Goal: Transaction & Acquisition: Purchase product/service

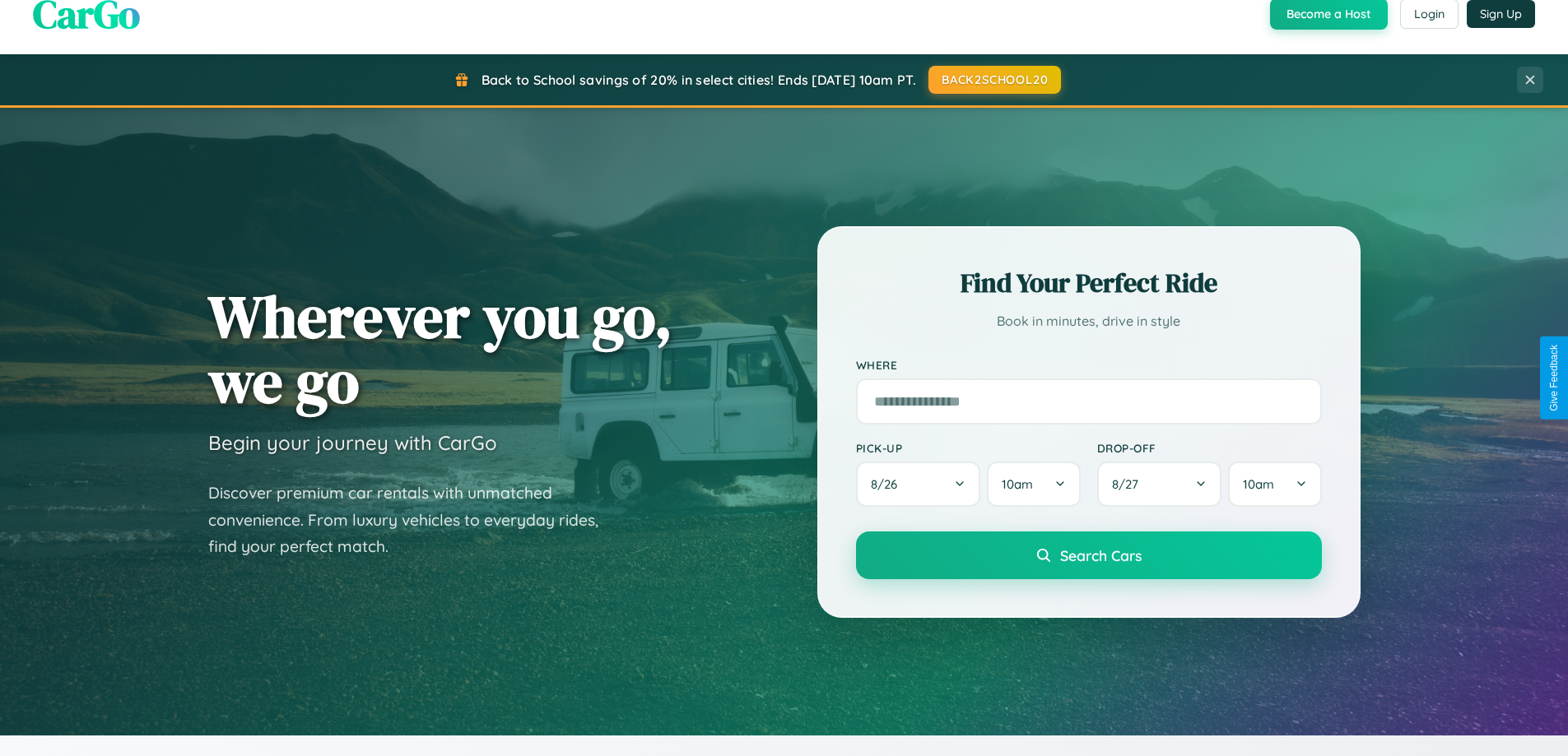
scroll to position [1448, 0]
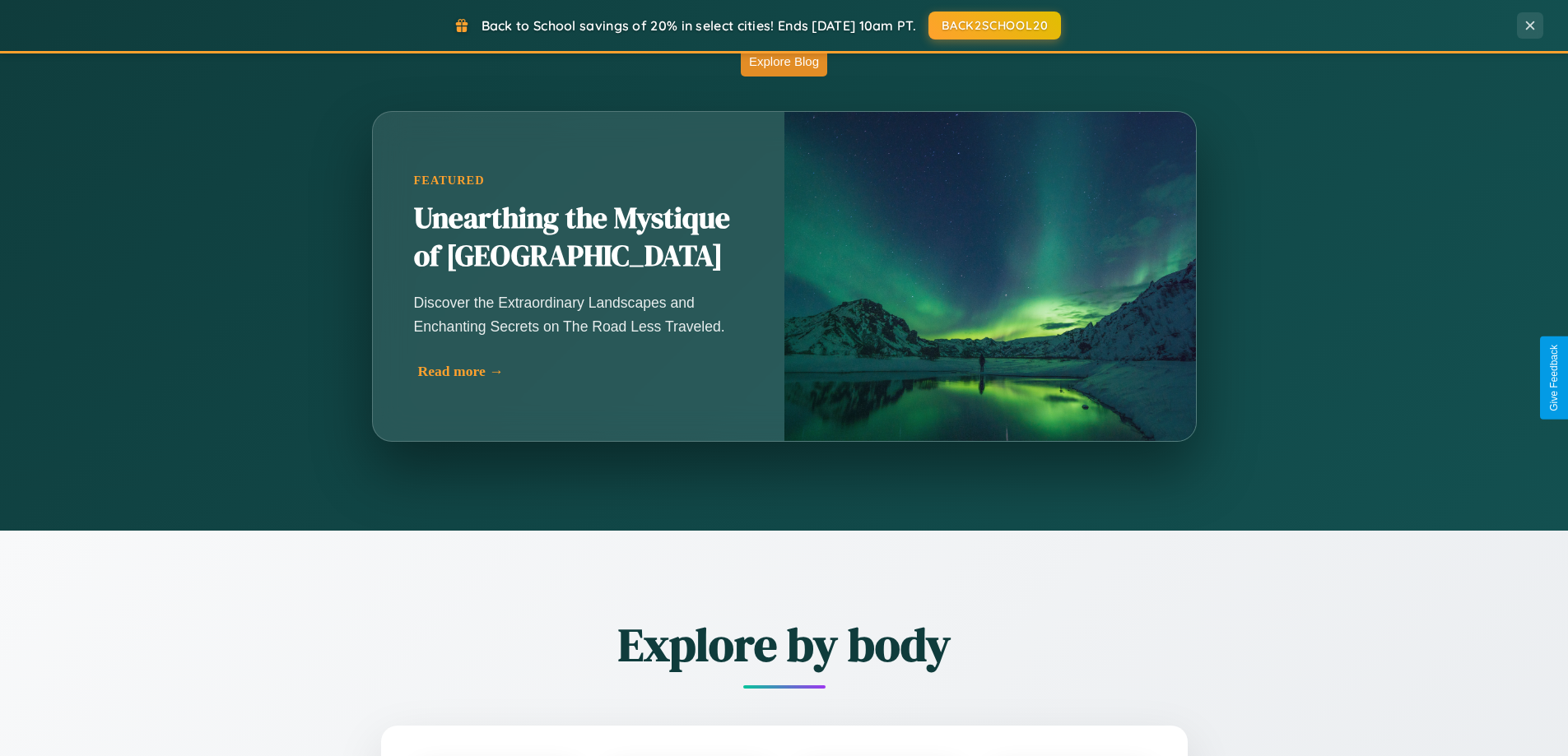
click at [581, 371] on div "Read more →" at bounding box center [583, 372] width 330 height 17
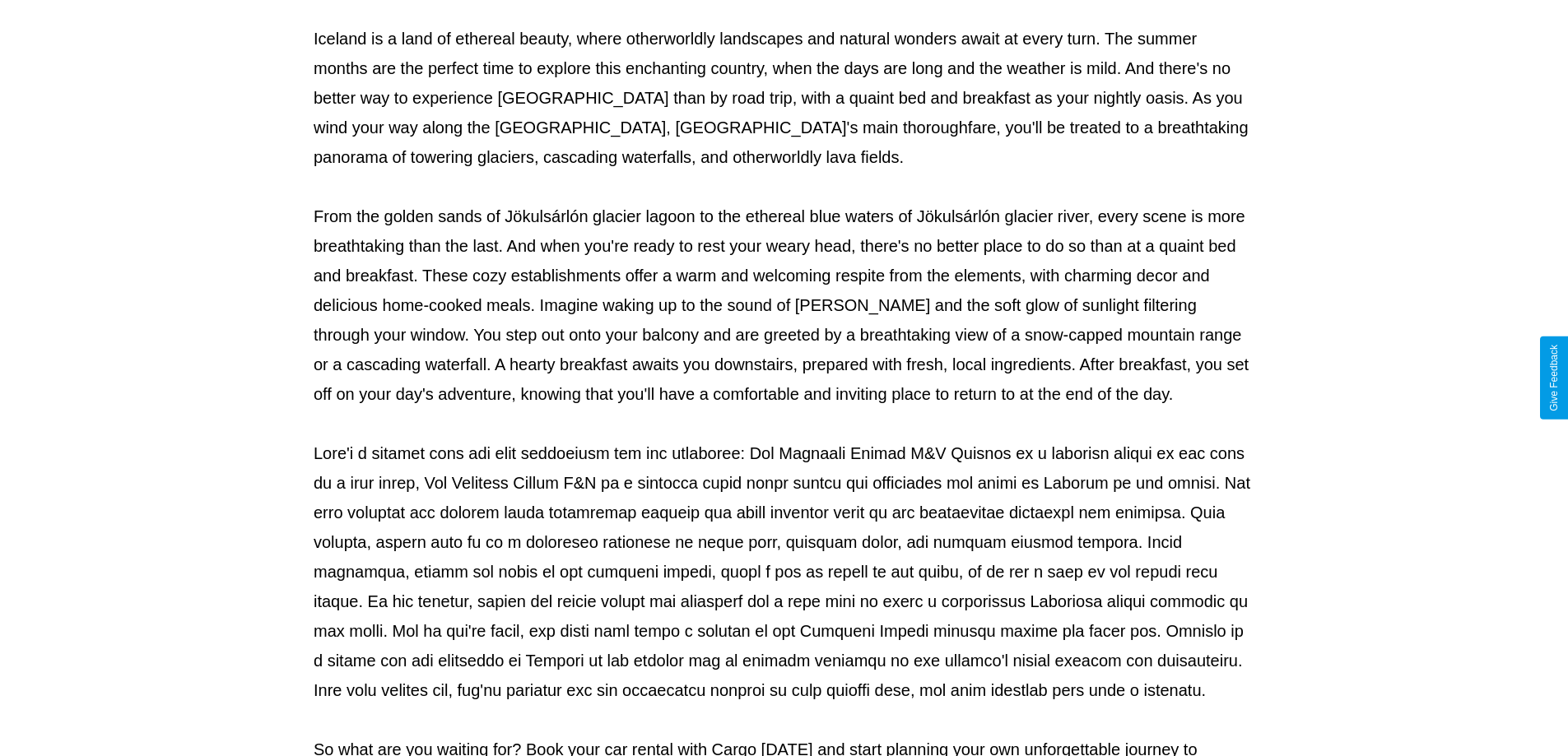
scroll to position [532, 0]
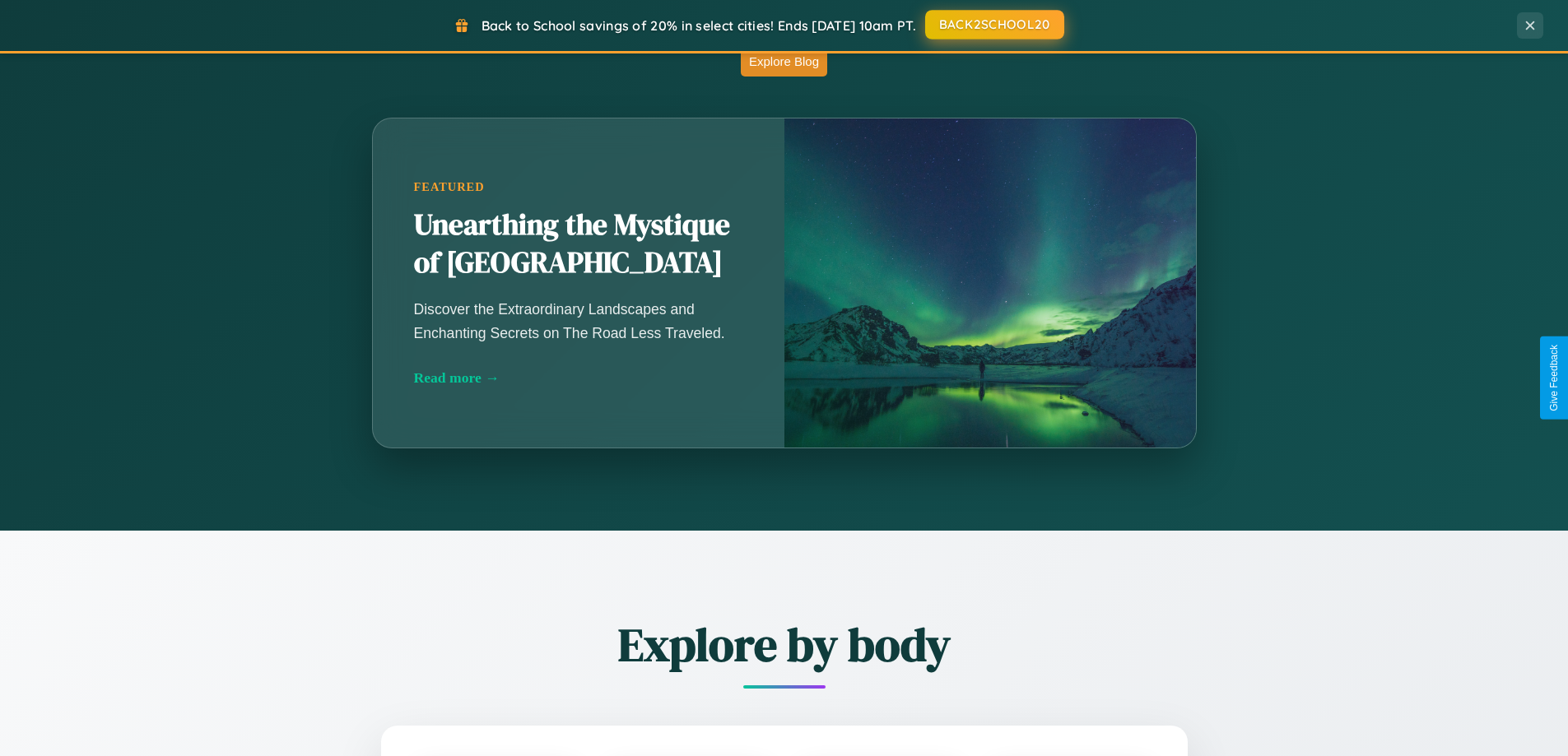
click at [993, 25] on button "BACK2SCHOOL20" at bounding box center [995, 24] width 139 height 29
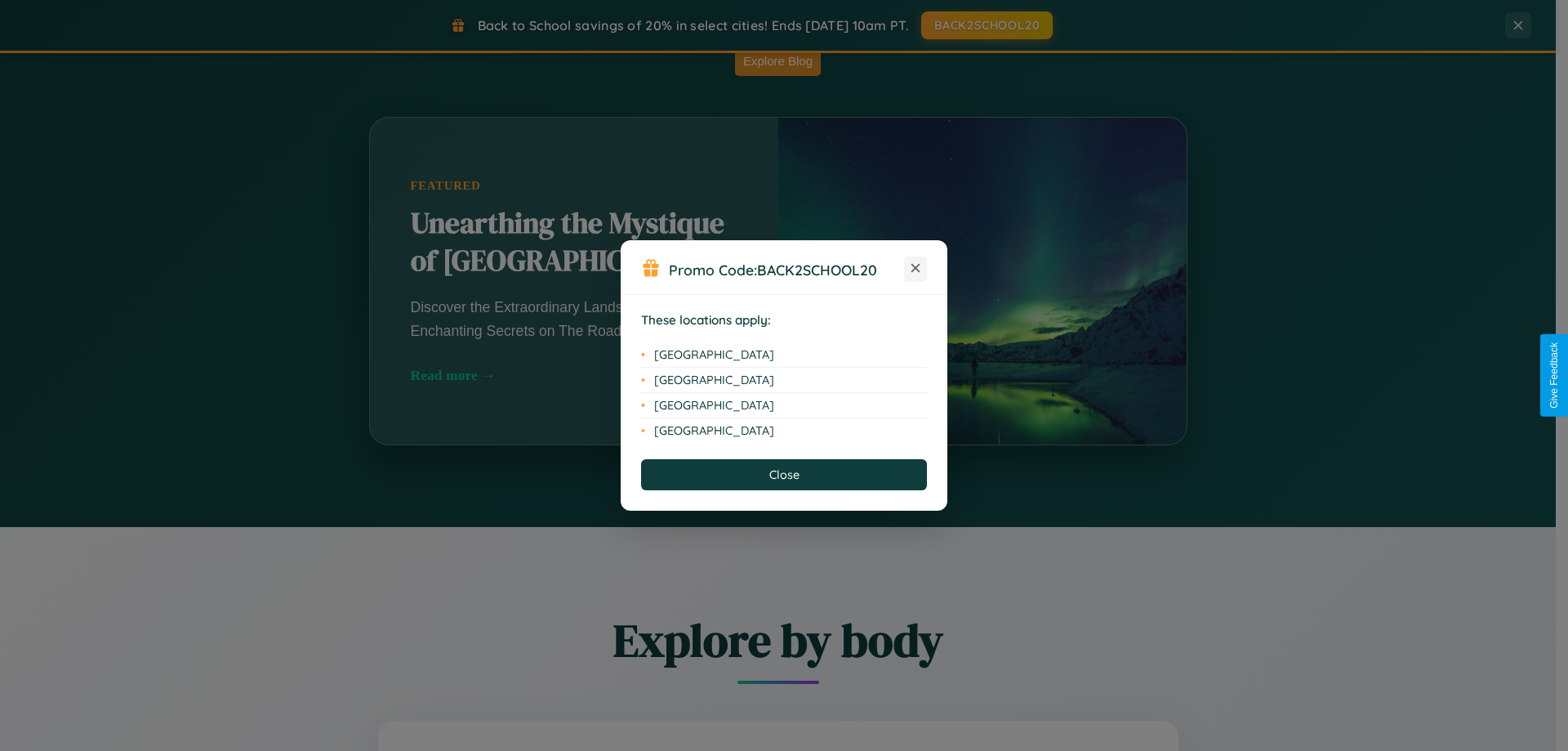
click at [916, 269] on icon at bounding box center [916, 268] width 9 height 9
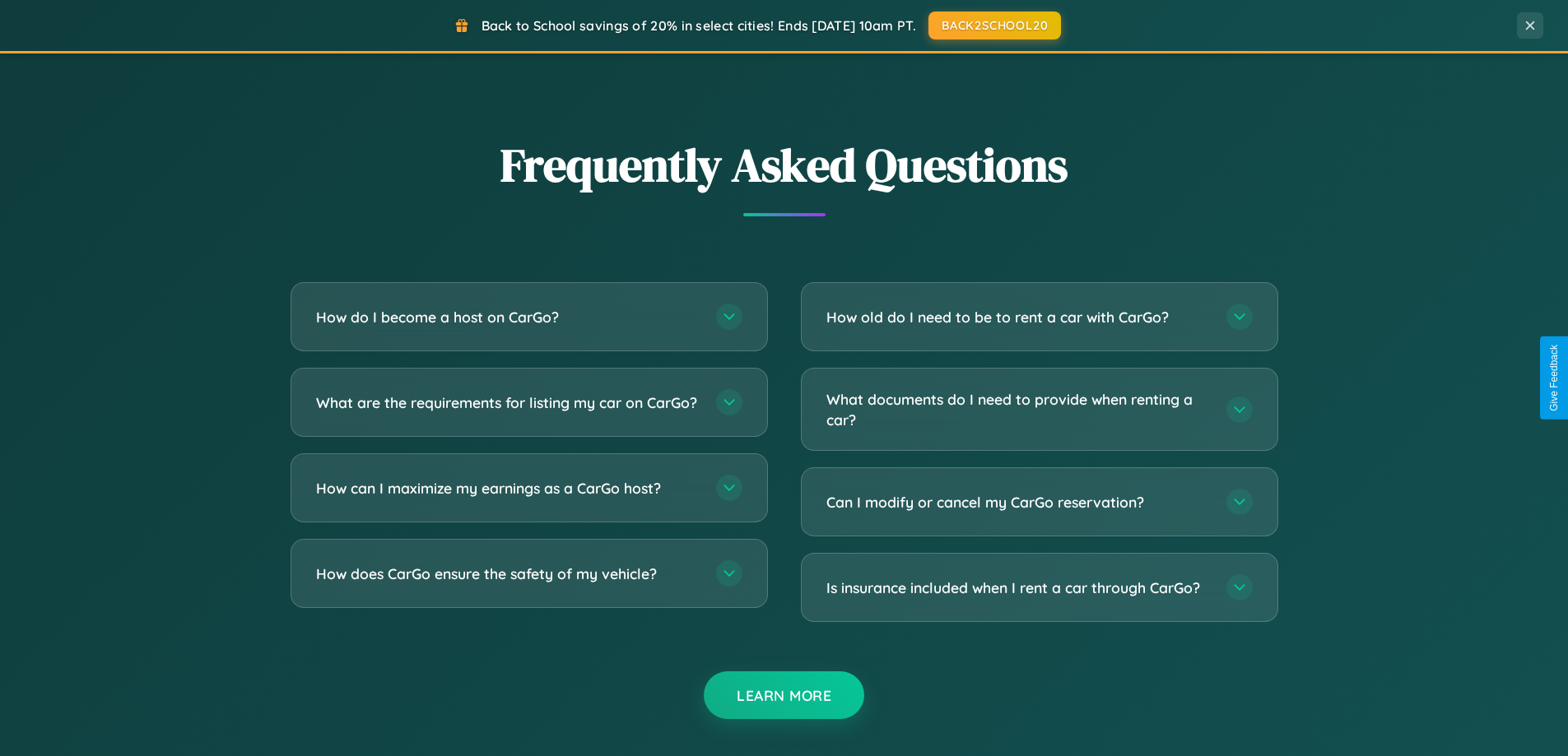
scroll to position [3165, 0]
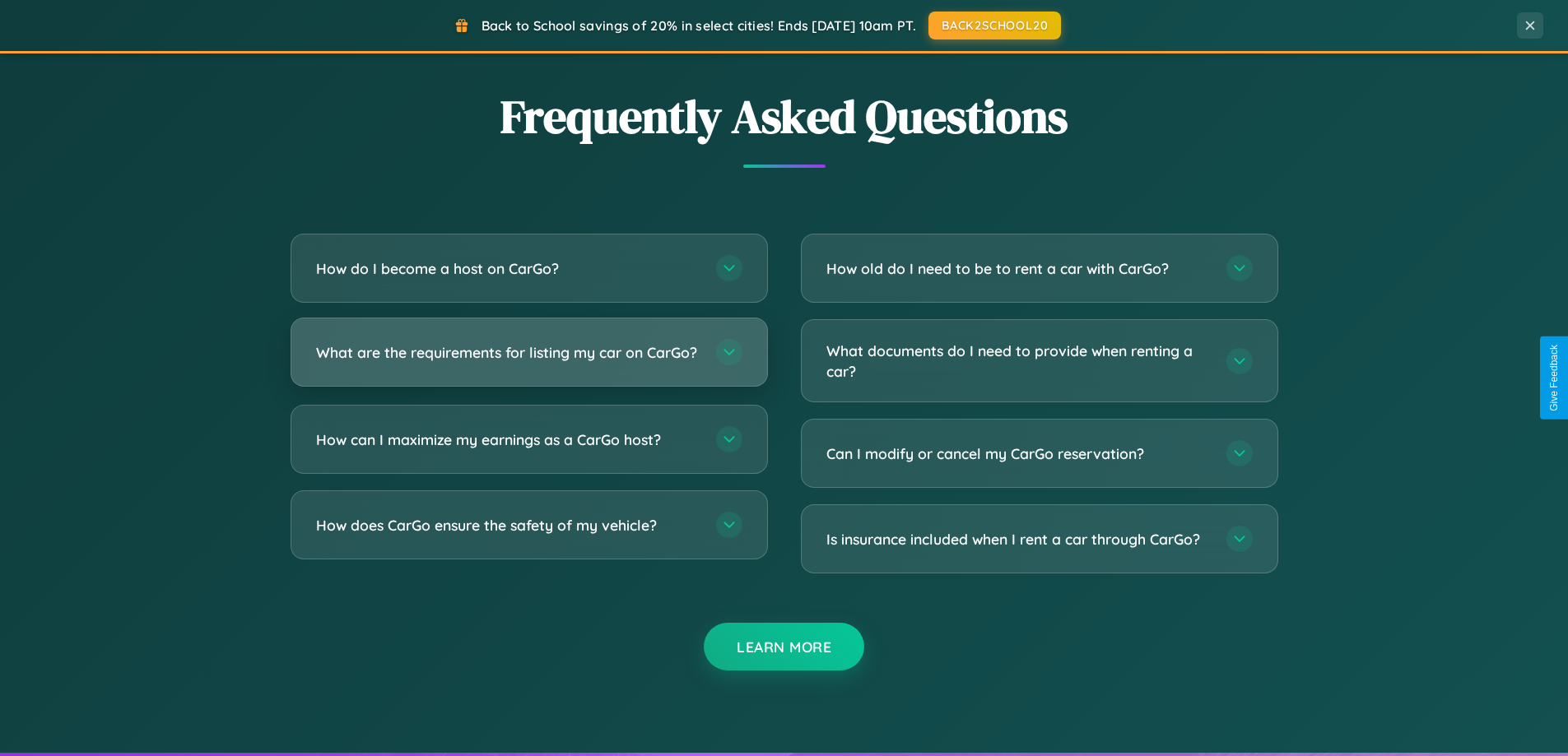
click at [528, 360] on h3 "What are the requirements for listing my car on CarGo?" at bounding box center [508, 353] width 384 height 21
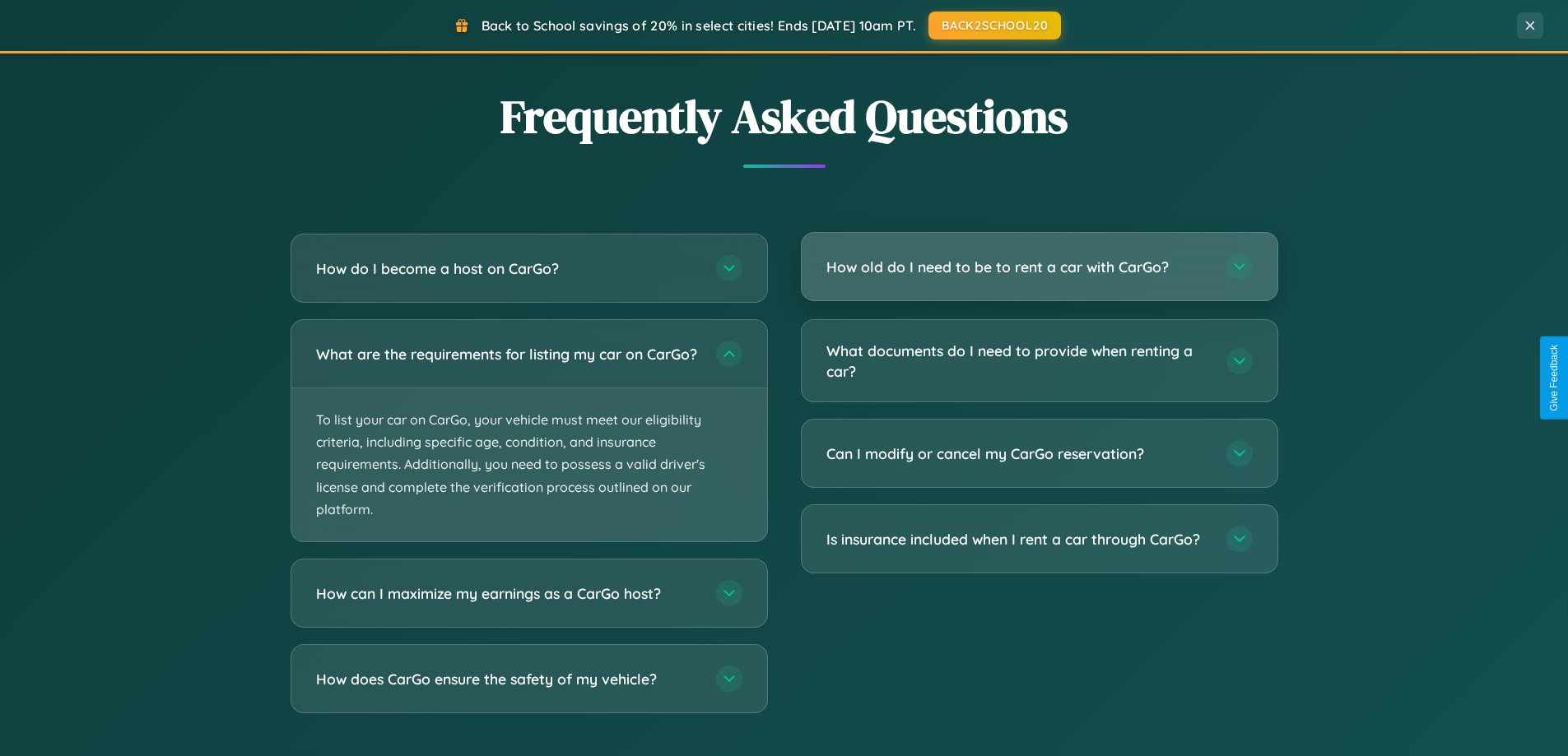
click at [1039, 267] on h3 "How old do I need to be to rent a car with CarGo?" at bounding box center [1018, 267] width 384 height 21
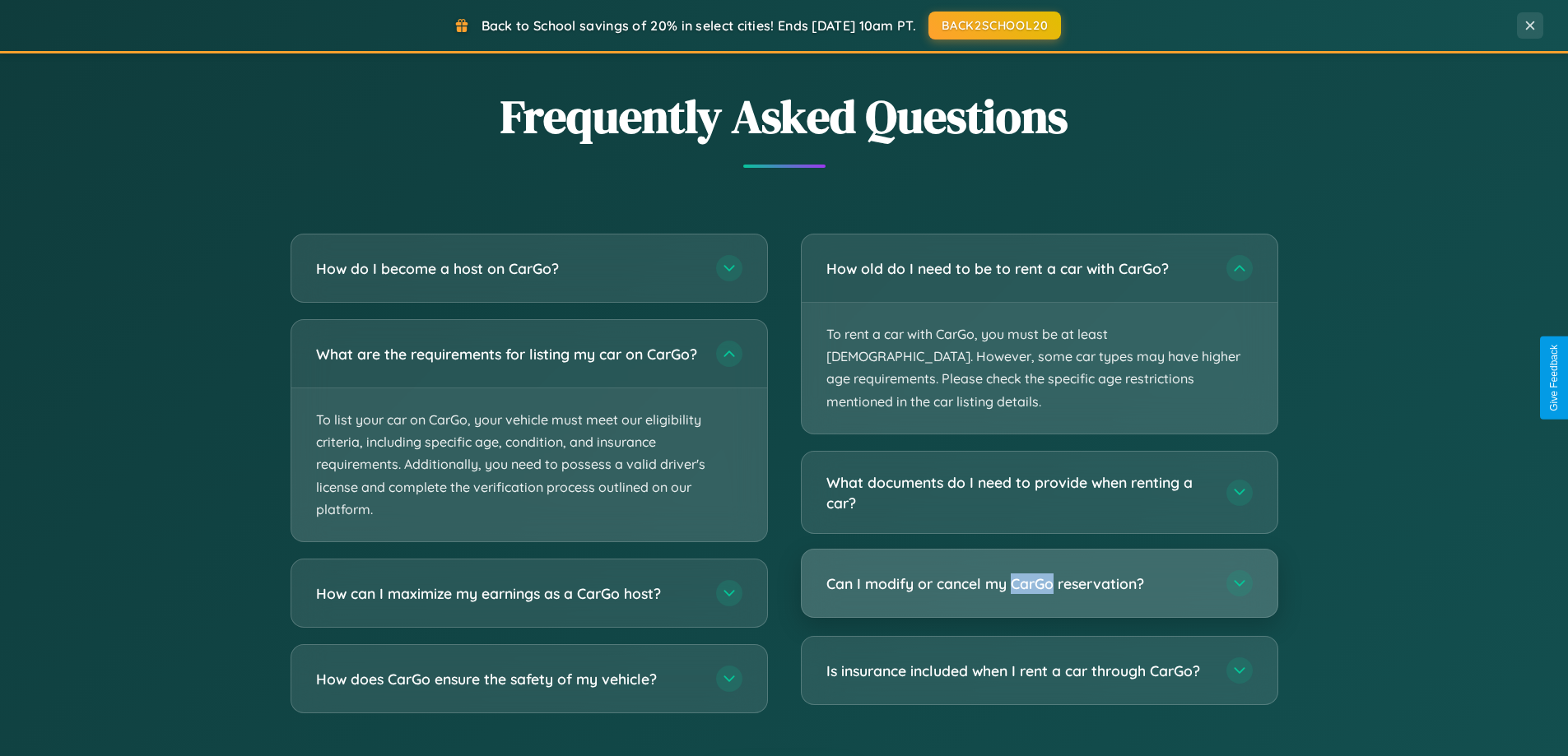
click at [1039, 574] on h3 "Can I modify or cancel my CarGo reservation?" at bounding box center [1018, 584] width 384 height 21
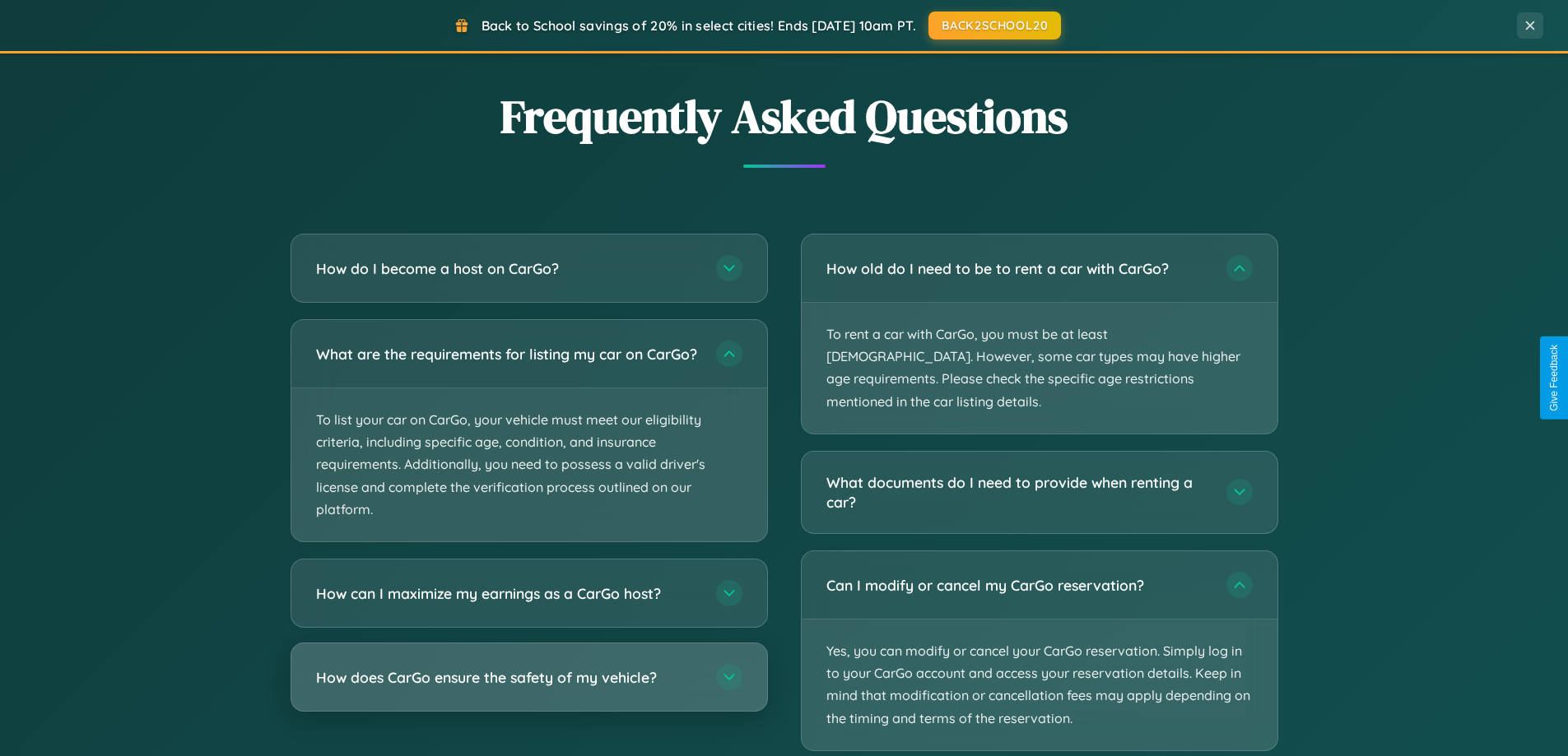
click at [528, 688] on h3 "How does CarGo ensure the safety of my vehicle?" at bounding box center [508, 678] width 384 height 21
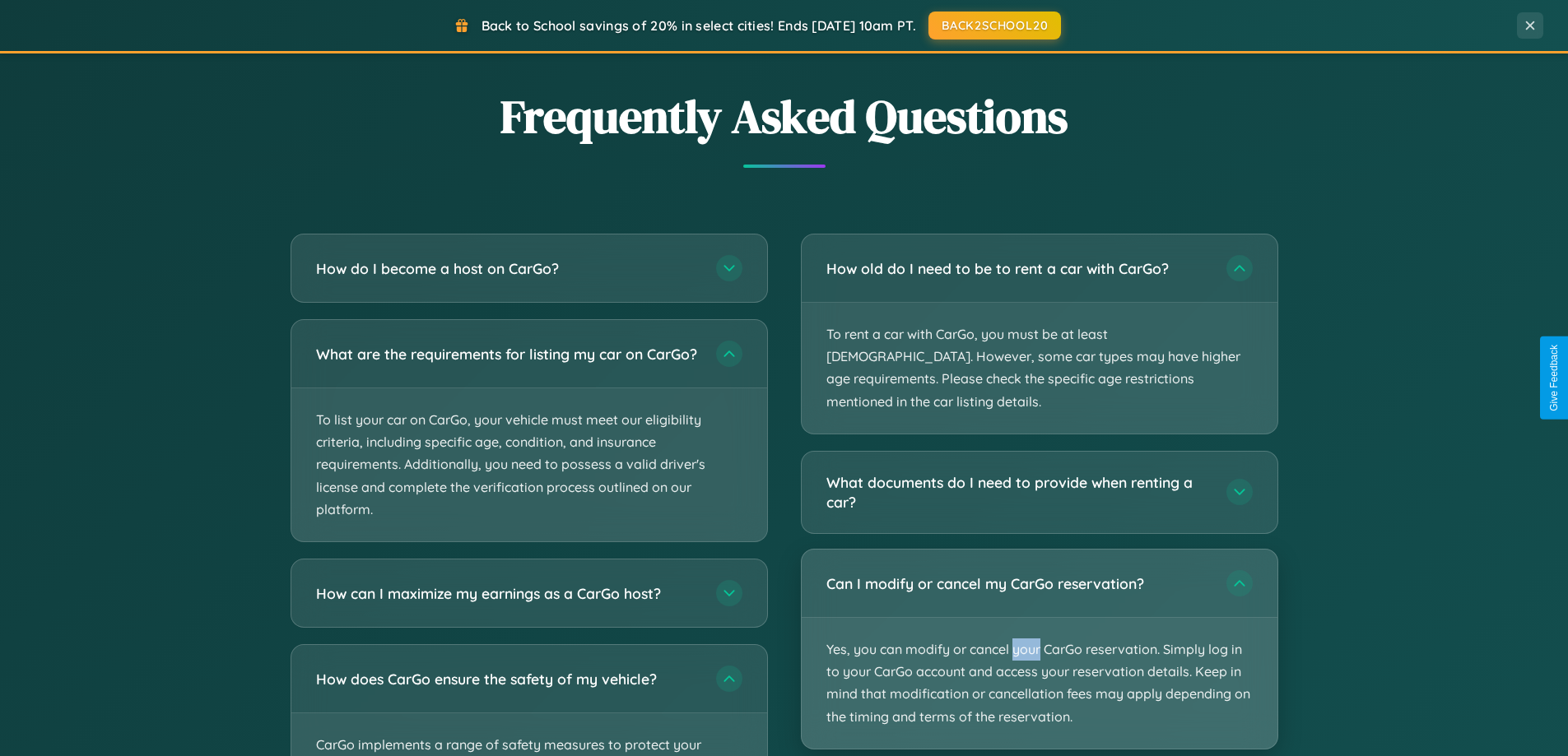
click at [1039, 628] on p "Yes, you can modify or cancel your CarGo reservation. Simply log in to your Car…" at bounding box center [1039, 683] width 476 height 131
click at [1039, 626] on p "Yes, you can modify or cancel your CarGo reservation. Simply log in to your Car…" at bounding box center [1039, 683] width 476 height 131
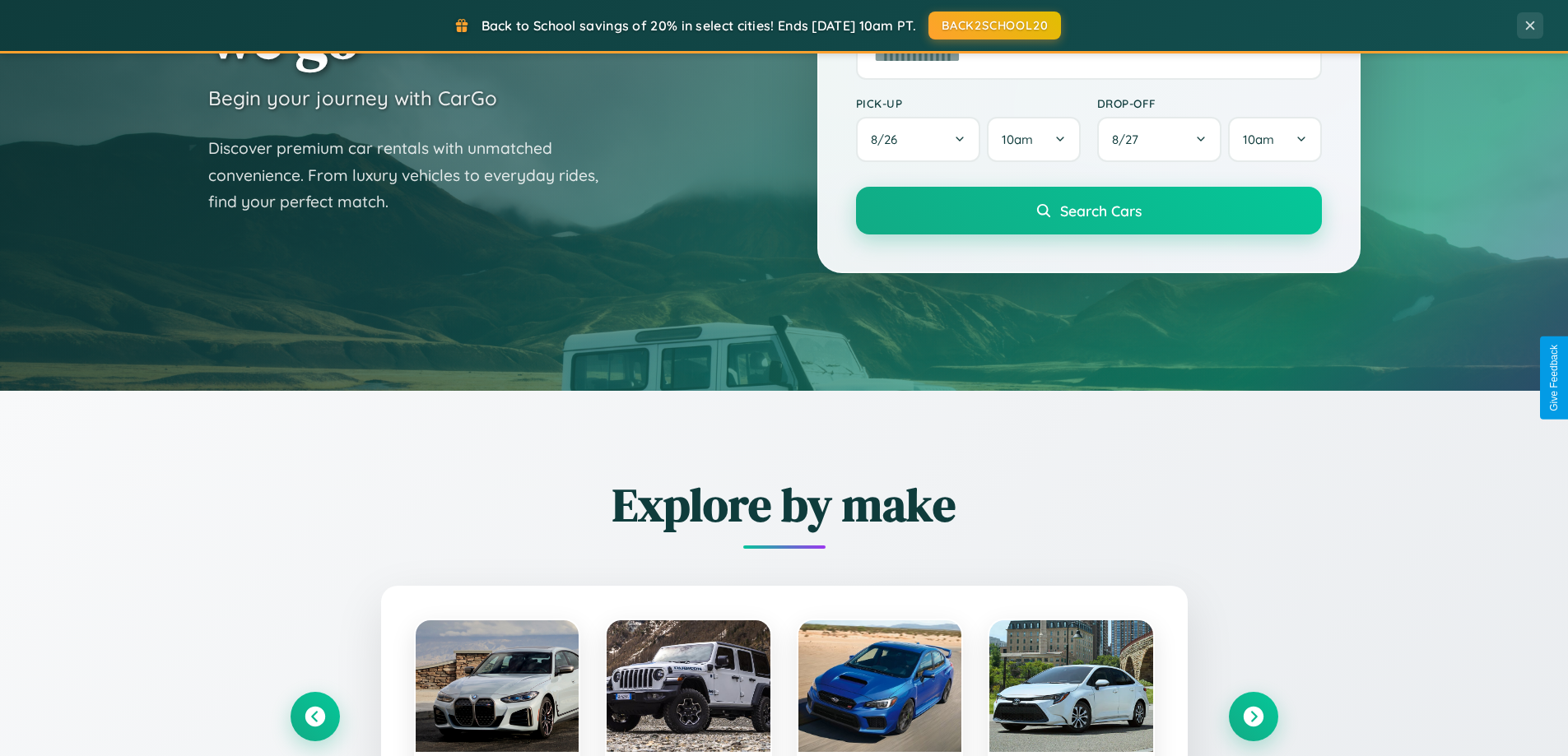
scroll to position [0, 0]
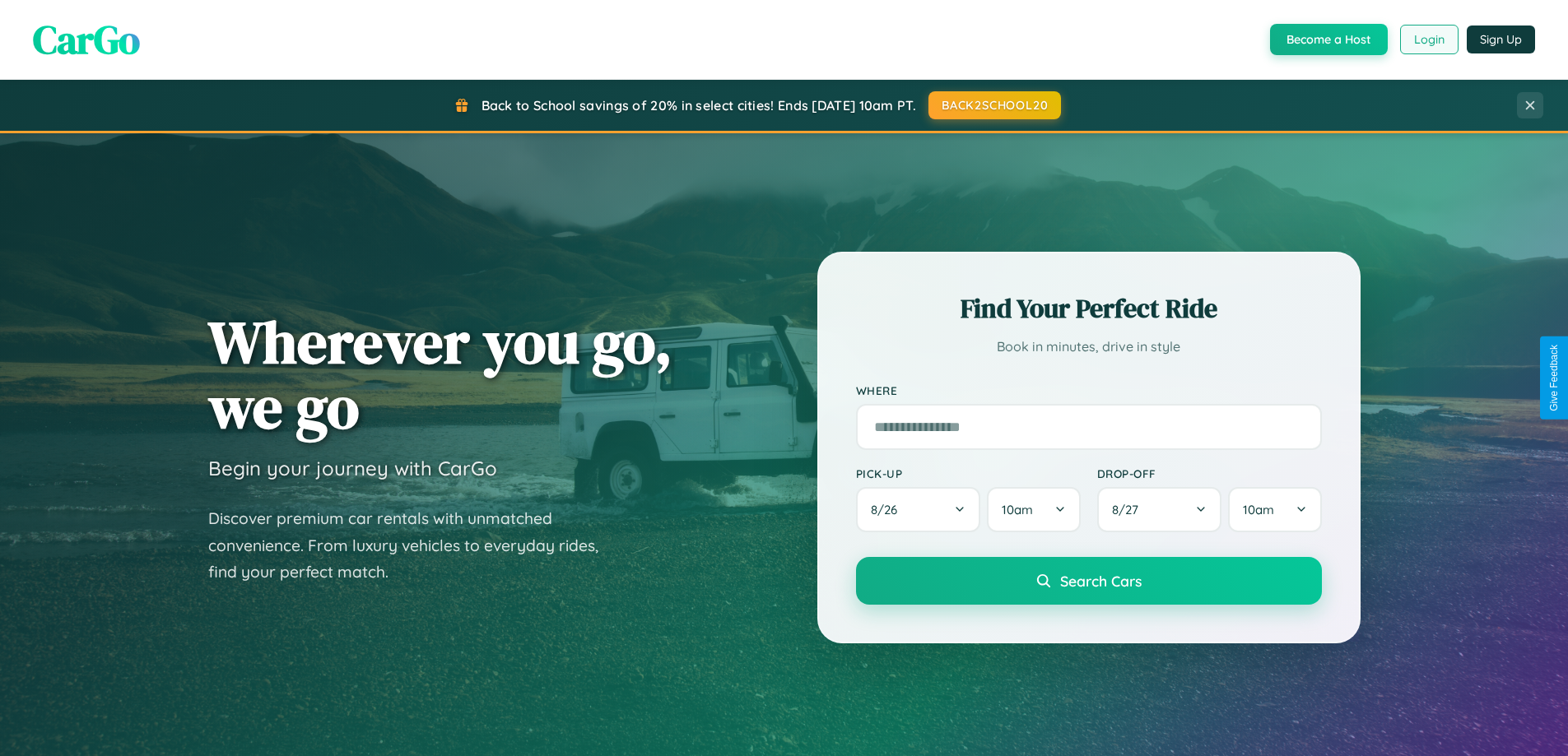
click at [1428, 40] on button "Login" at bounding box center [1429, 40] width 59 height 29
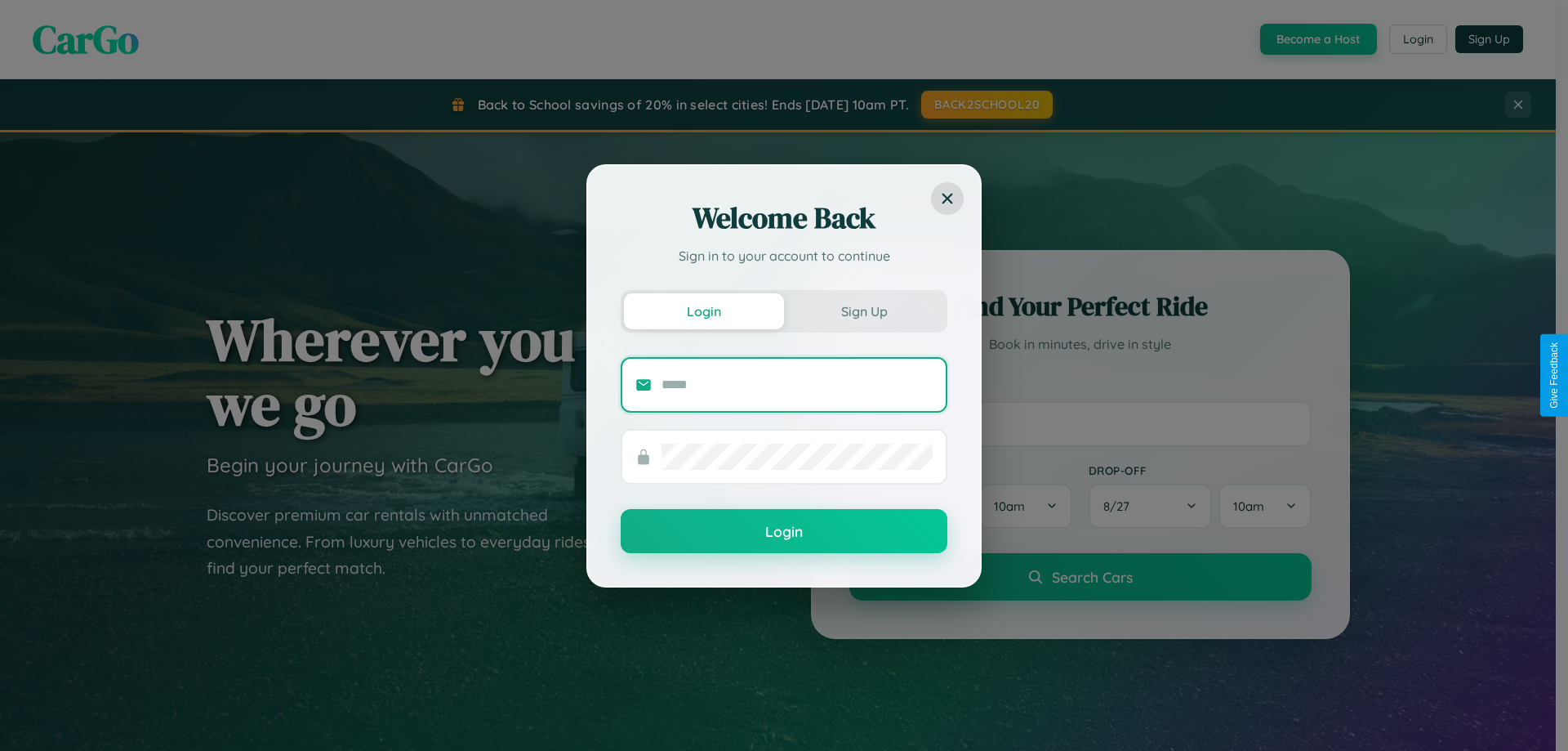
click at [797, 384] on input "text" at bounding box center [798, 384] width 272 height 26
type input "**********"
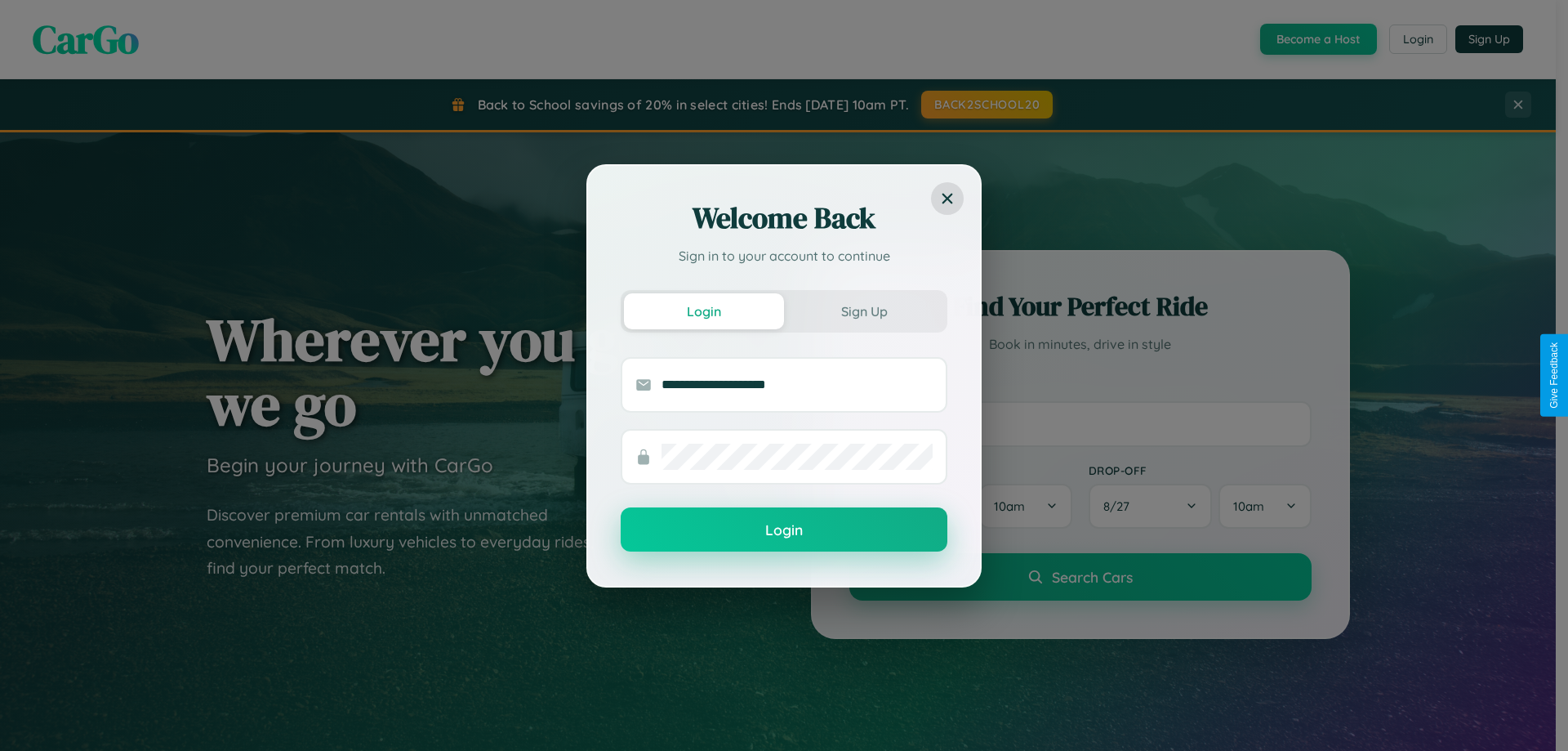
click at [784, 530] on button "Login" at bounding box center [784, 530] width 327 height 44
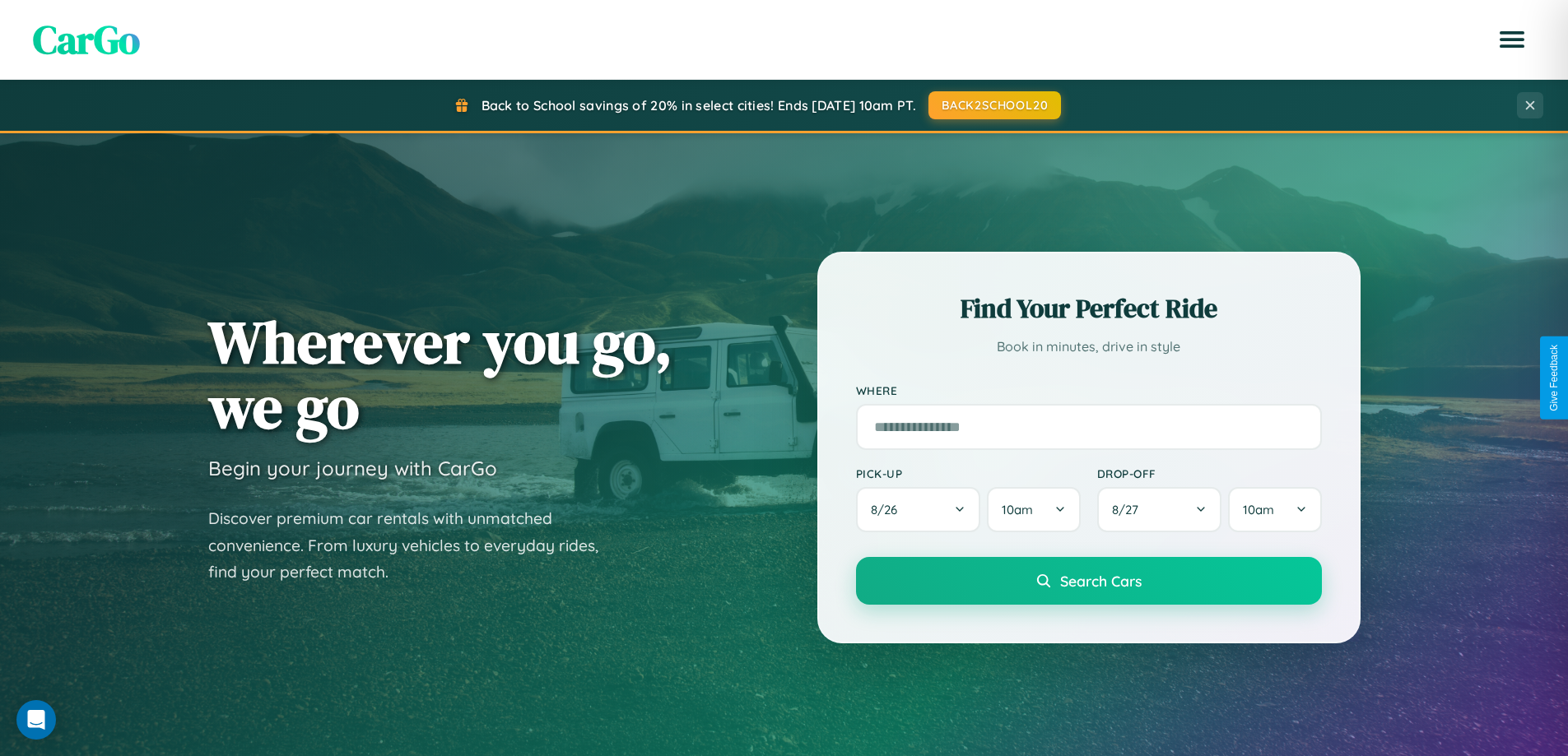
scroll to position [48, 0]
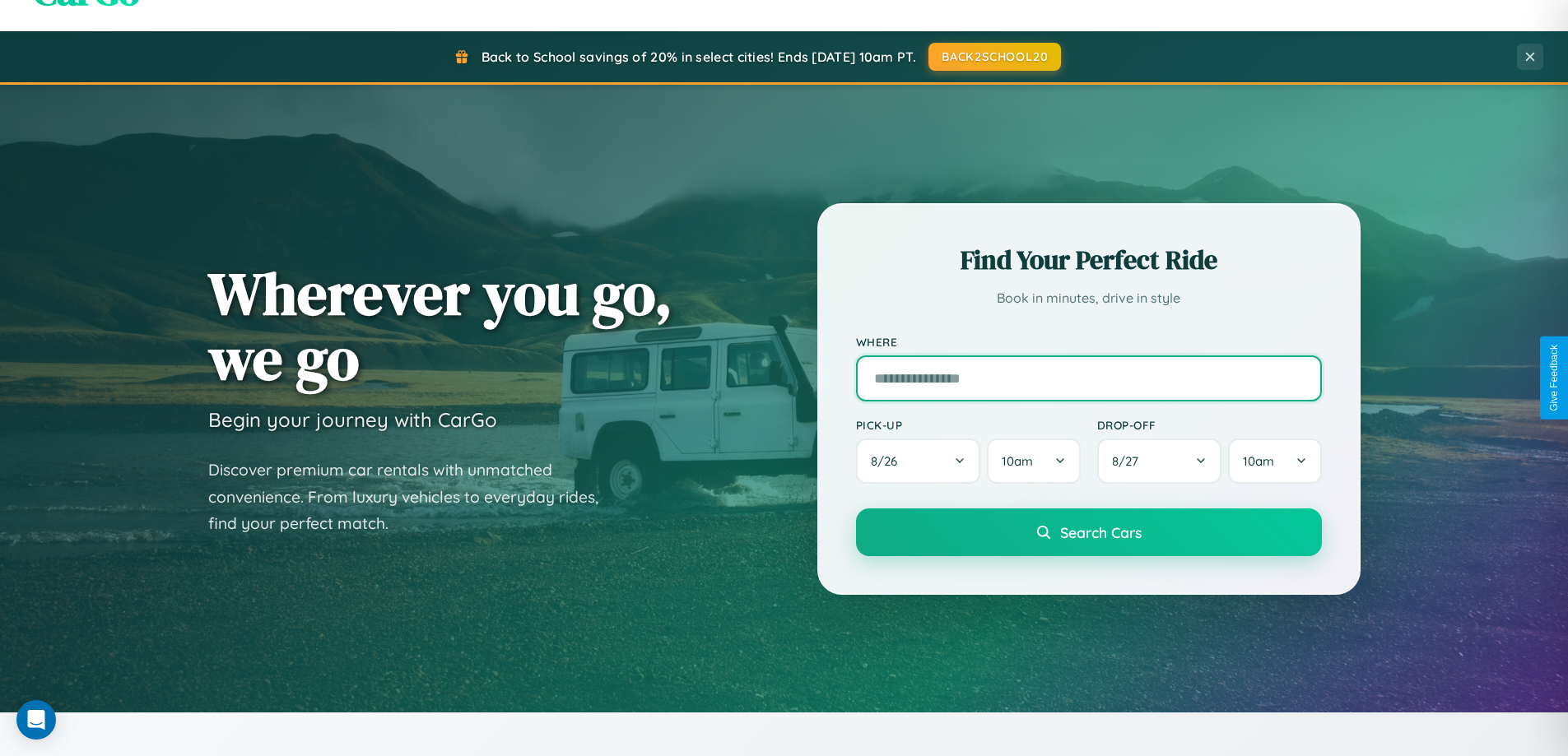
click at [1088, 378] on input "text" at bounding box center [1089, 378] width 466 height 46
type input "**********"
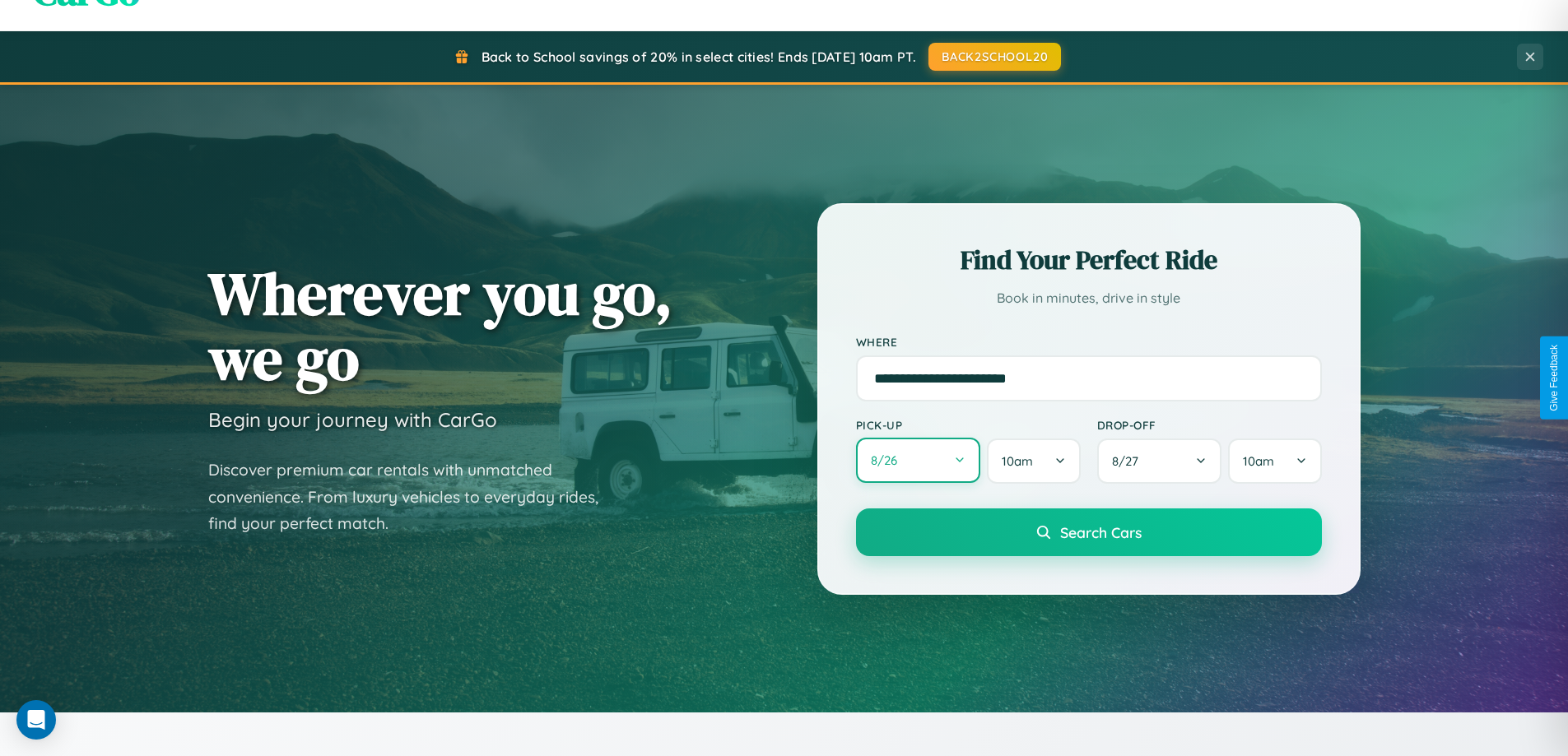
click at [917, 461] on button "8 / 26" at bounding box center [918, 460] width 125 height 46
select select "*"
select select "****"
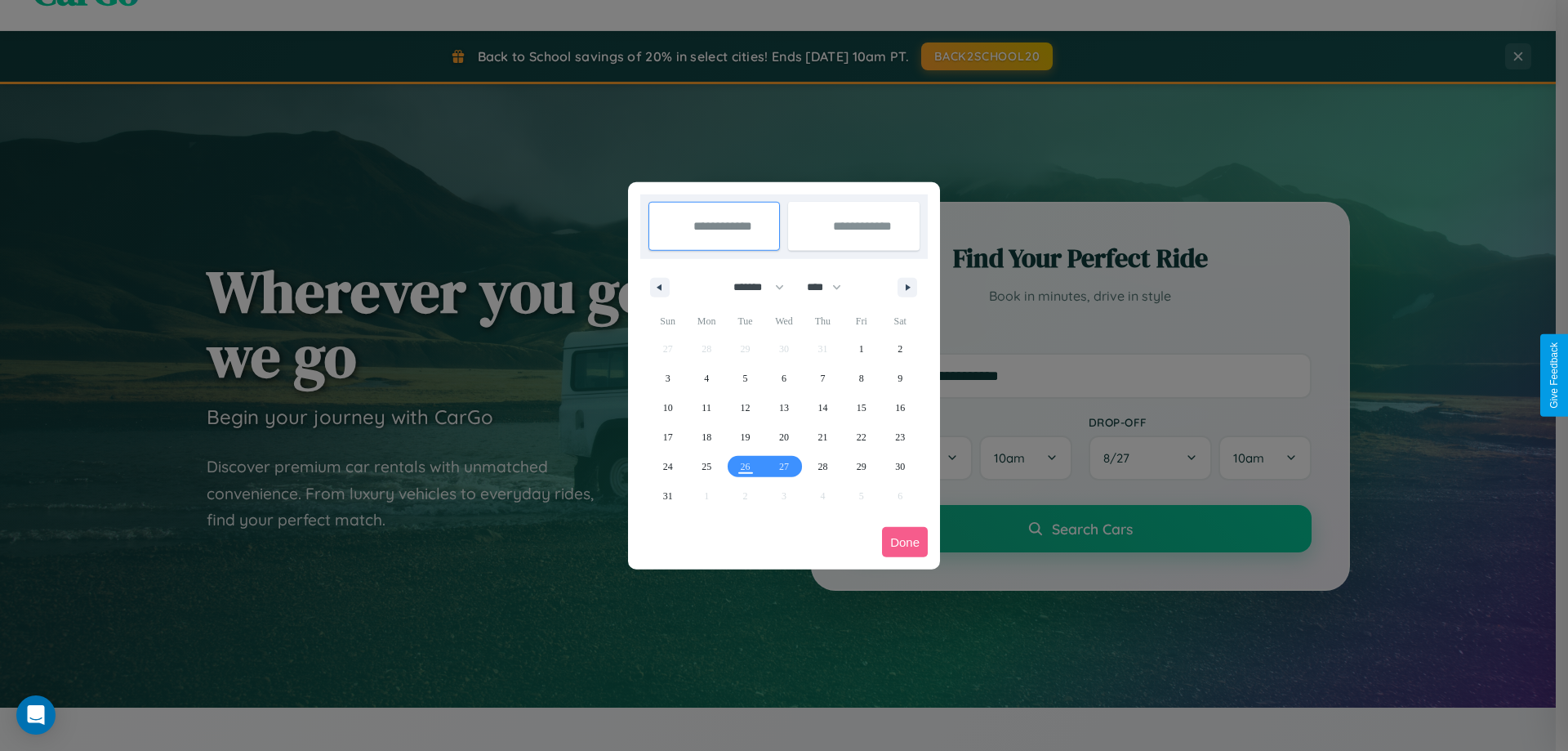
drag, startPoint x: 752, startPoint y: 287, endPoint x: 784, endPoint y: 327, distance: 51.2
click at [752, 287] on select "******* ******** ***** ***** *** **** **** ****** ********* ******* ******** **…" at bounding box center [755, 287] width 69 height 27
select select "**"
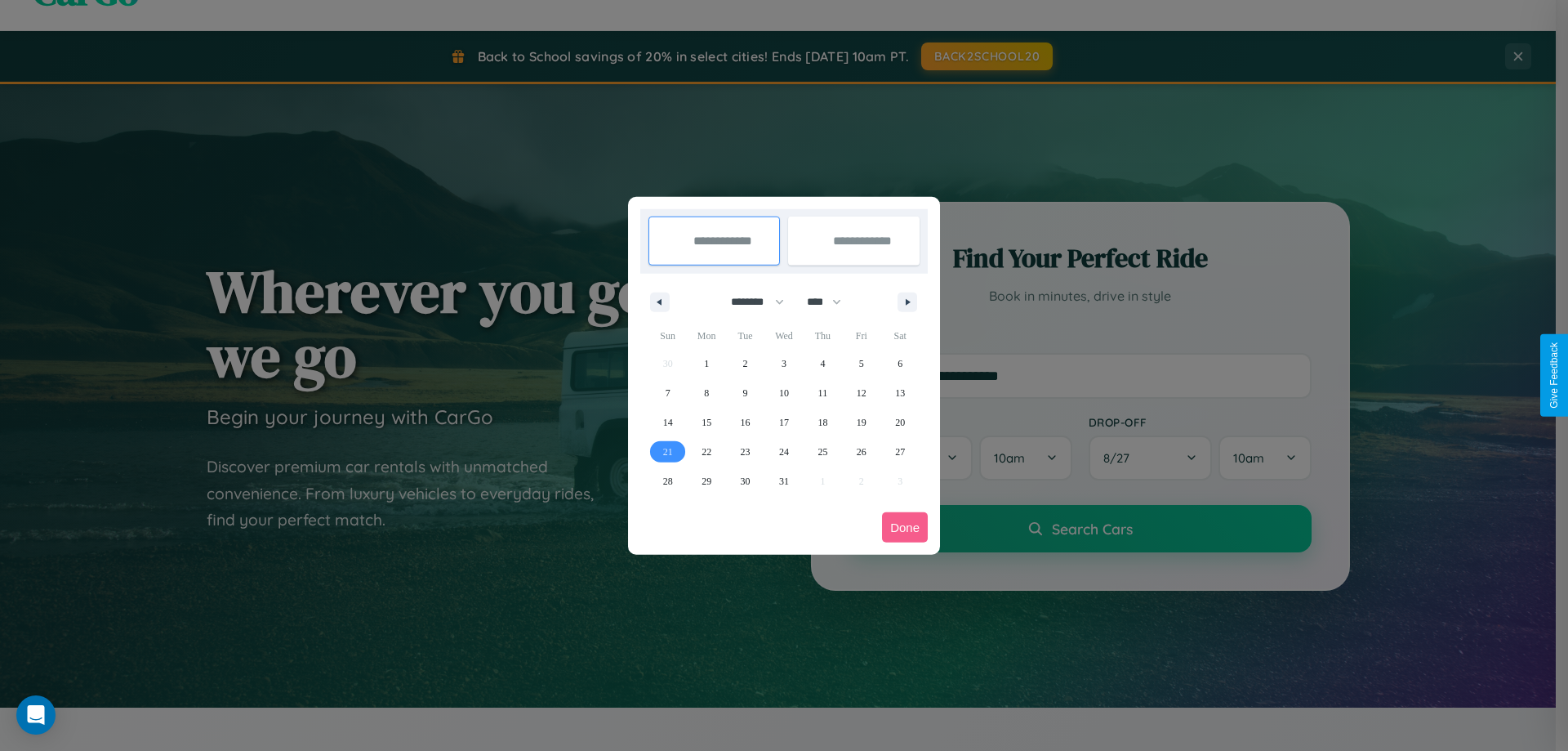
click at [667, 451] on span "21" at bounding box center [668, 452] width 9 height 29
type input "**********"
click at [745, 451] on span "23" at bounding box center [745, 452] width 9 height 29
type input "**********"
click at [905, 527] on button "Done" at bounding box center [905, 527] width 46 height 30
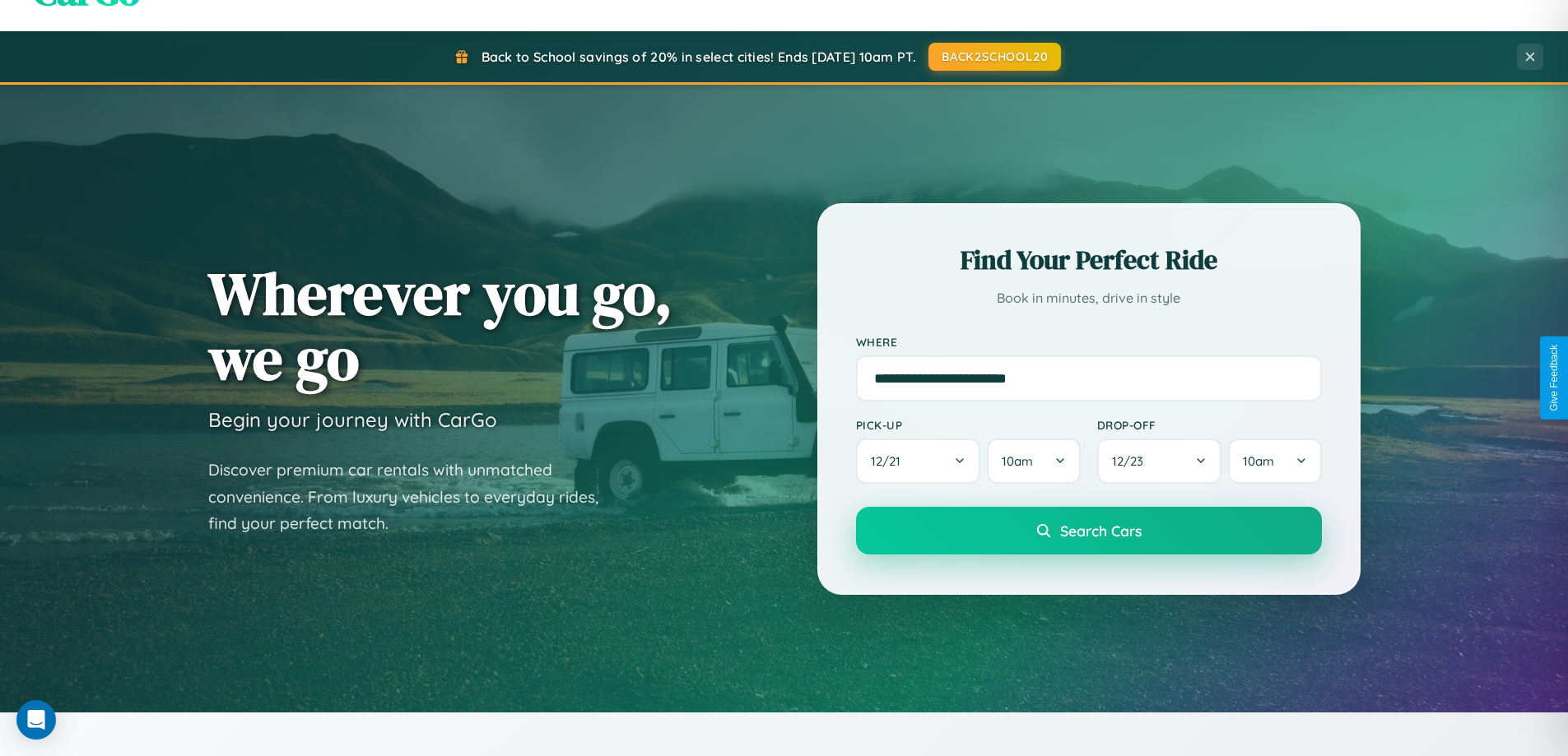
click at [1088, 531] on span "Search Cars" at bounding box center [1101, 530] width 82 height 18
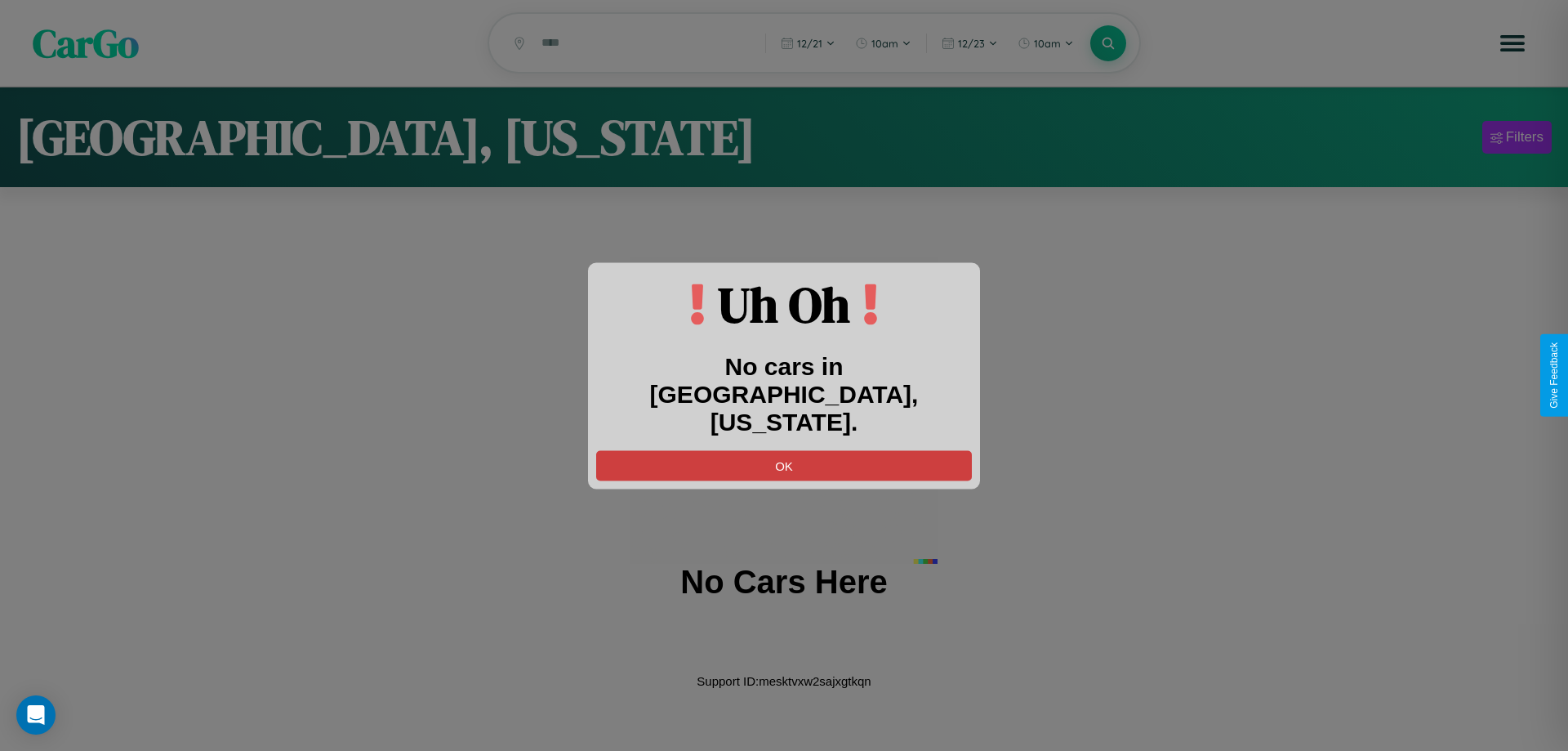
click at [784, 451] on button "OK" at bounding box center [784, 465] width 376 height 30
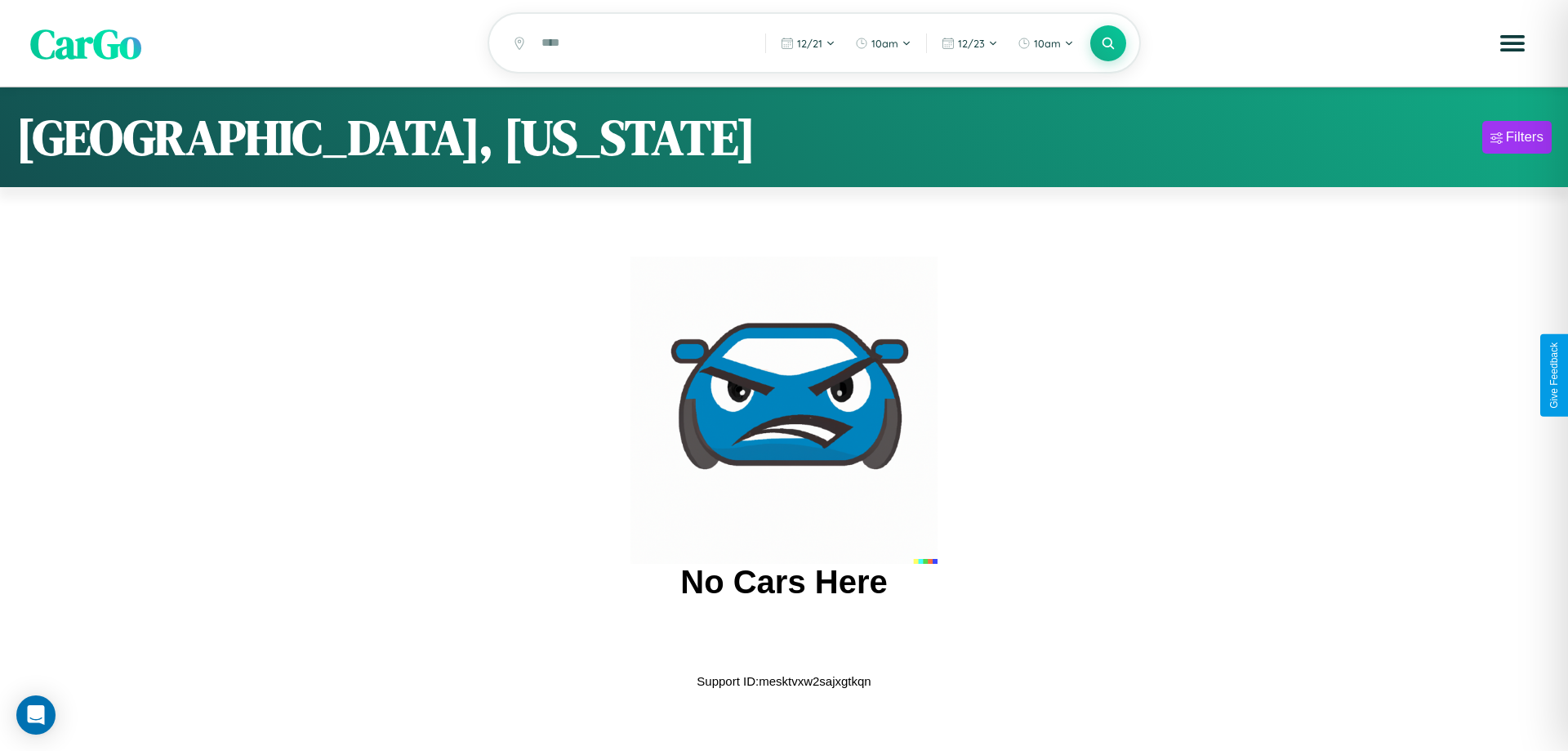
click at [85, 44] on span "CarGo" at bounding box center [85, 43] width 111 height 56
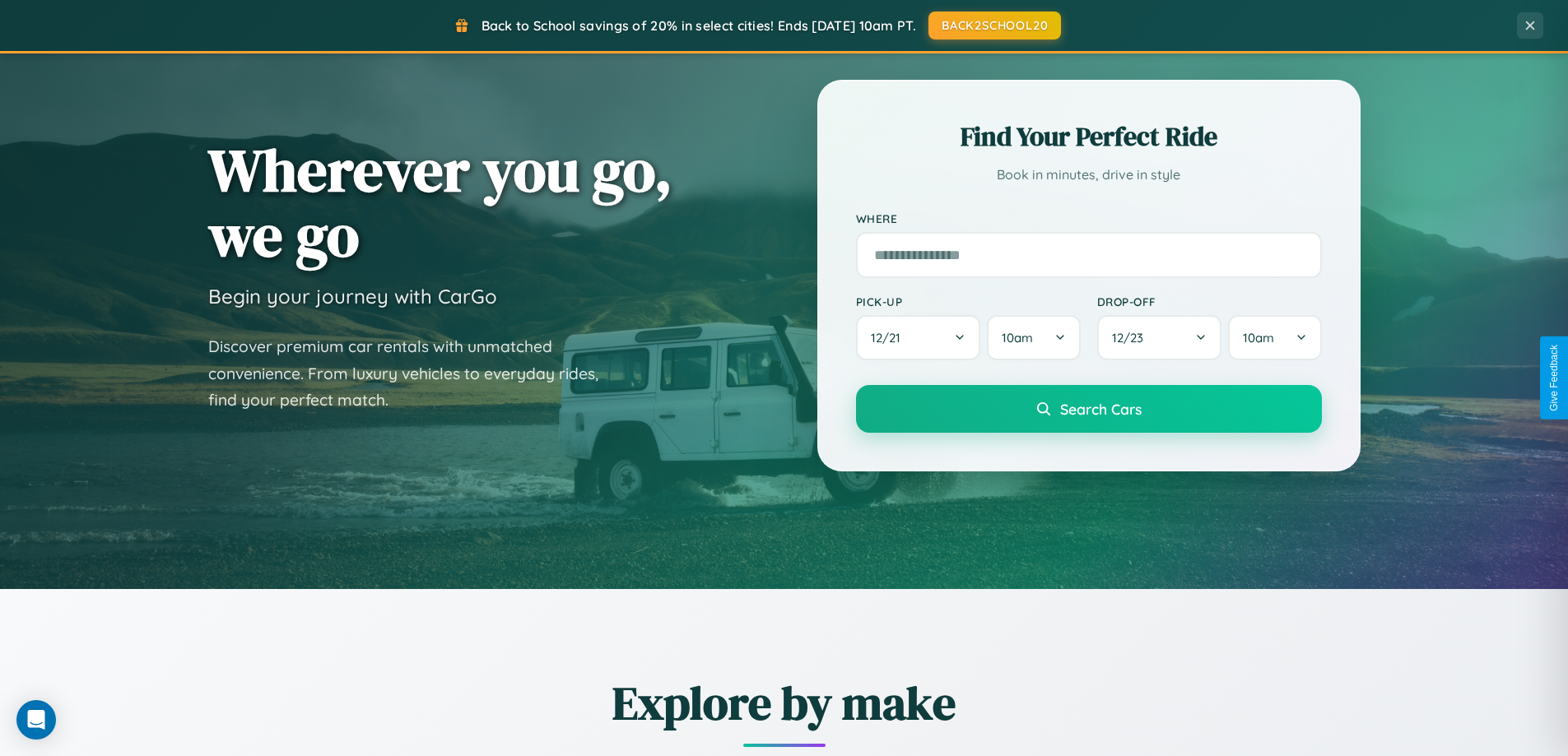
scroll to position [709, 0]
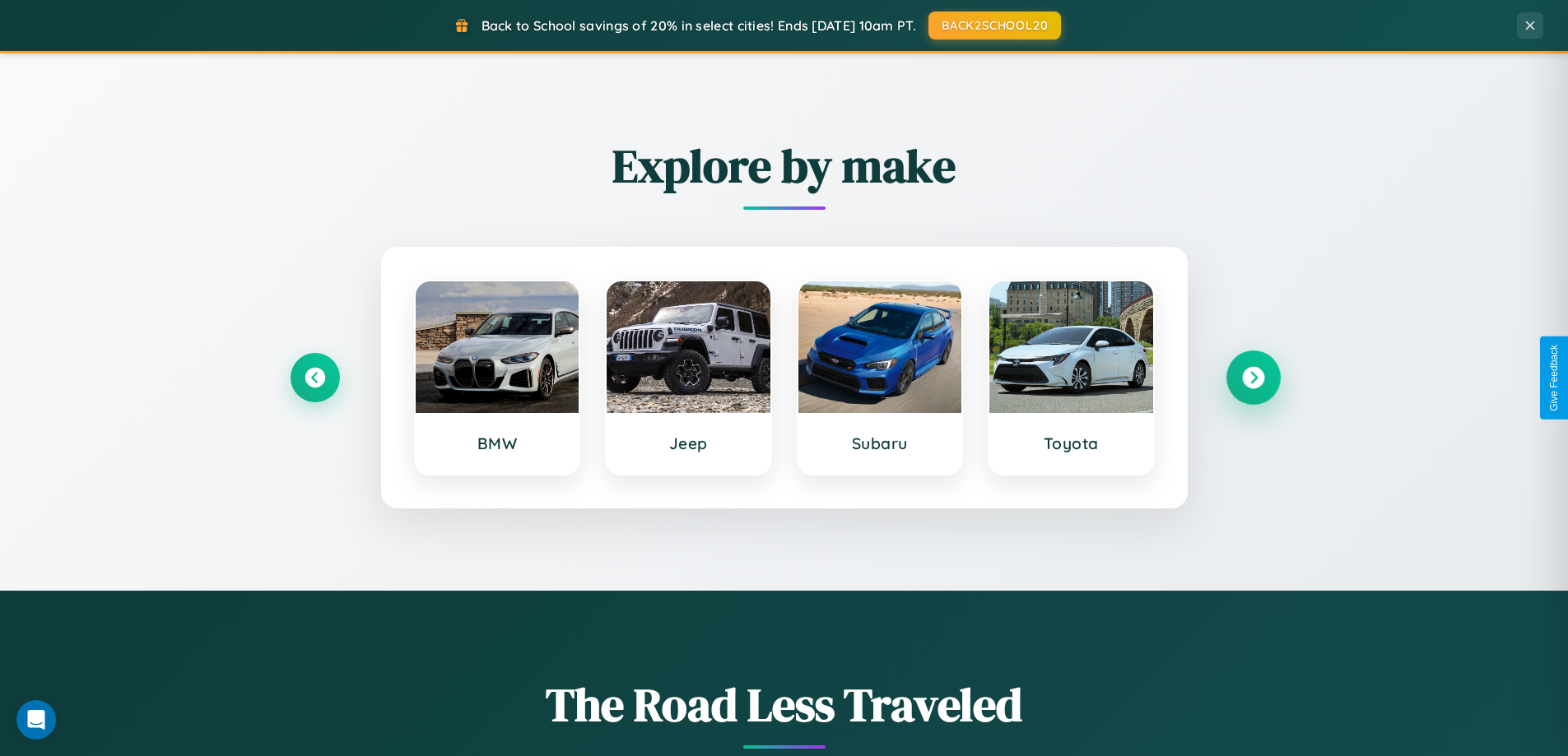
click at [1253, 378] on icon at bounding box center [1253, 378] width 22 height 22
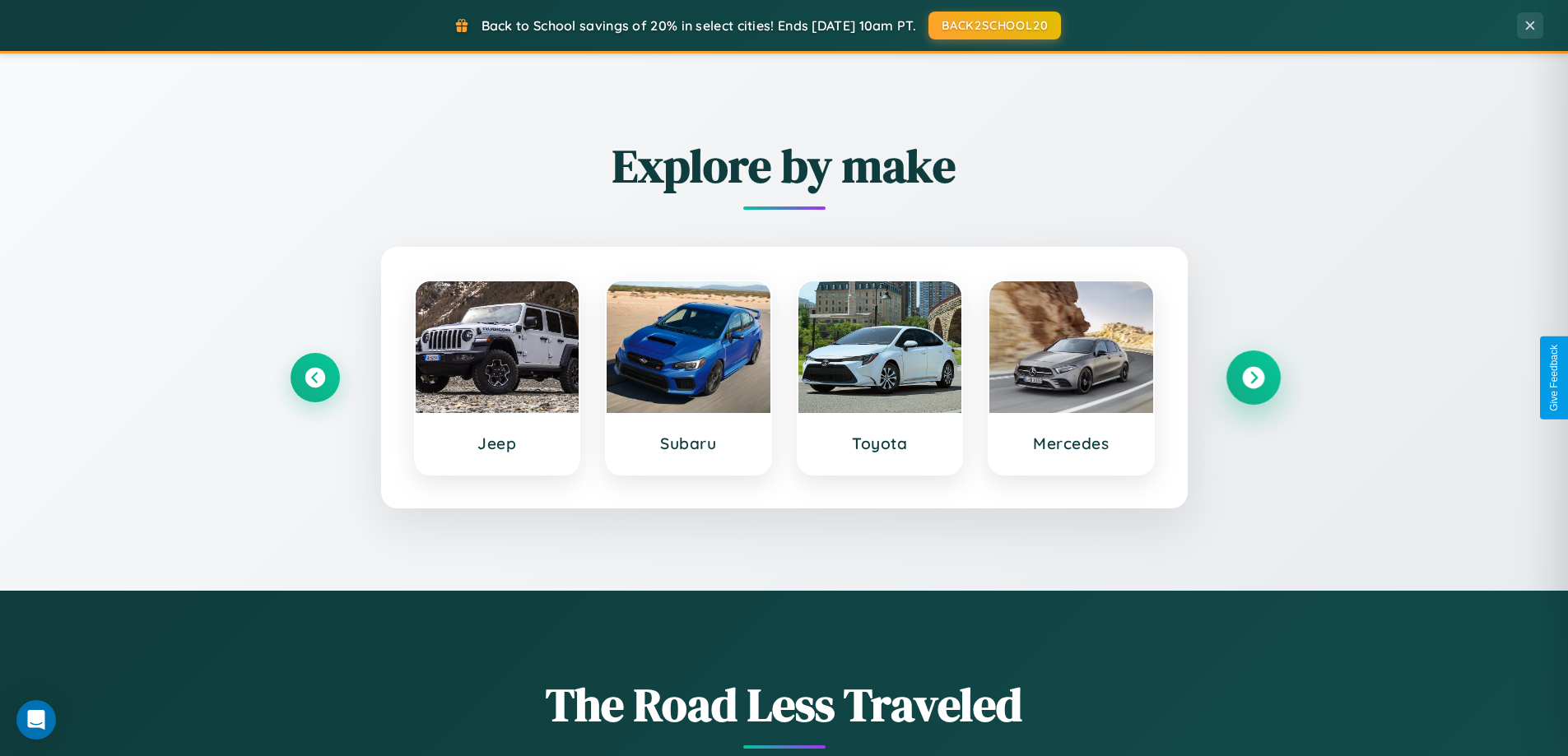
click at [1253, 378] on icon at bounding box center [1253, 378] width 22 height 22
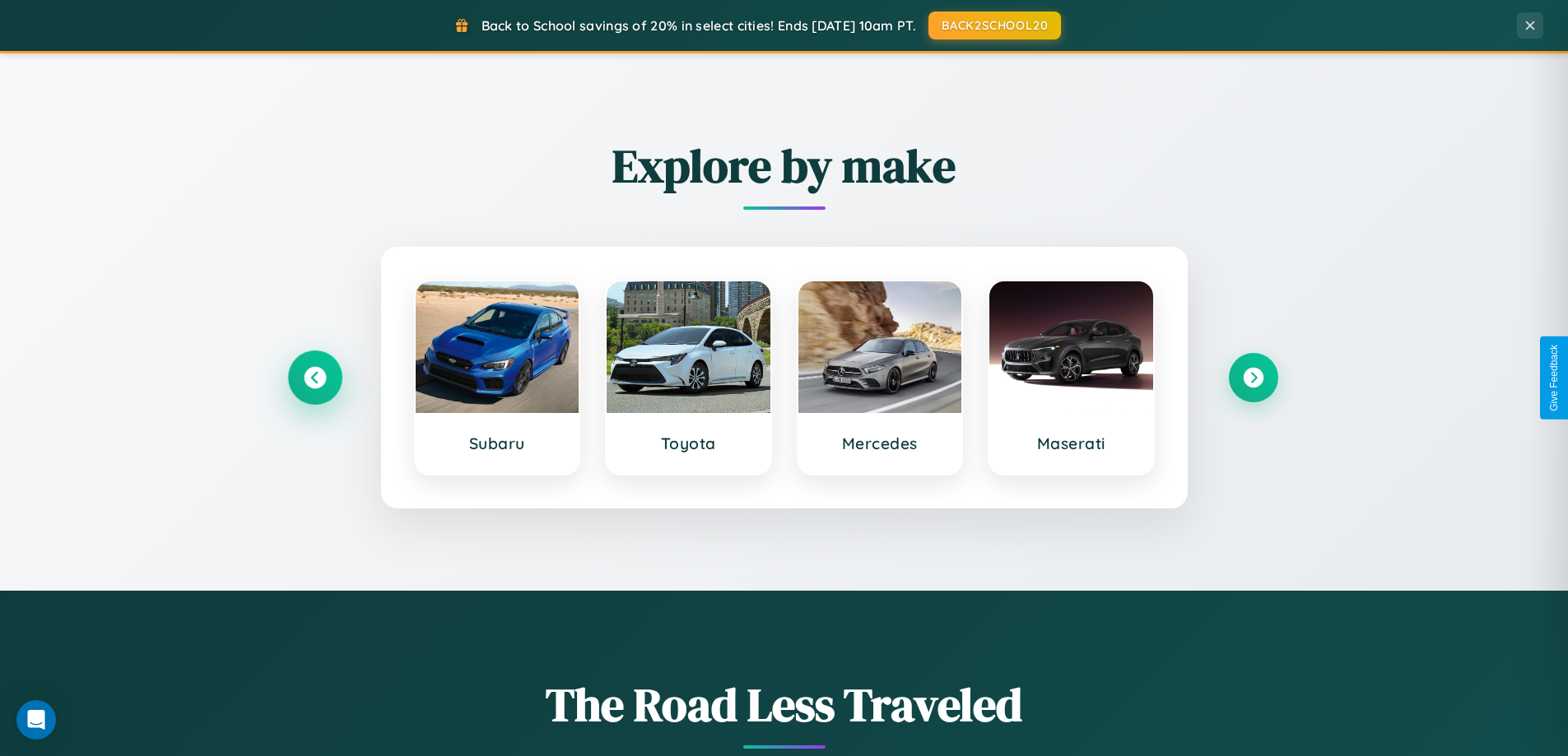
click at [314, 378] on icon at bounding box center [315, 378] width 22 height 22
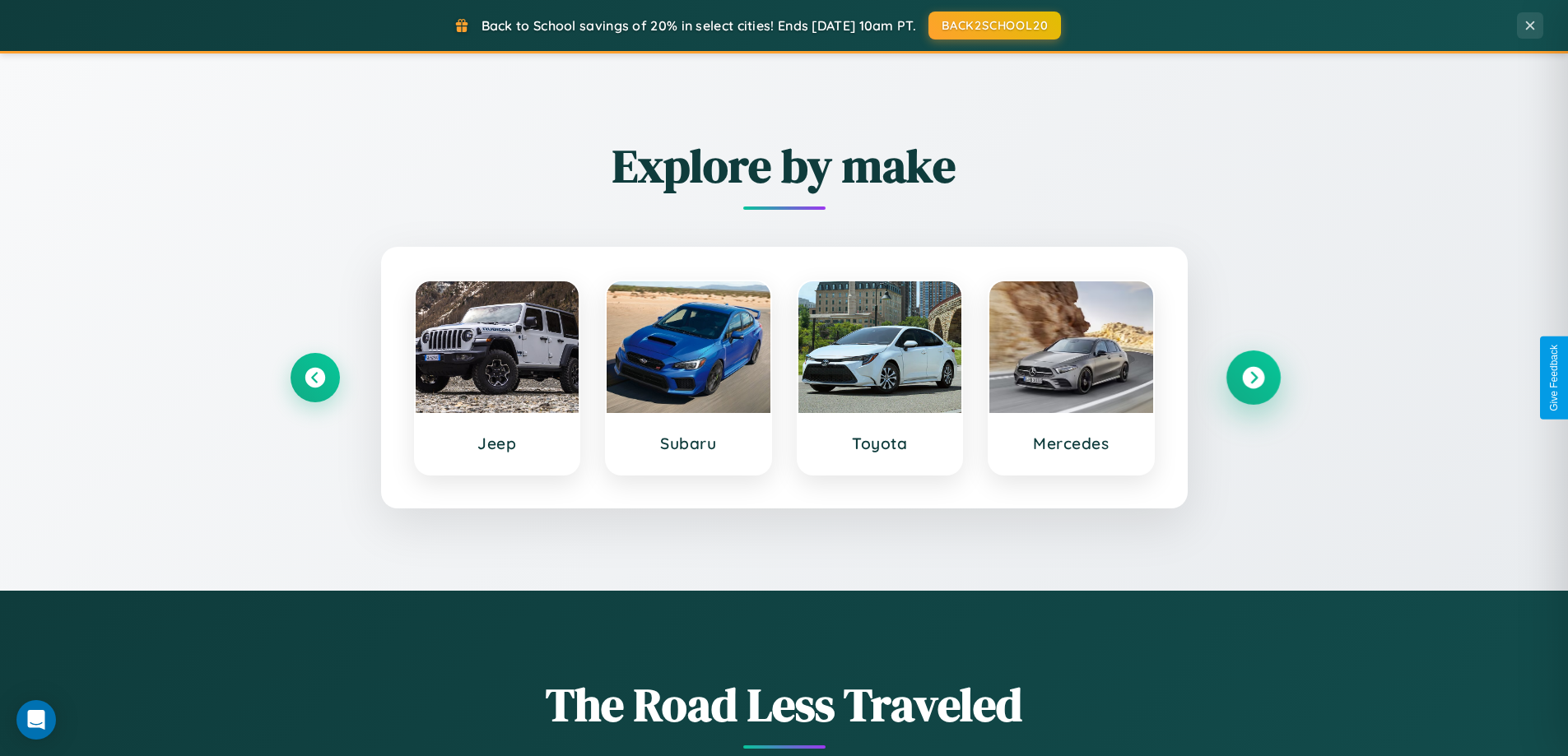
click at [1253, 378] on icon at bounding box center [1253, 378] width 22 height 22
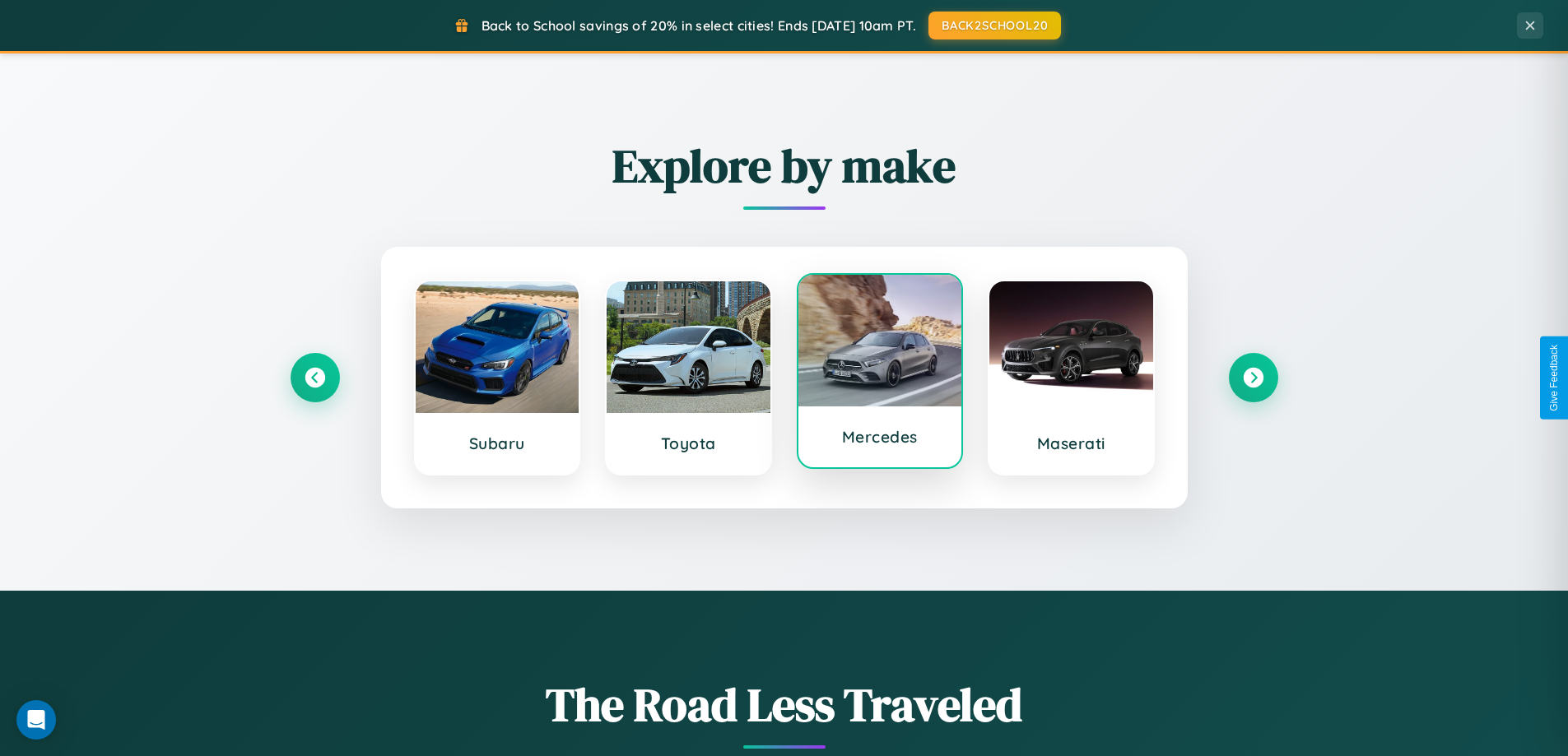
click at [879, 375] on div at bounding box center [880, 340] width 164 height 132
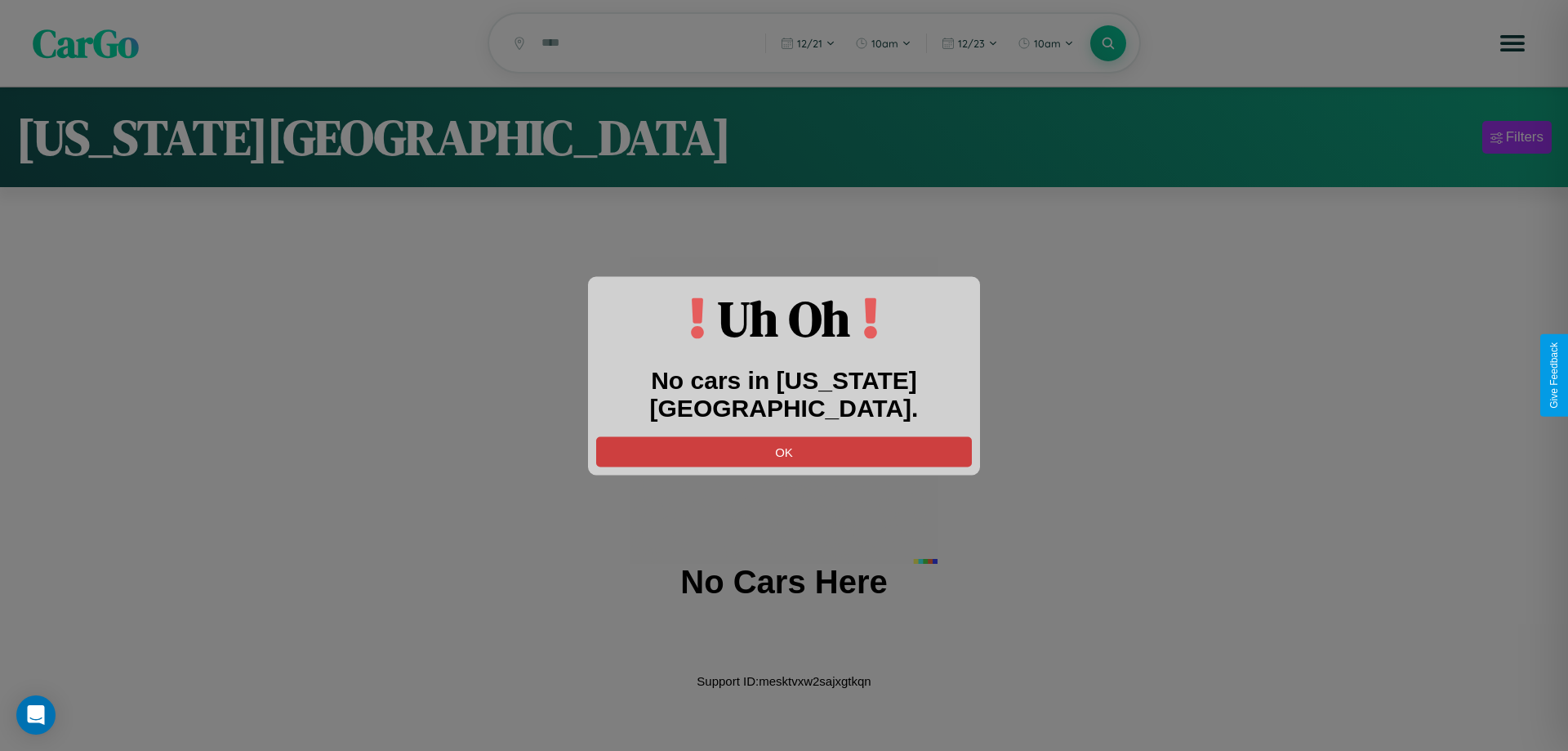
click at [784, 437] on button "OK" at bounding box center [784, 451] width 376 height 30
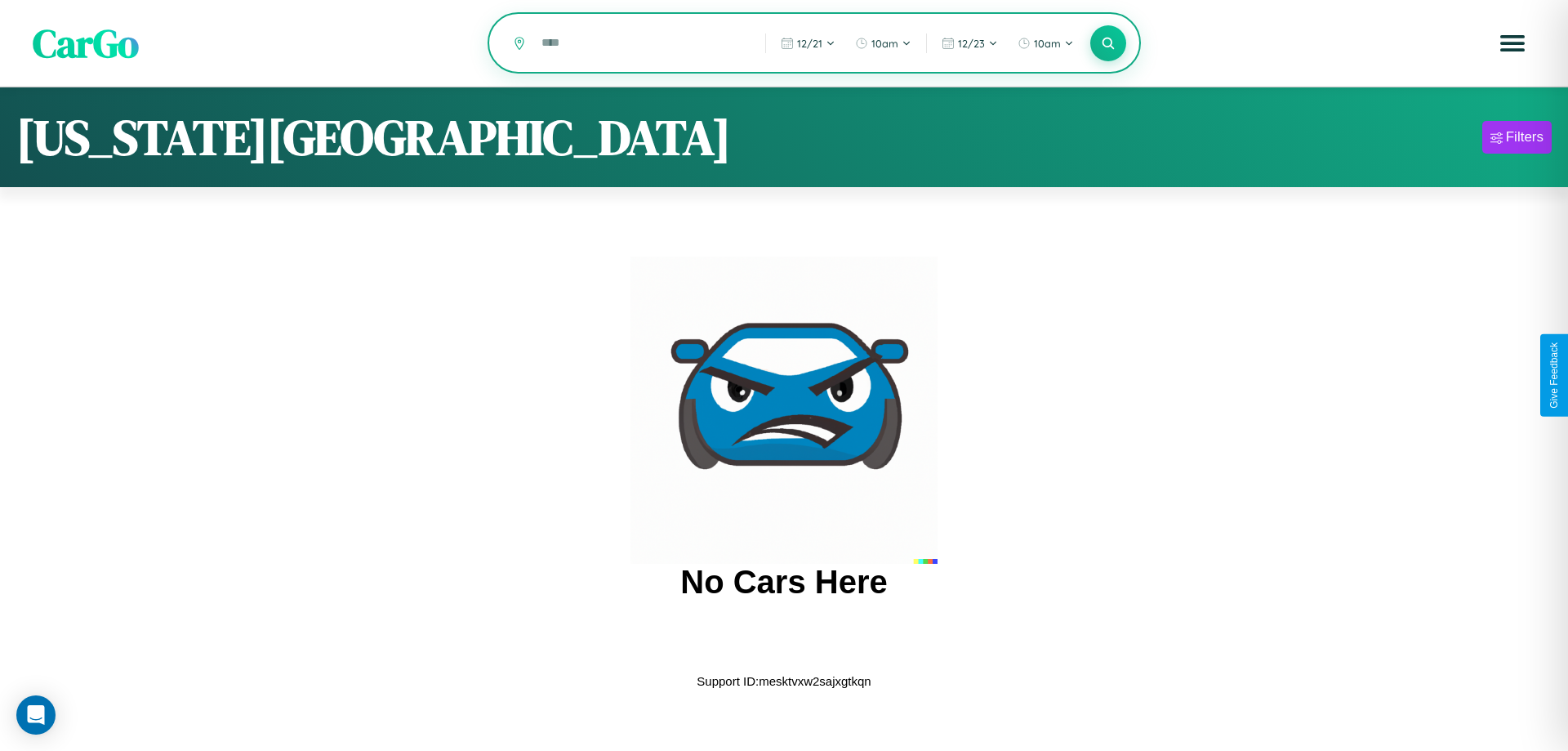
click at [642, 44] on input "text" at bounding box center [641, 42] width 215 height 28
click at [1109, 44] on icon at bounding box center [1108, 43] width 15 height 15
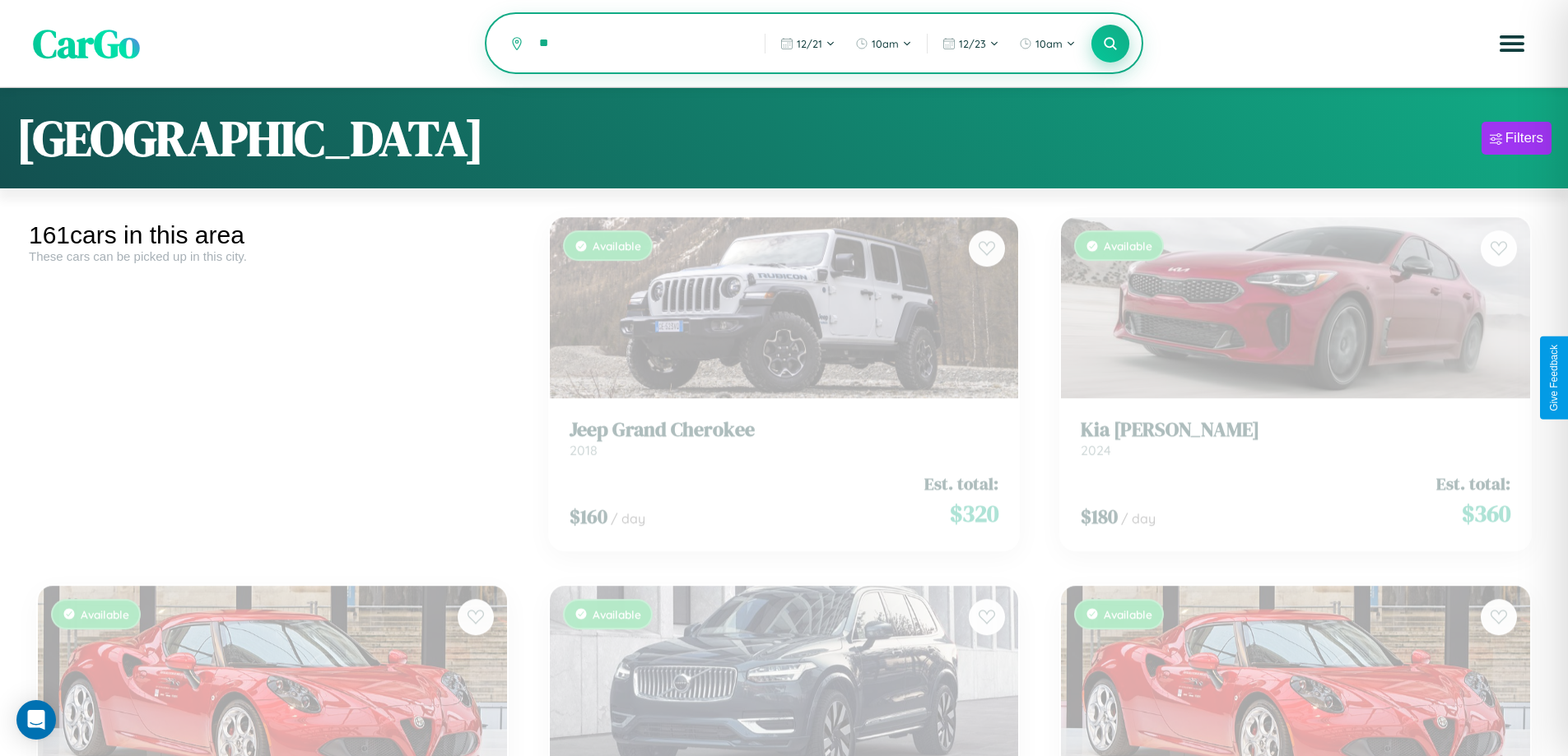
type input "*"
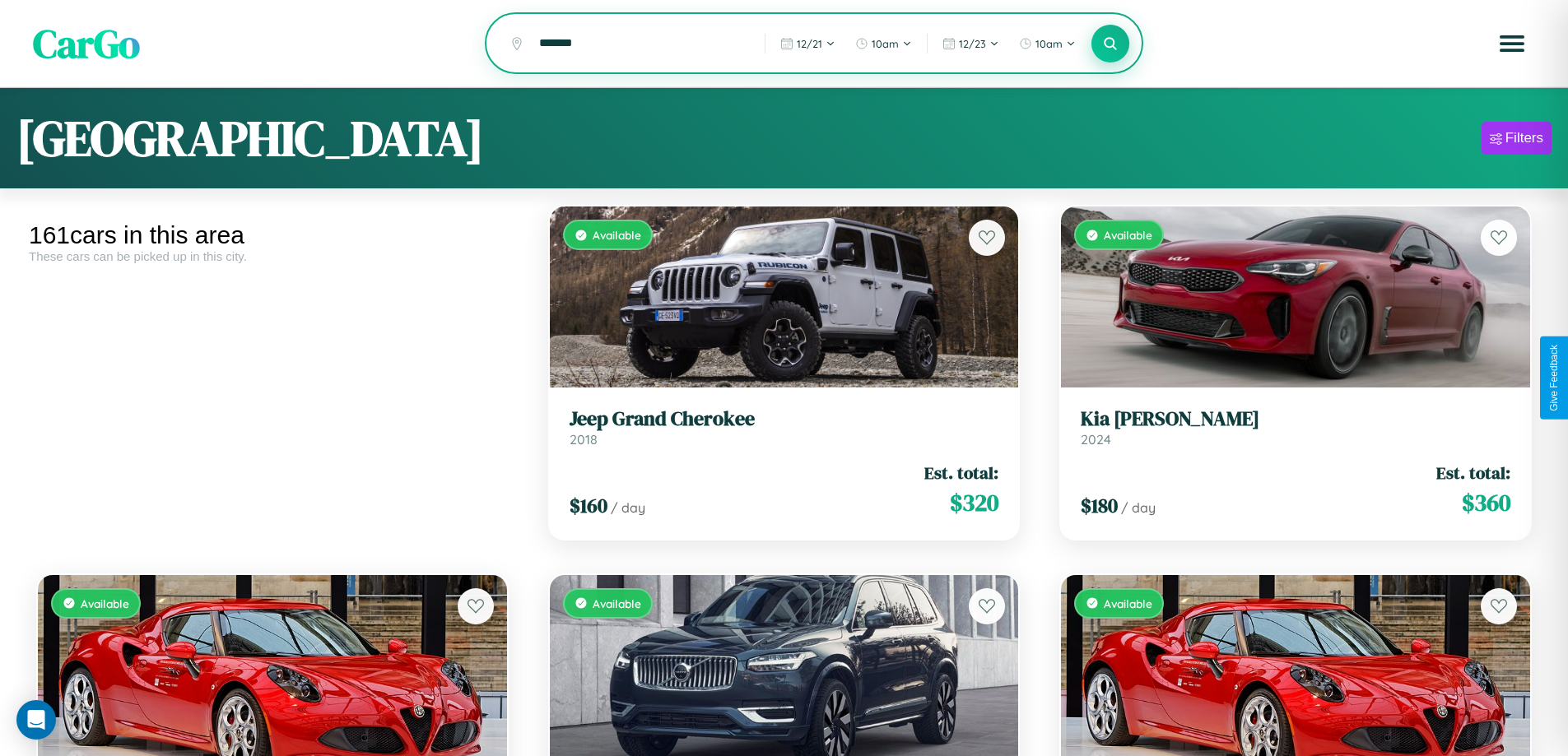
click at [1110, 45] on icon at bounding box center [1111, 43] width 15 height 15
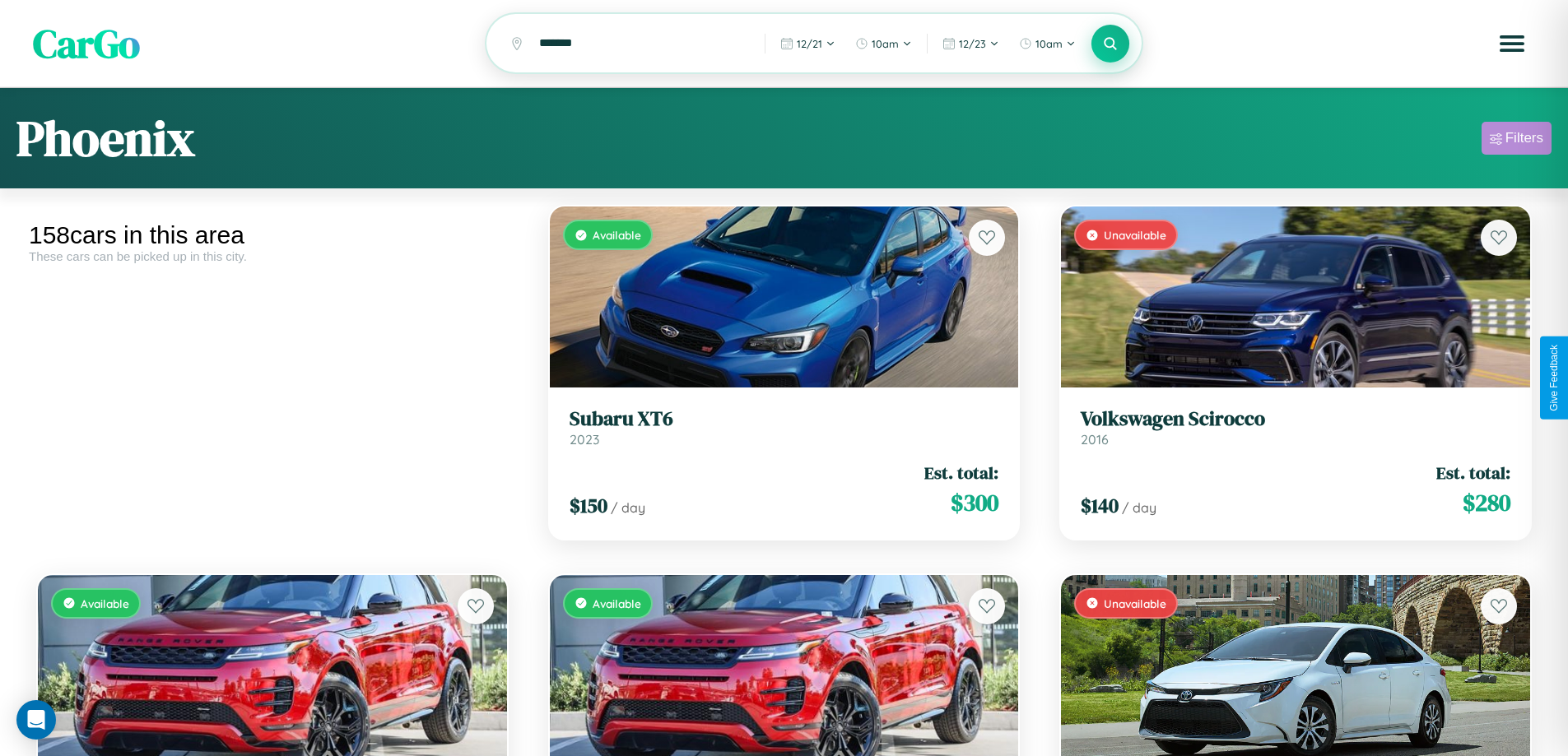
click at [1516, 141] on div "Filters" at bounding box center [1524, 138] width 38 height 16
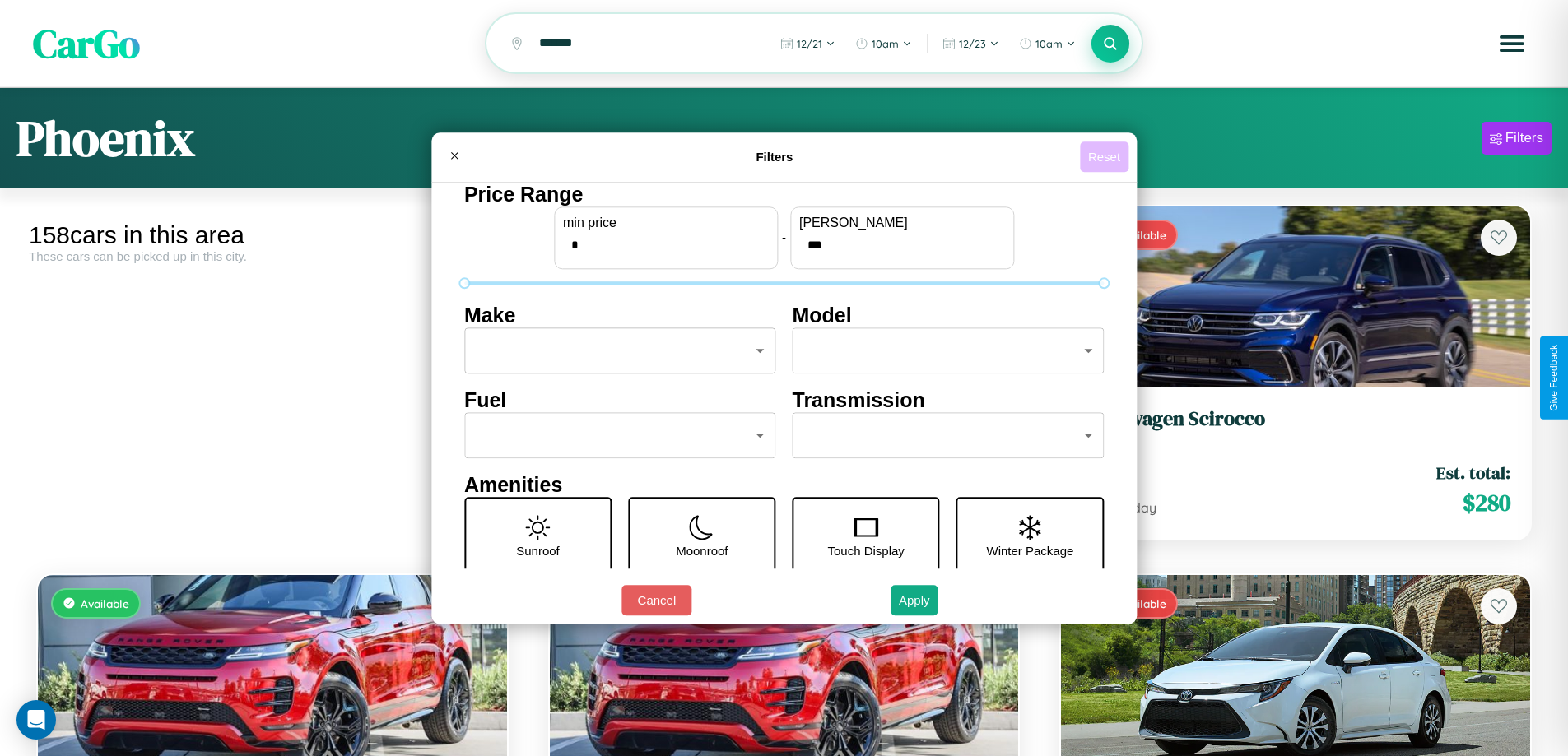
click at [1106, 157] on button "Reset" at bounding box center [1104, 156] width 48 height 30
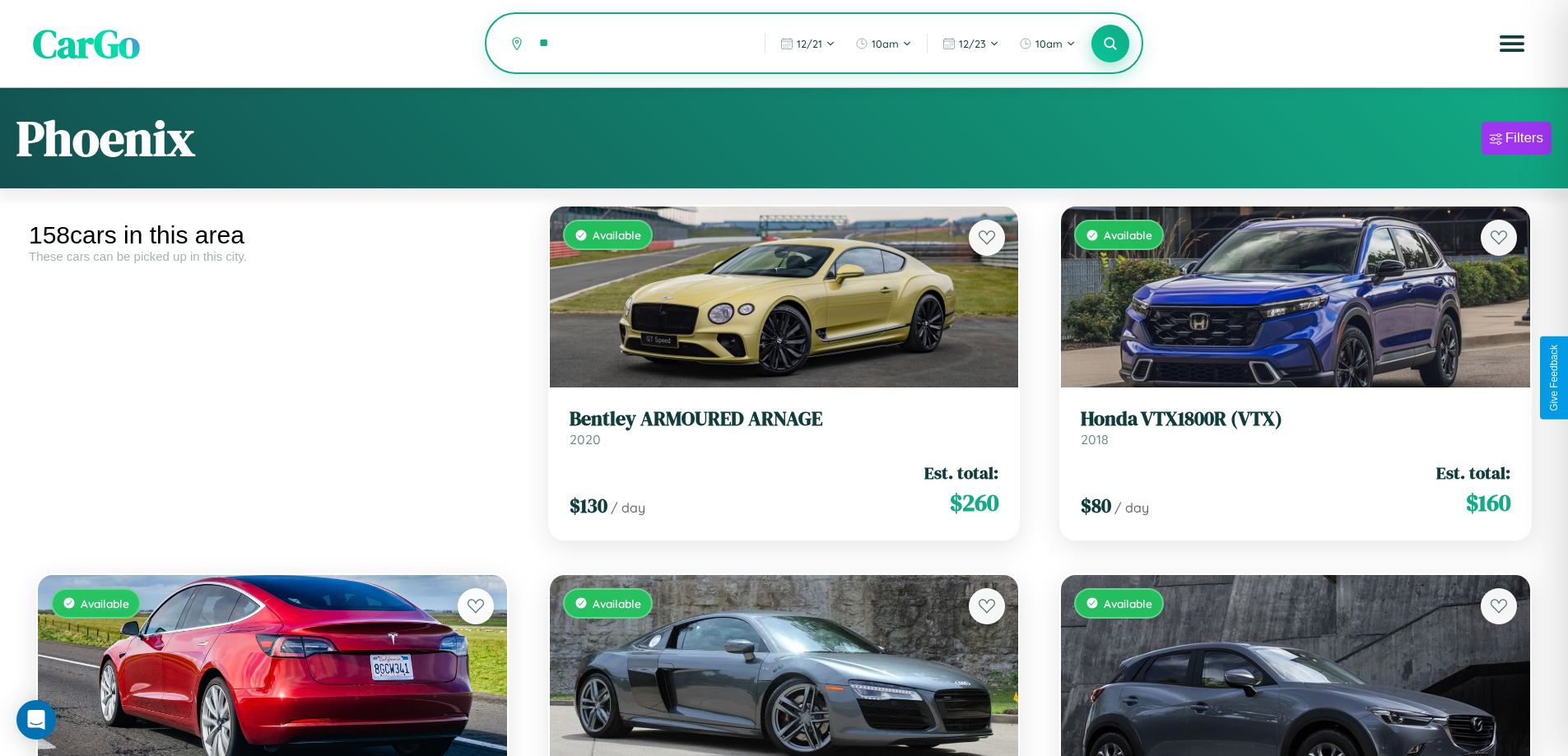
type input "*"
type input "********"
click at [1110, 45] on icon at bounding box center [1111, 43] width 15 height 15
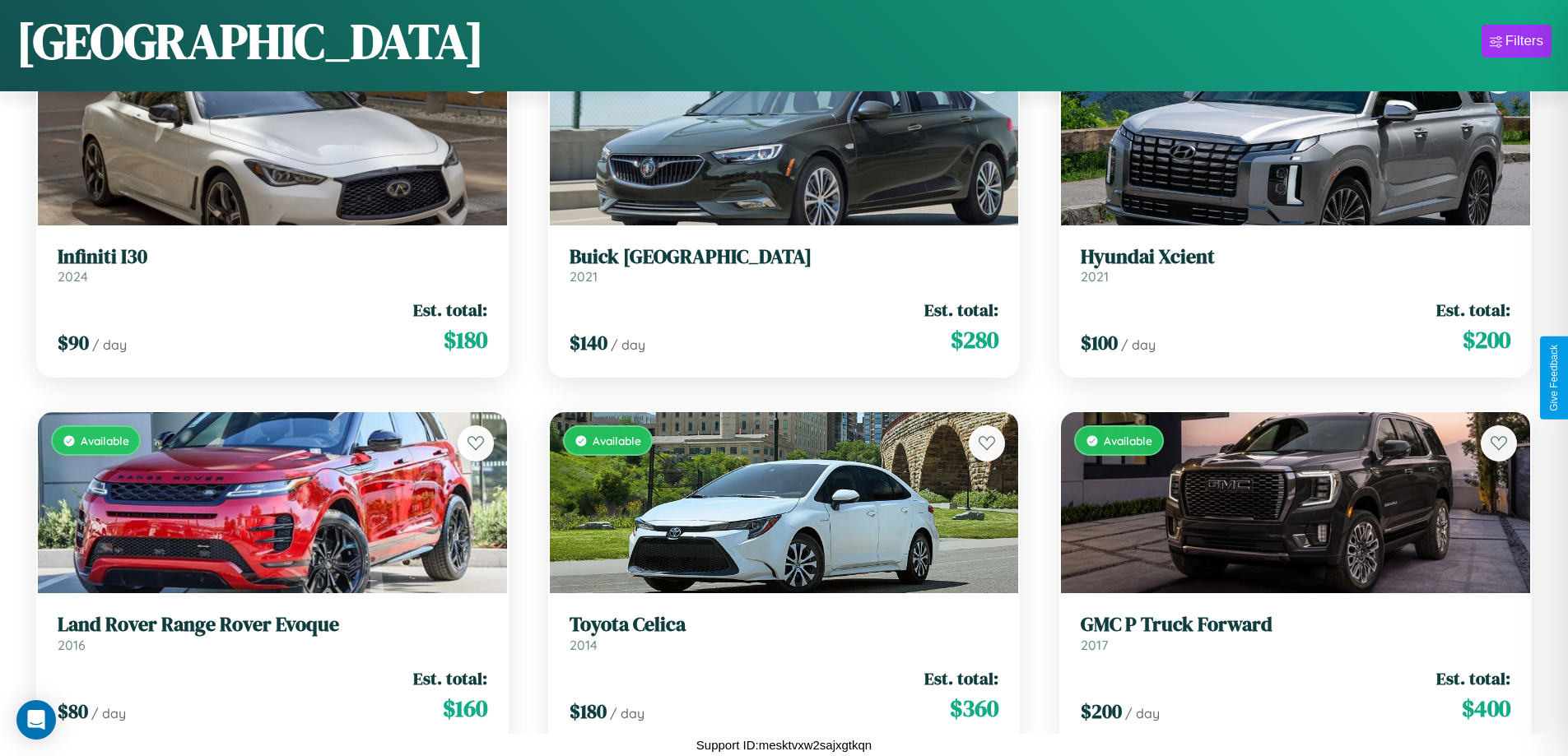
scroll to position [6861, 0]
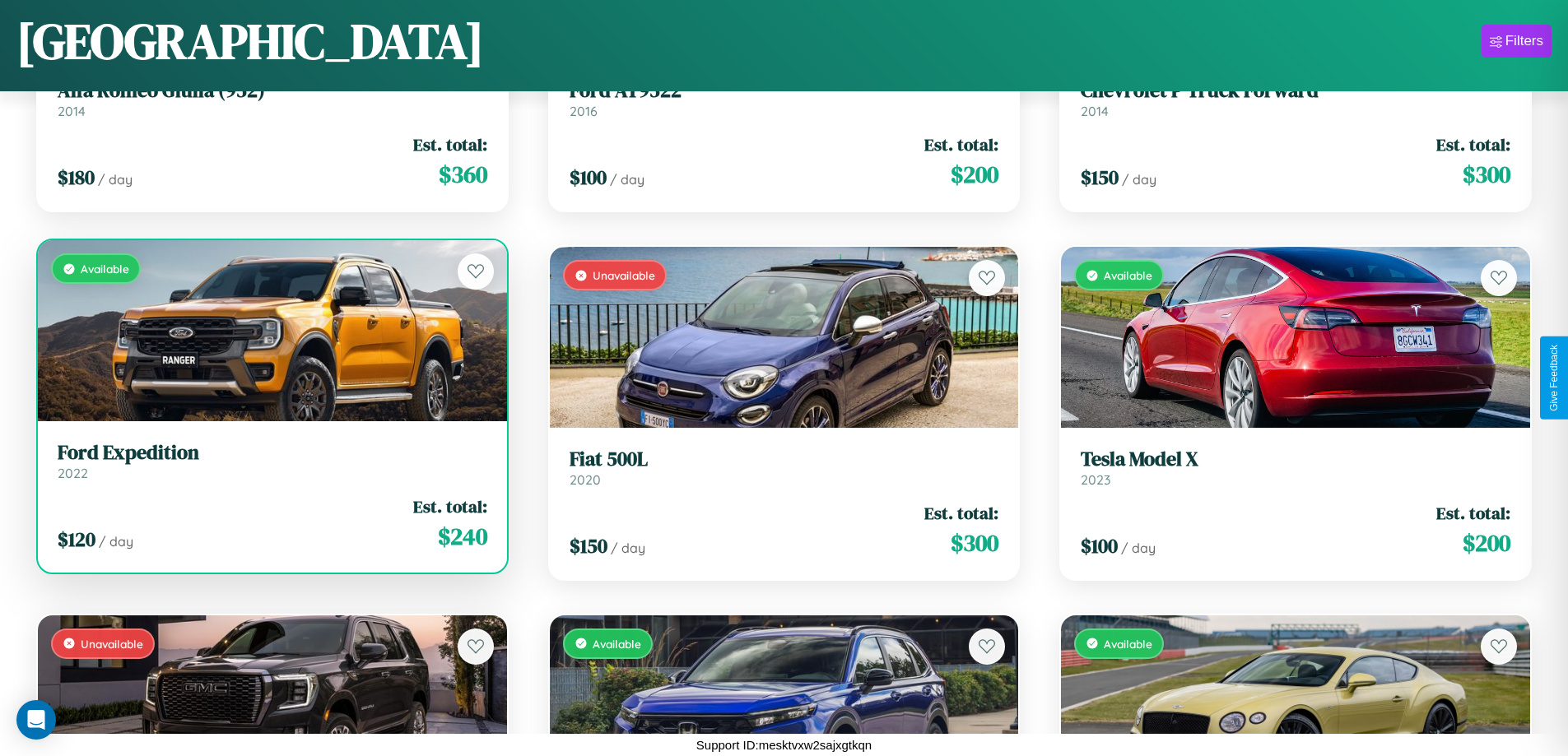
click at [270, 330] on div "Available" at bounding box center [272, 330] width 469 height 181
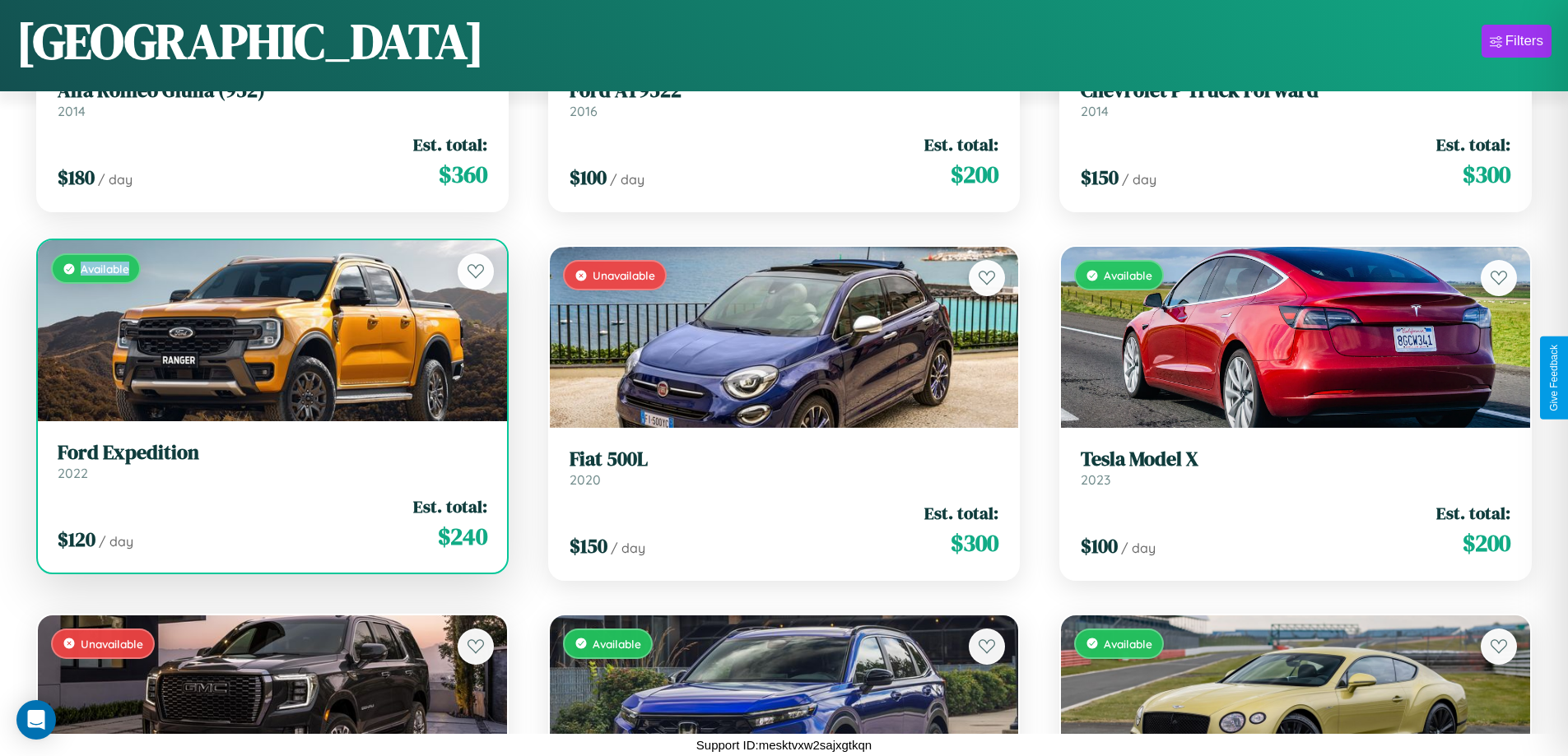
click at [270, 330] on div "Available" at bounding box center [272, 330] width 469 height 181
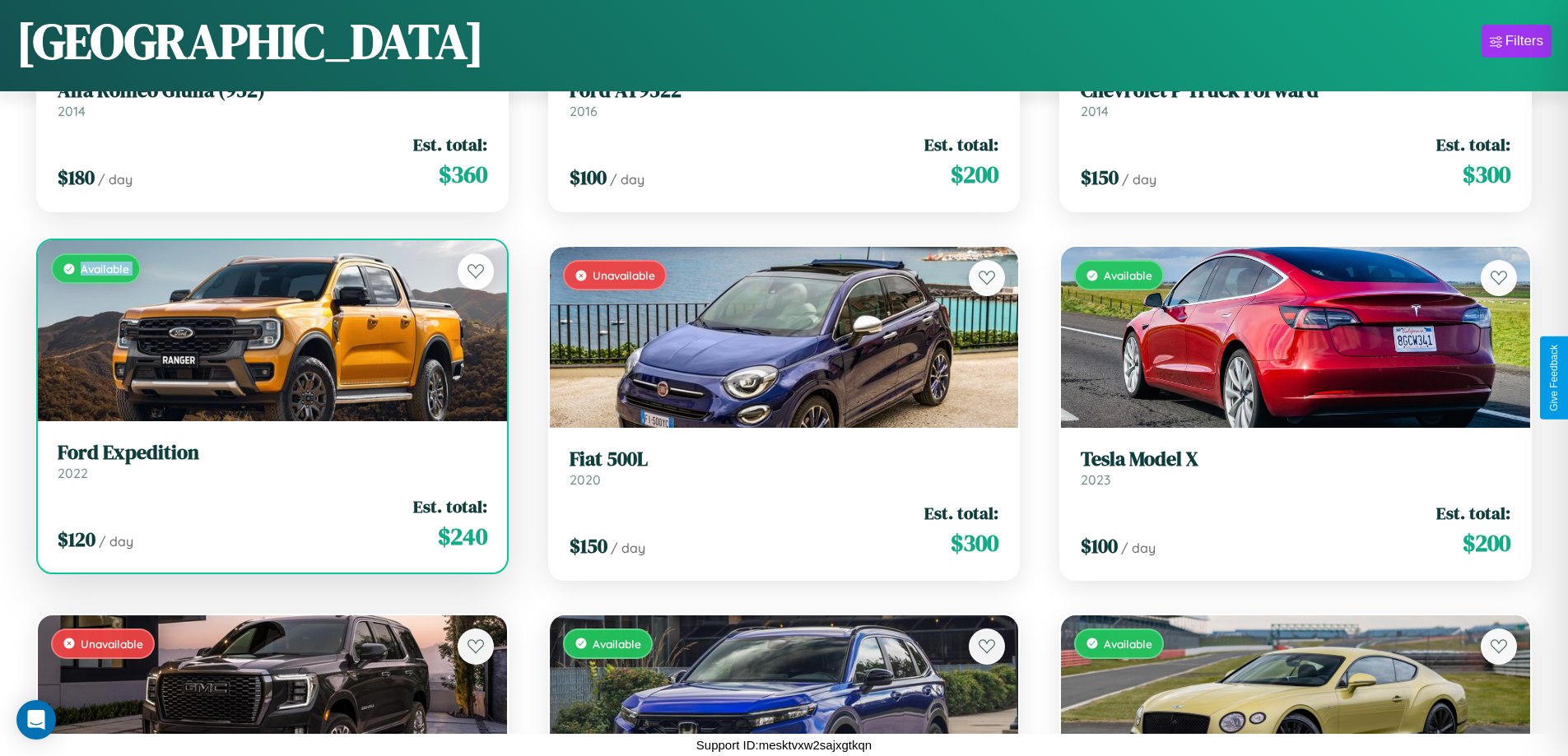
click at [270, 330] on div "Available" at bounding box center [272, 330] width 469 height 181
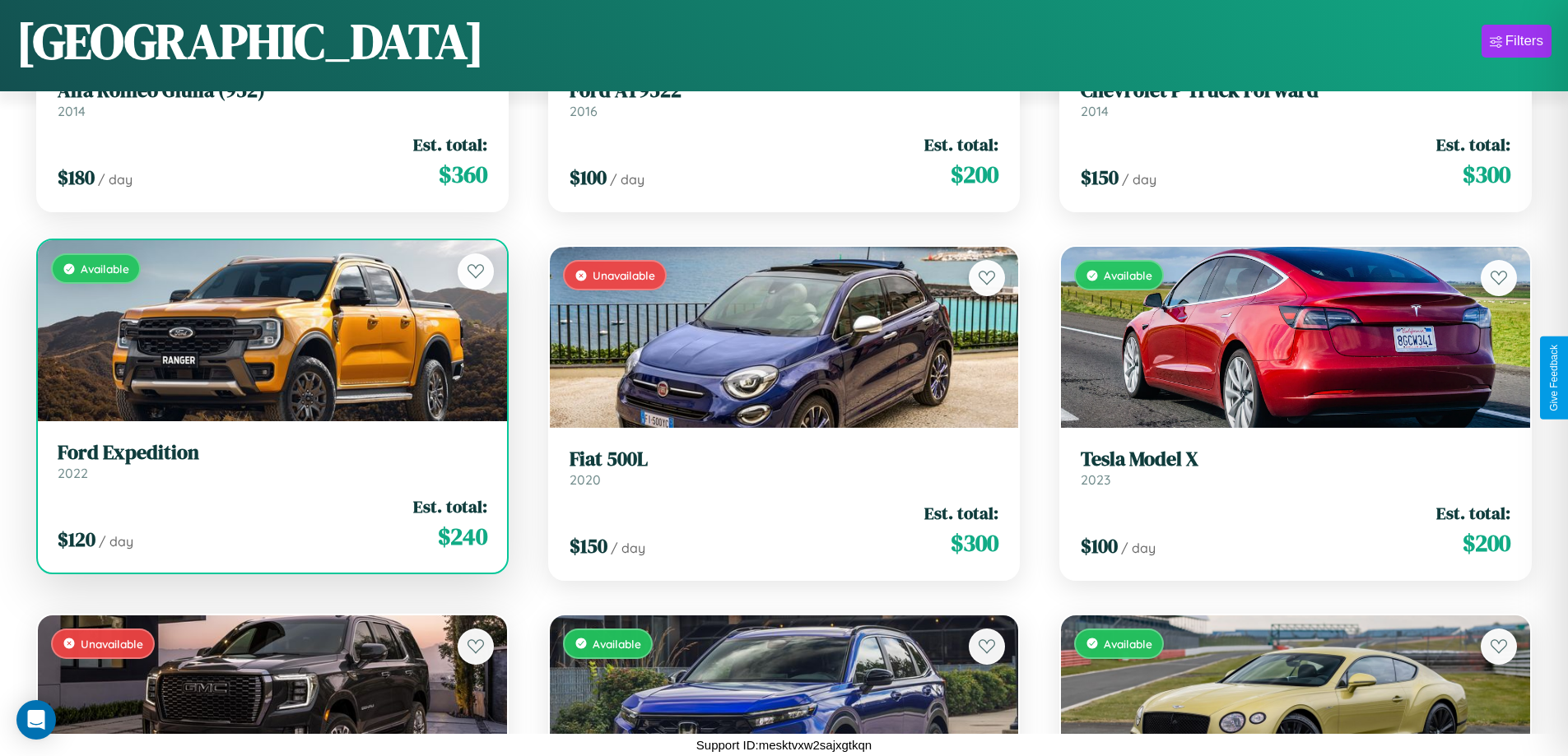
click at [270, 330] on div "Available" at bounding box center [272, 330] width 469 height 181
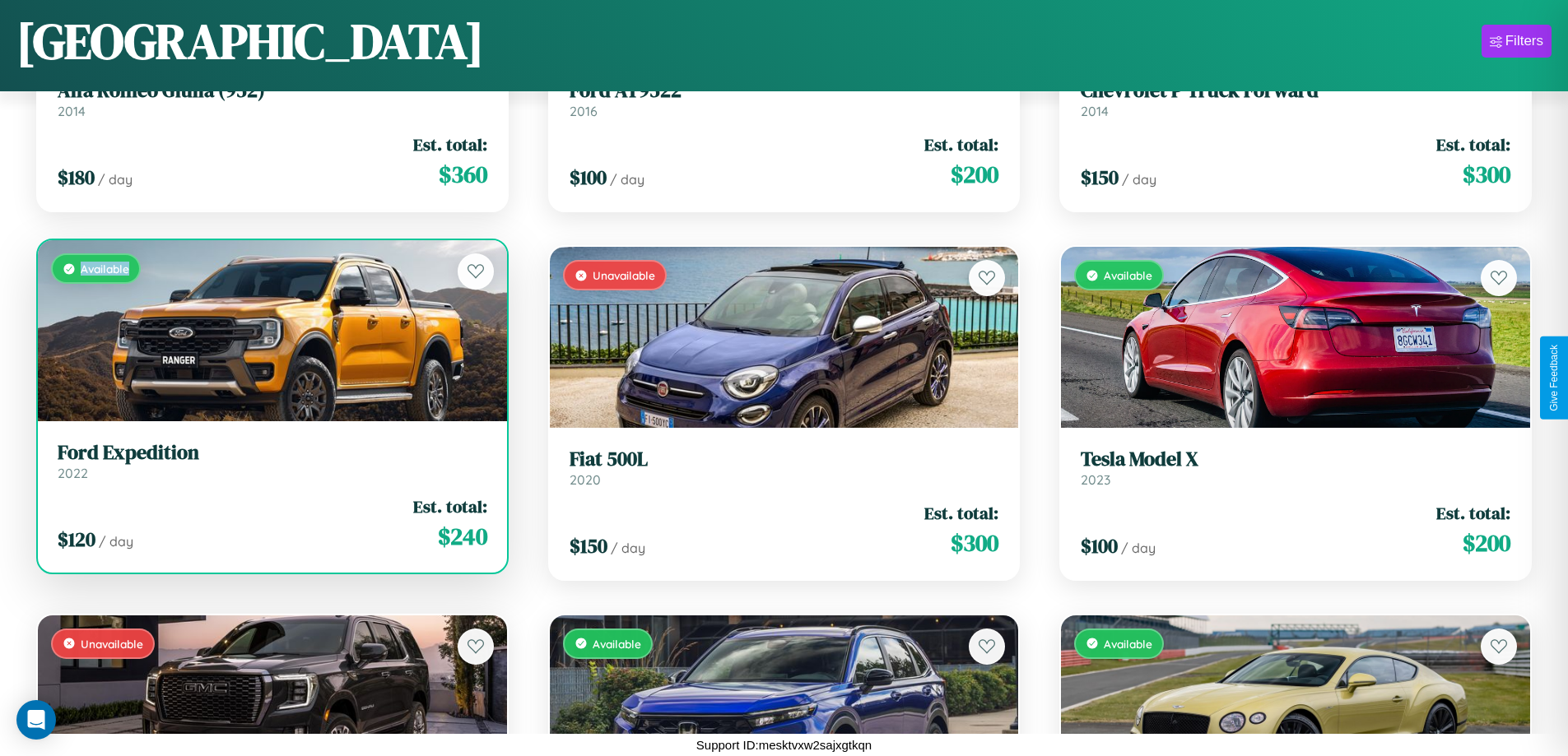
click at [270, 330] on div "Available" at bounding box center [272, 330] width 469 height 181
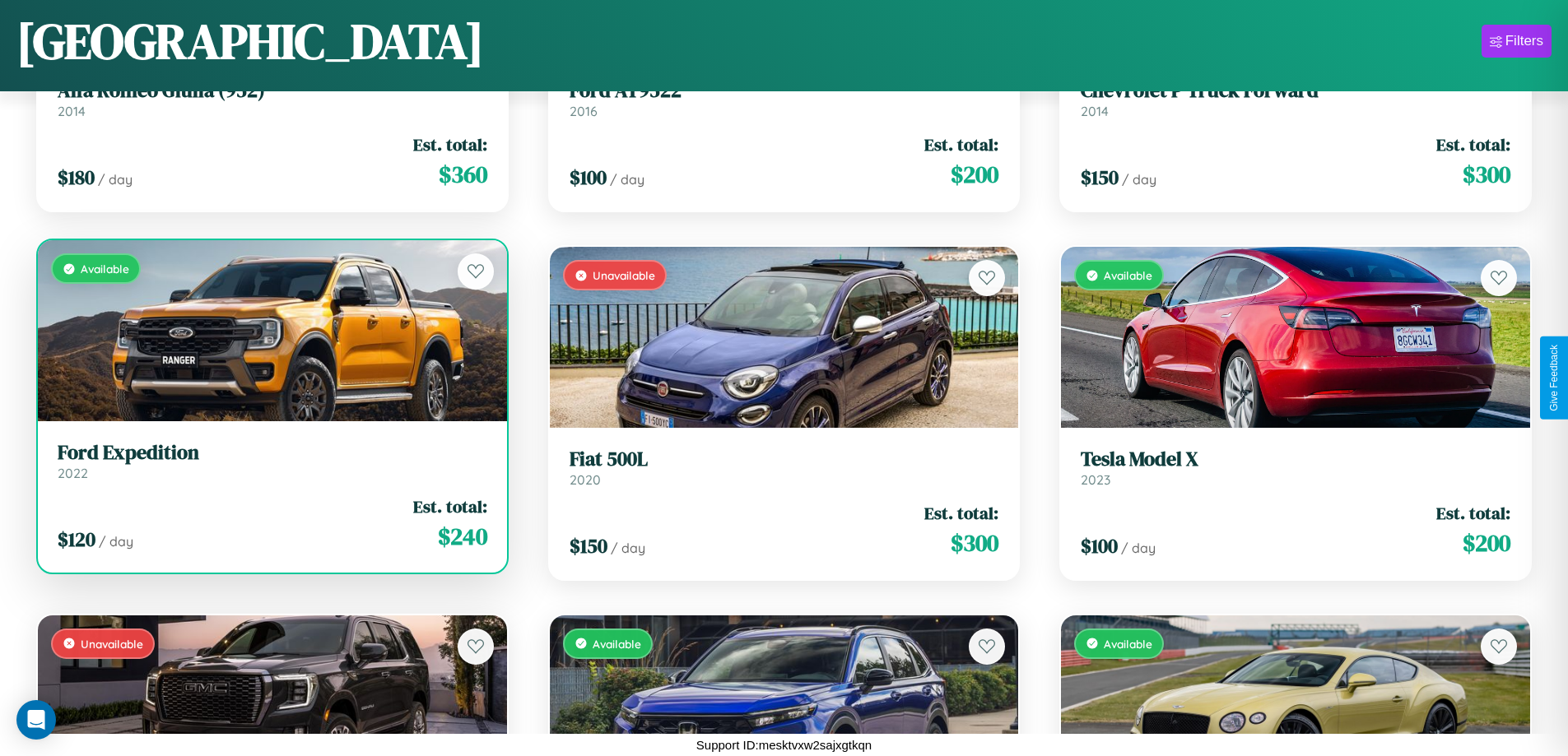
click at [270, 461] on h3 "Ford Expedition" at bounding box center [272, 453] width 429 height 24
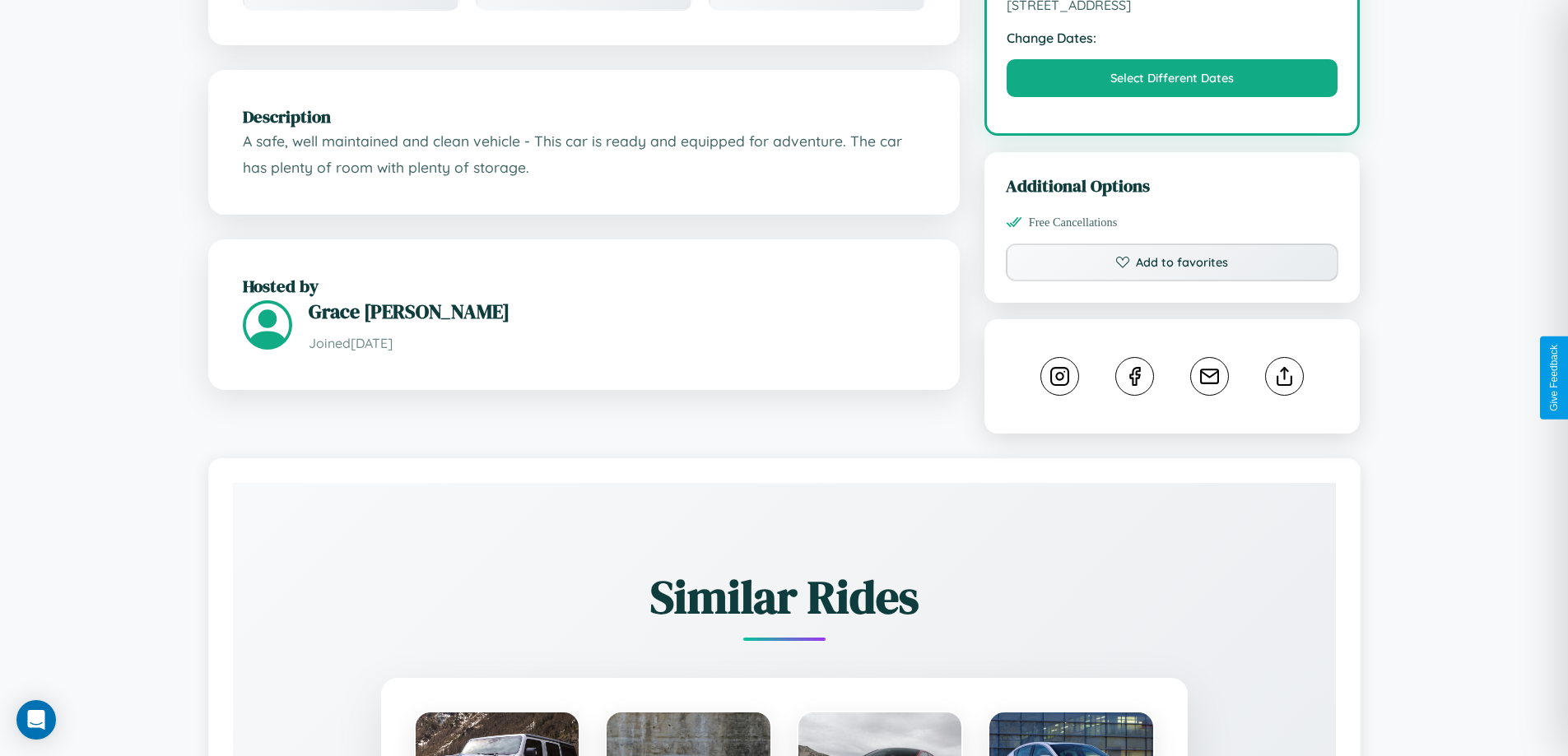
scroll to position [540, 0]
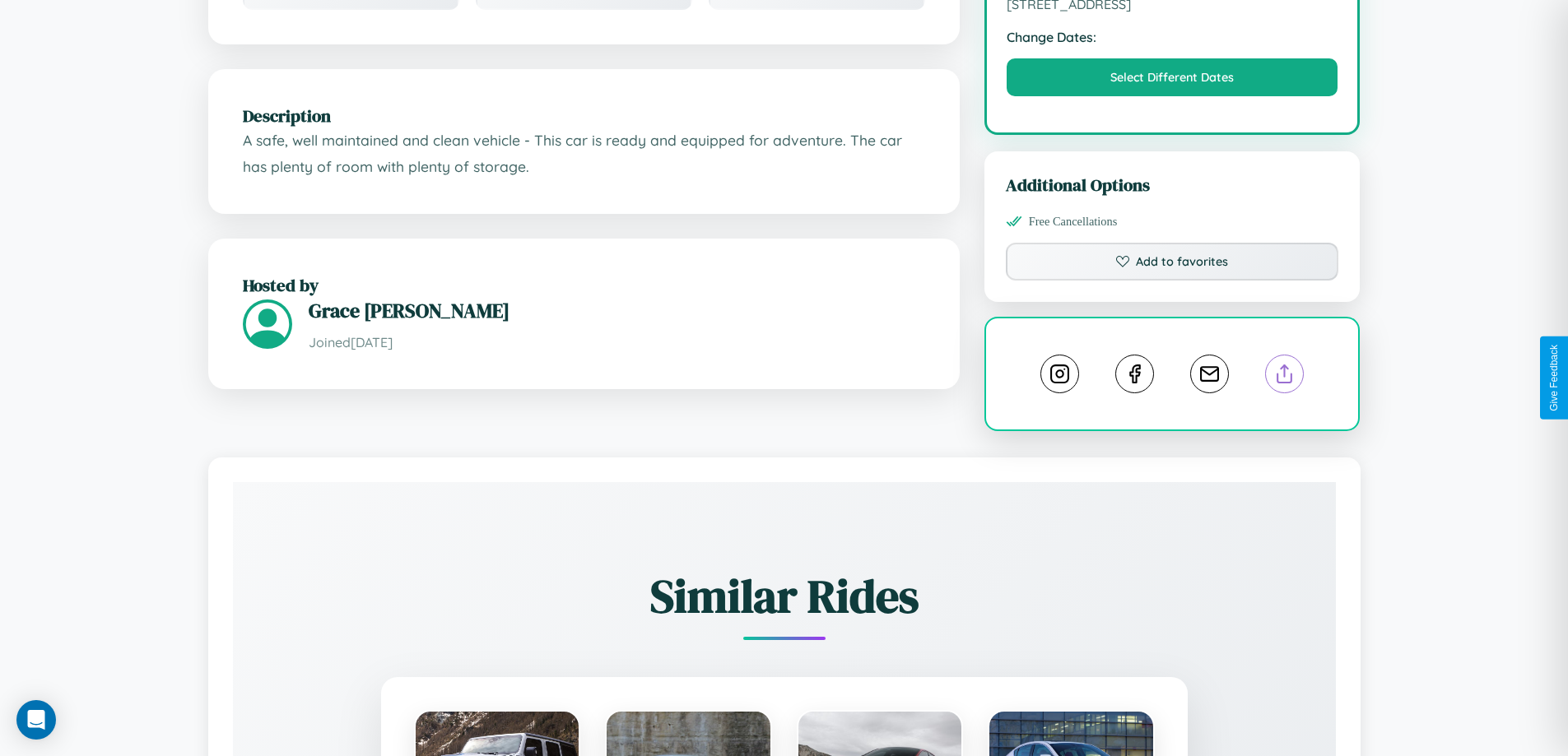
click at [1285, 376] on line at bounding box center [1285, 371] width 0 height 11
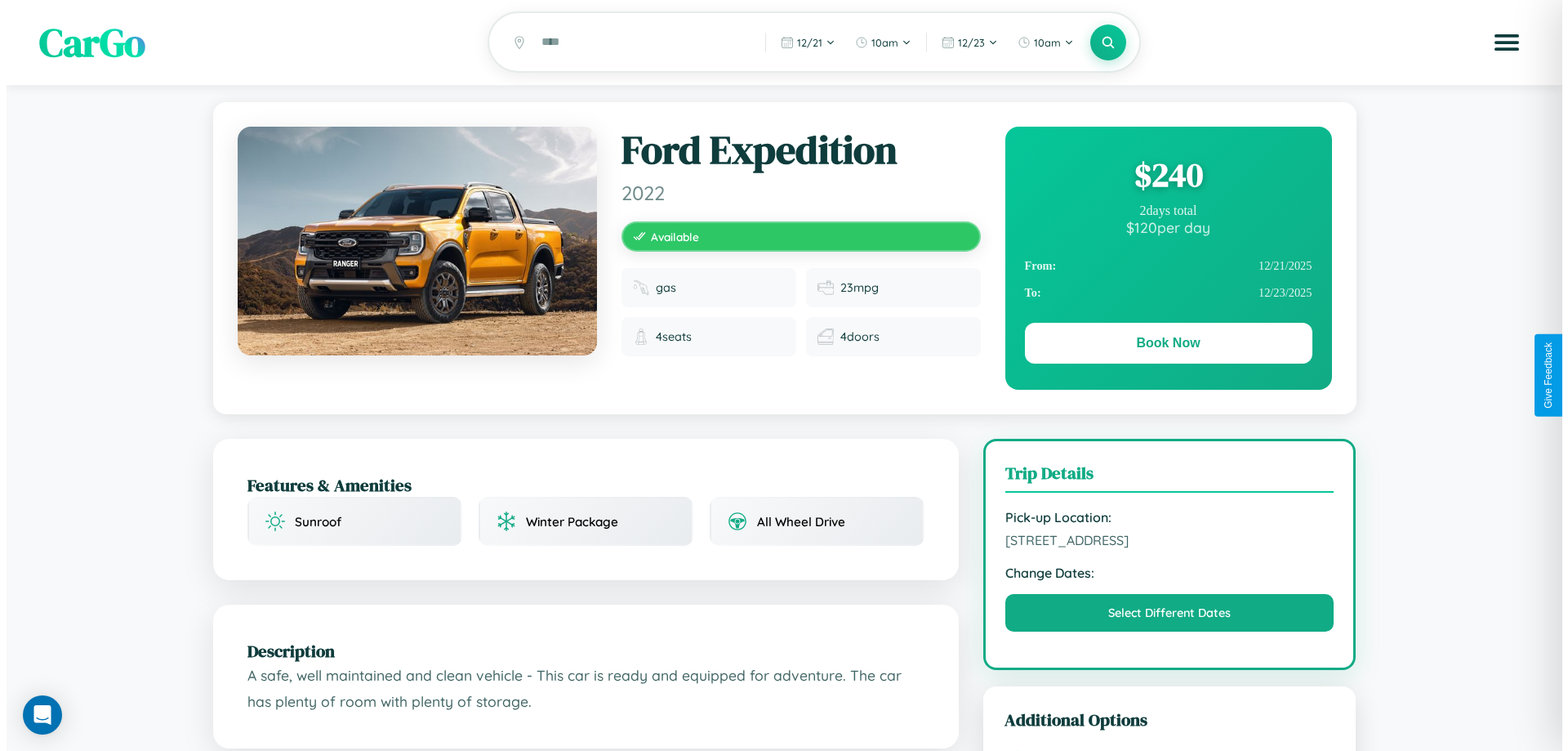
scroll to position [0, 0]
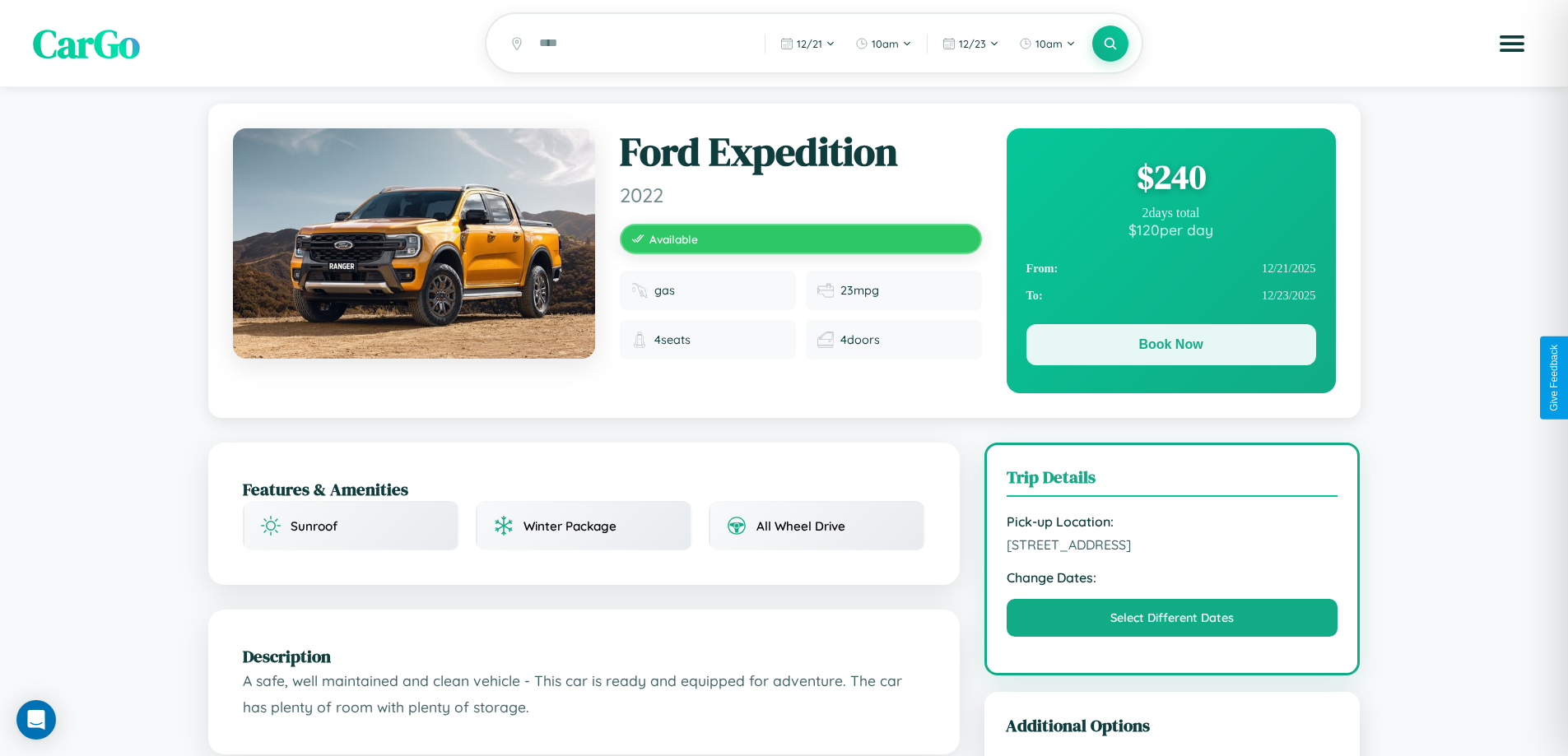
click at [1170, 347] on button "Book Now" at bounding box center [1171, 345] width 290 height 41
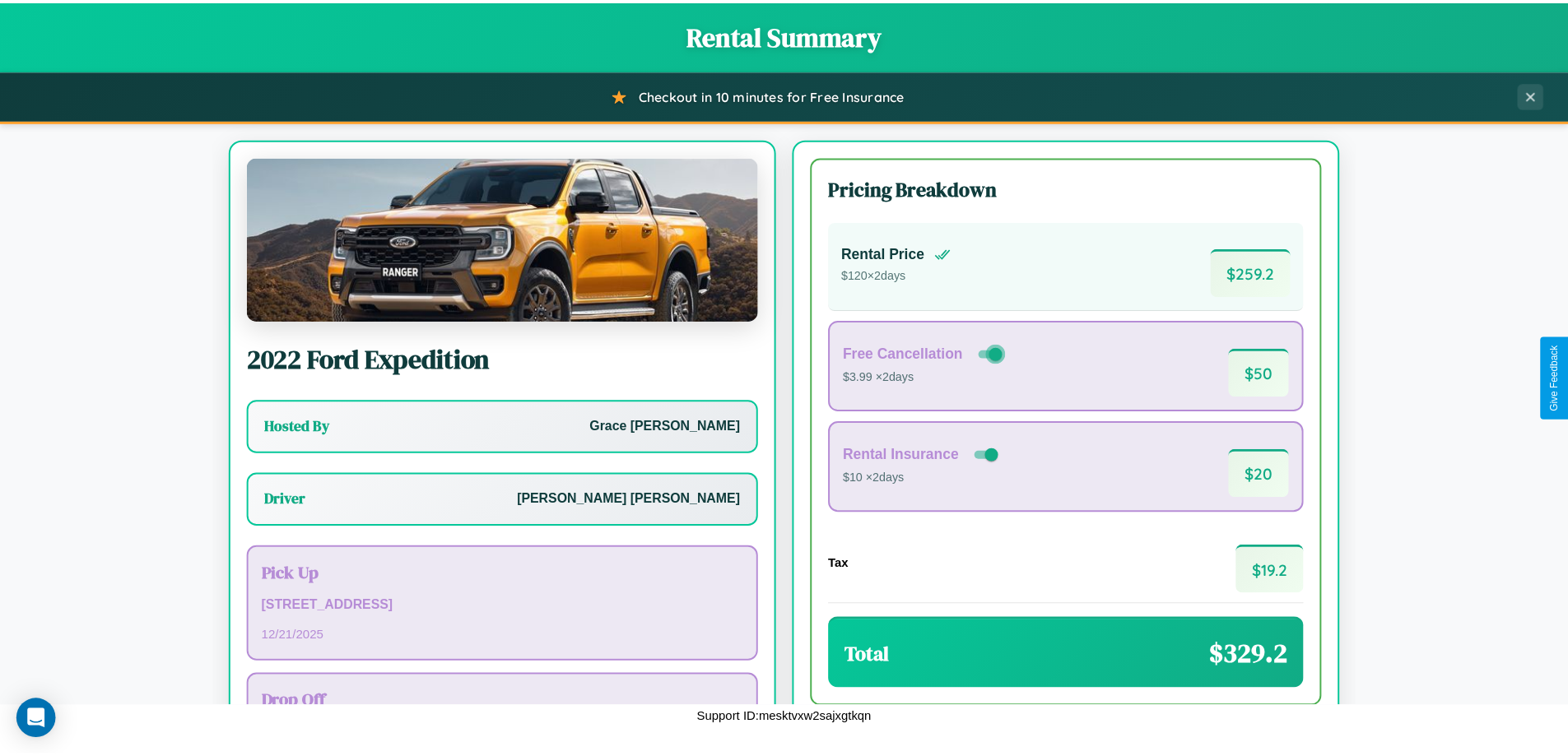
scroll to position [119, 0]
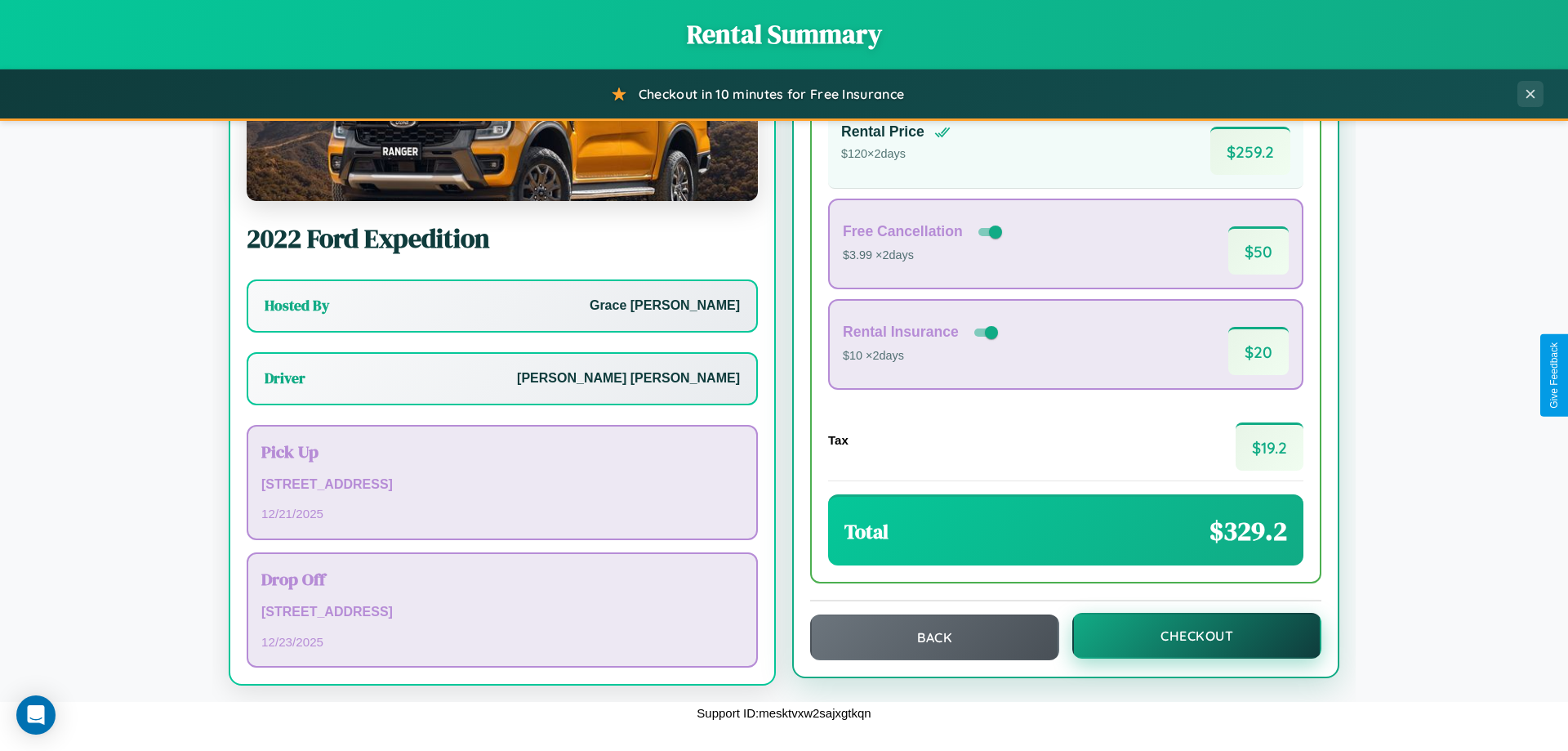
click at [1186, 636] on button "Checkout" at bounding box center [1197, 636] width 249 height 46
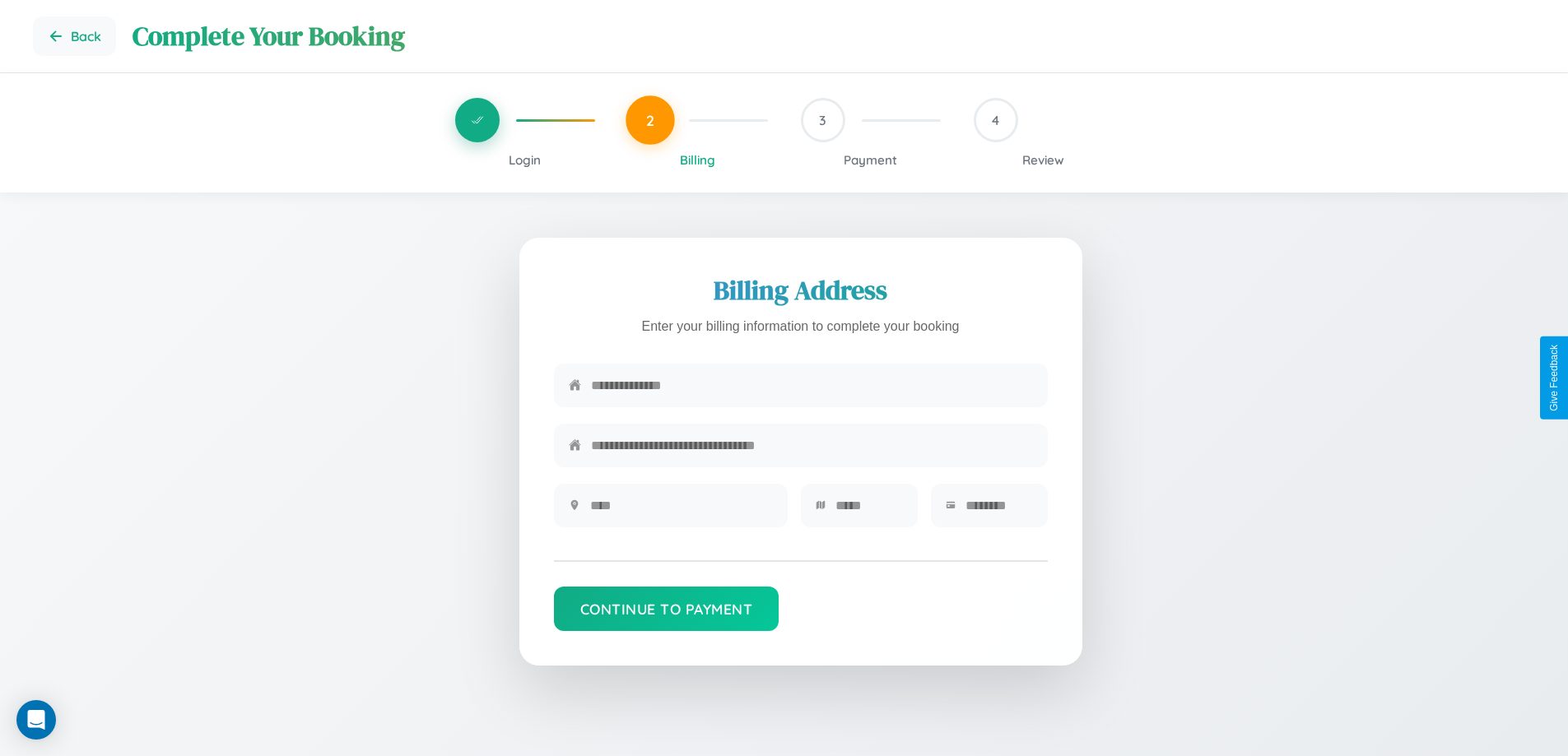
click at [812, 390] on input "text" at bounding box center [812, 385] width 442 height 40
type input "**********"
click at [681, 511] on input "text" at bounding box center [682, 505] width 182 height 40
type input "********"
click at [868, 511] on input "text" at bounding box center [869, 505] width 67 height 40
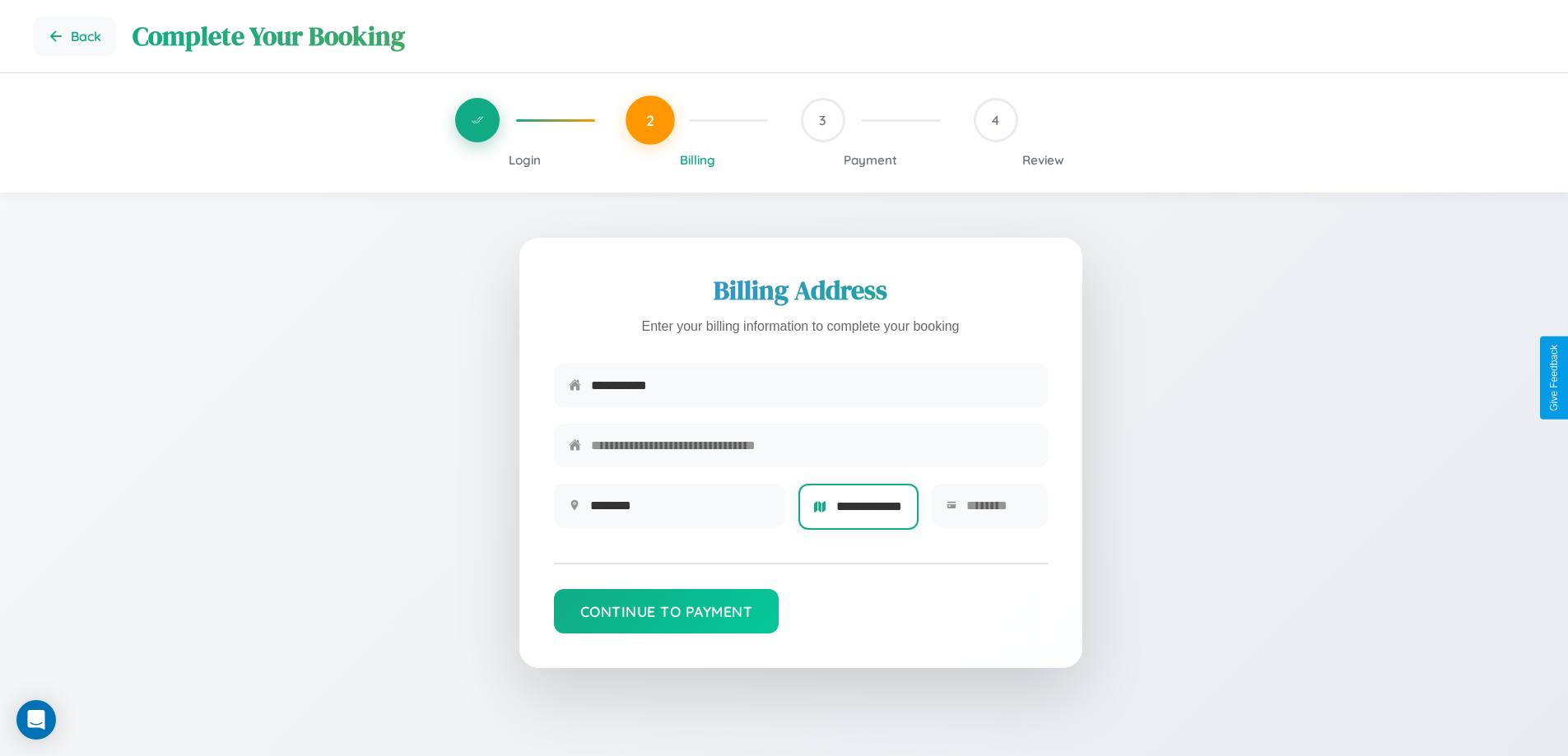
scroll to position [0, 30]
type input "**********"
click at [998, 511] on input "text" at bounding box center [999, 505] width 66 height 40
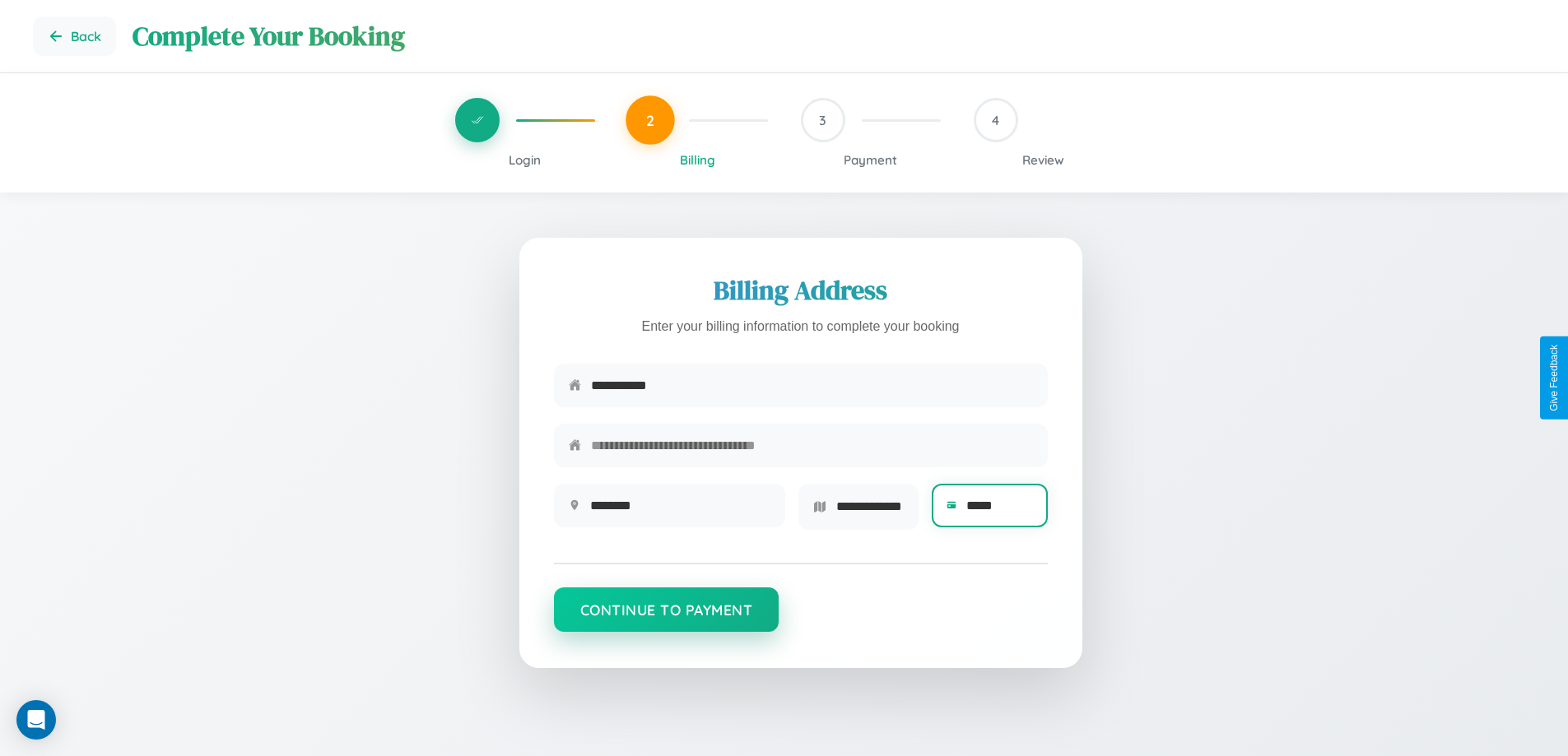
type input "*****"
click at [666, 615] on button "Continue to Payment" at bounding box center [667, 610] width 225 height 45
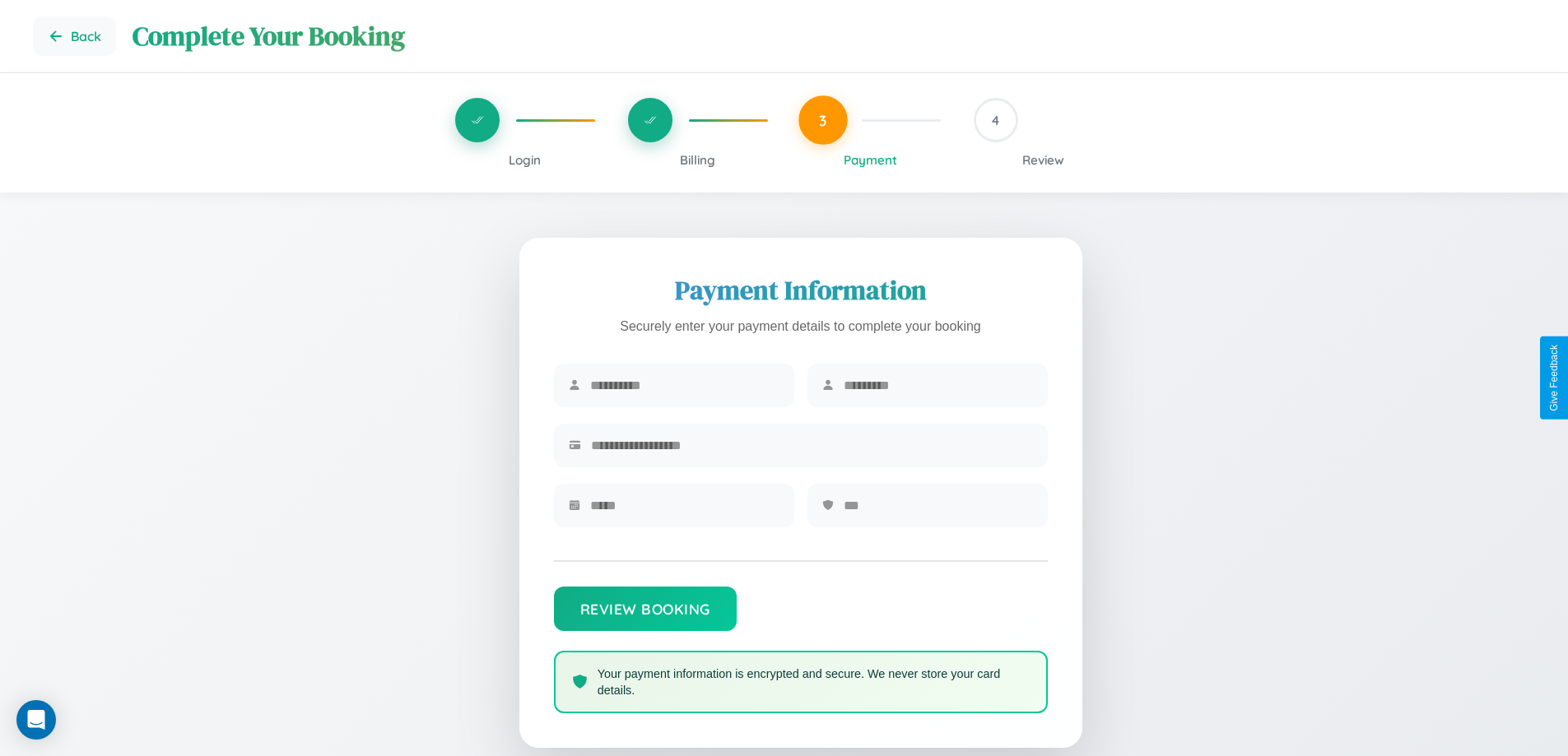
click at [684, 386] on input "text" at bounding box center [685, 385] width 189 height 40
type input "******"
click at [937, 386] on input "text" at bounding box center [938, 385] width 189 height 40
type input "*******"
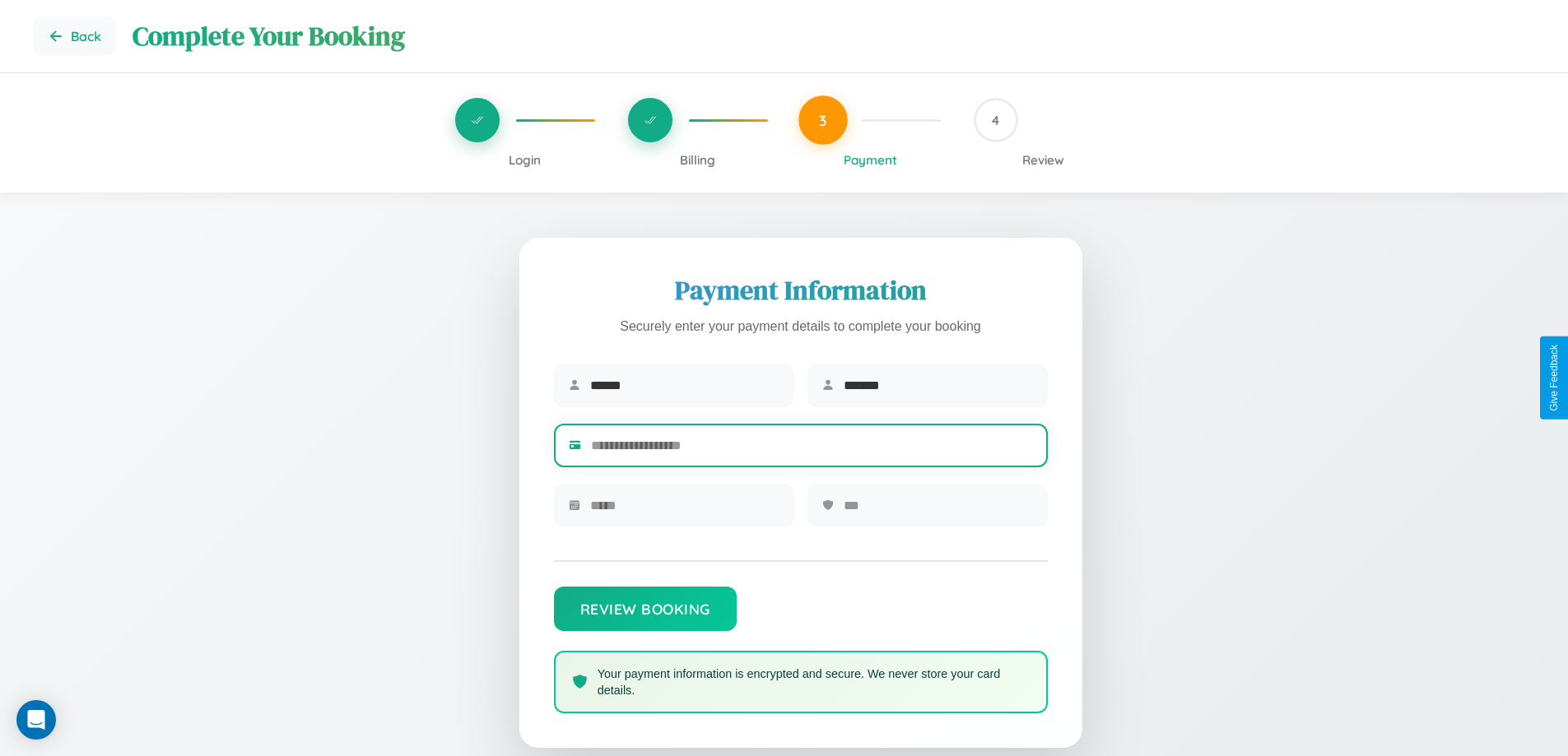
click at [812, 448] on input "text" at bounding box center [812, 445] width 442 height 40
type input "**********"
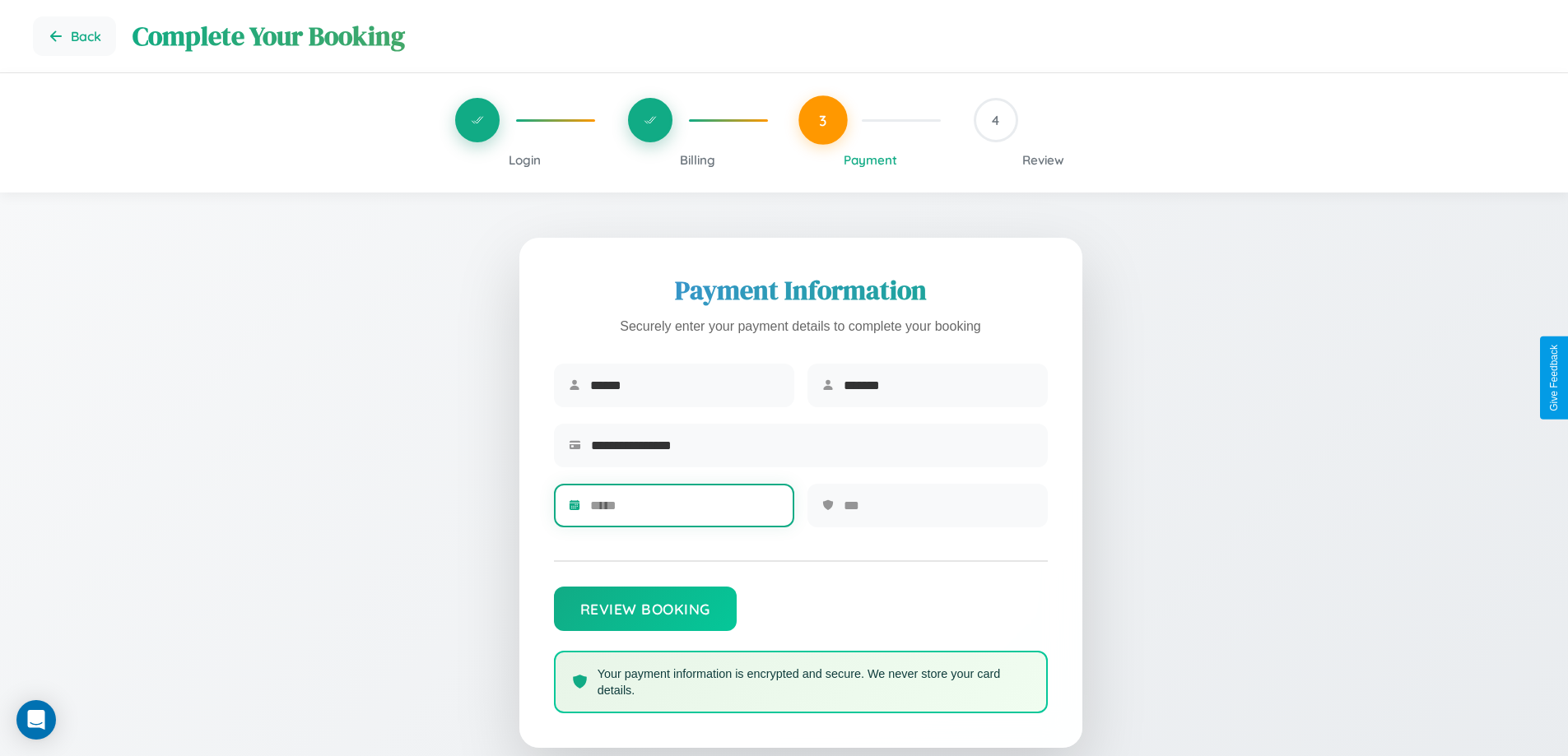
click at [684, 511] on input "text" at bounding box center [685, 505] width 189 height 40
type input "*****"
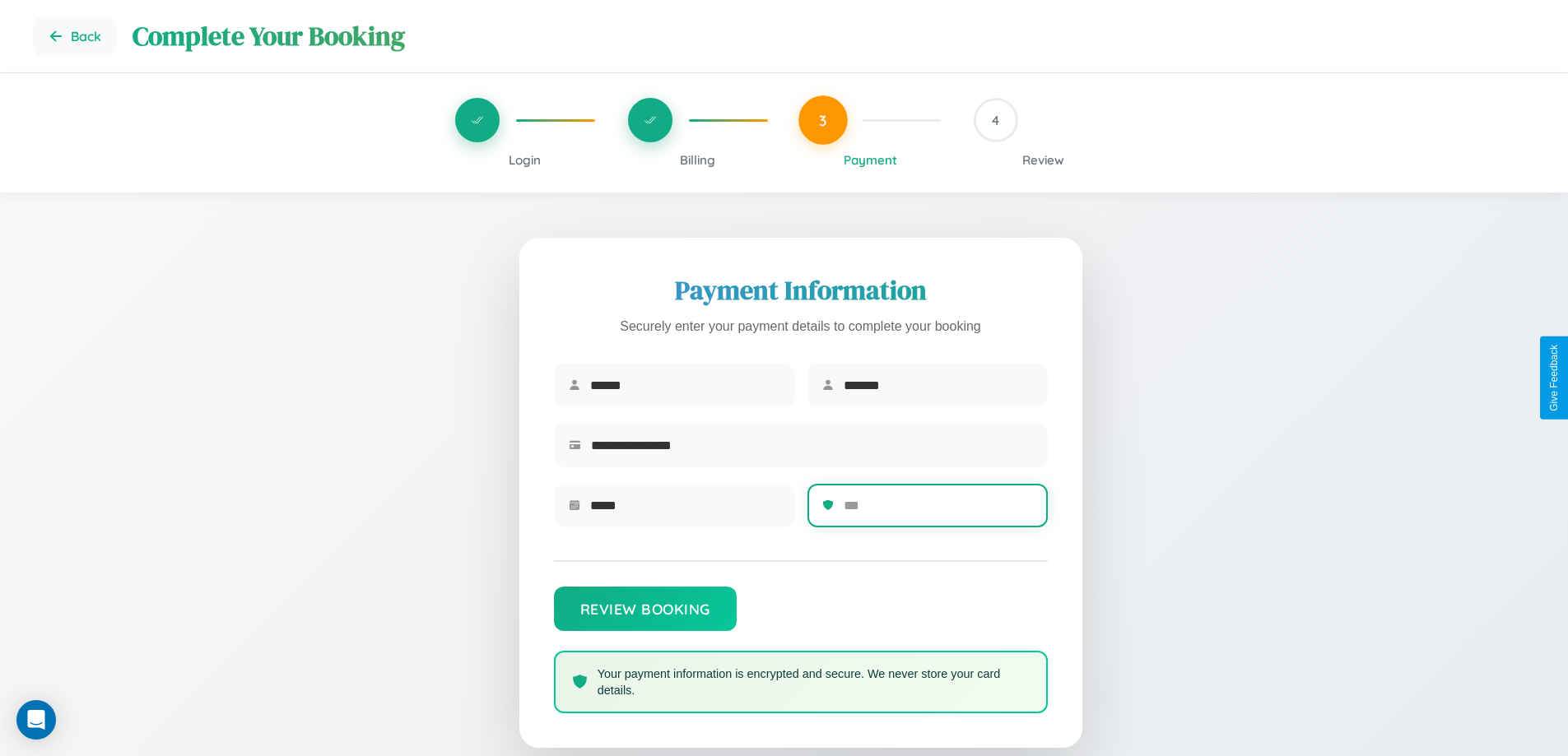
click at [937, 511] on input "text" at bounding box center [938, 505] width 189 height 40
type input "***"
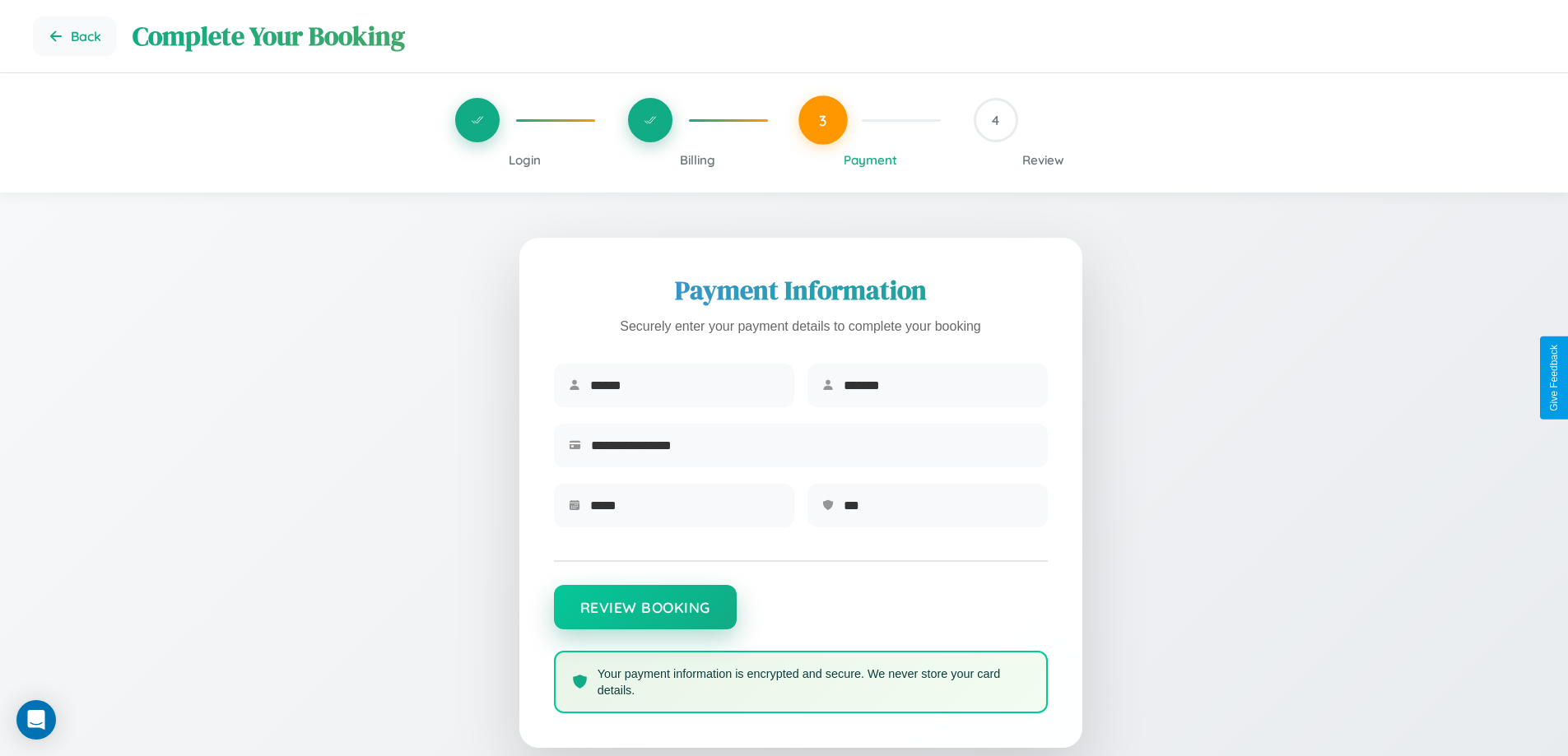
click at [645, 614] on button "Review Booking" at bounding box center [645, 607] width 182 height 45
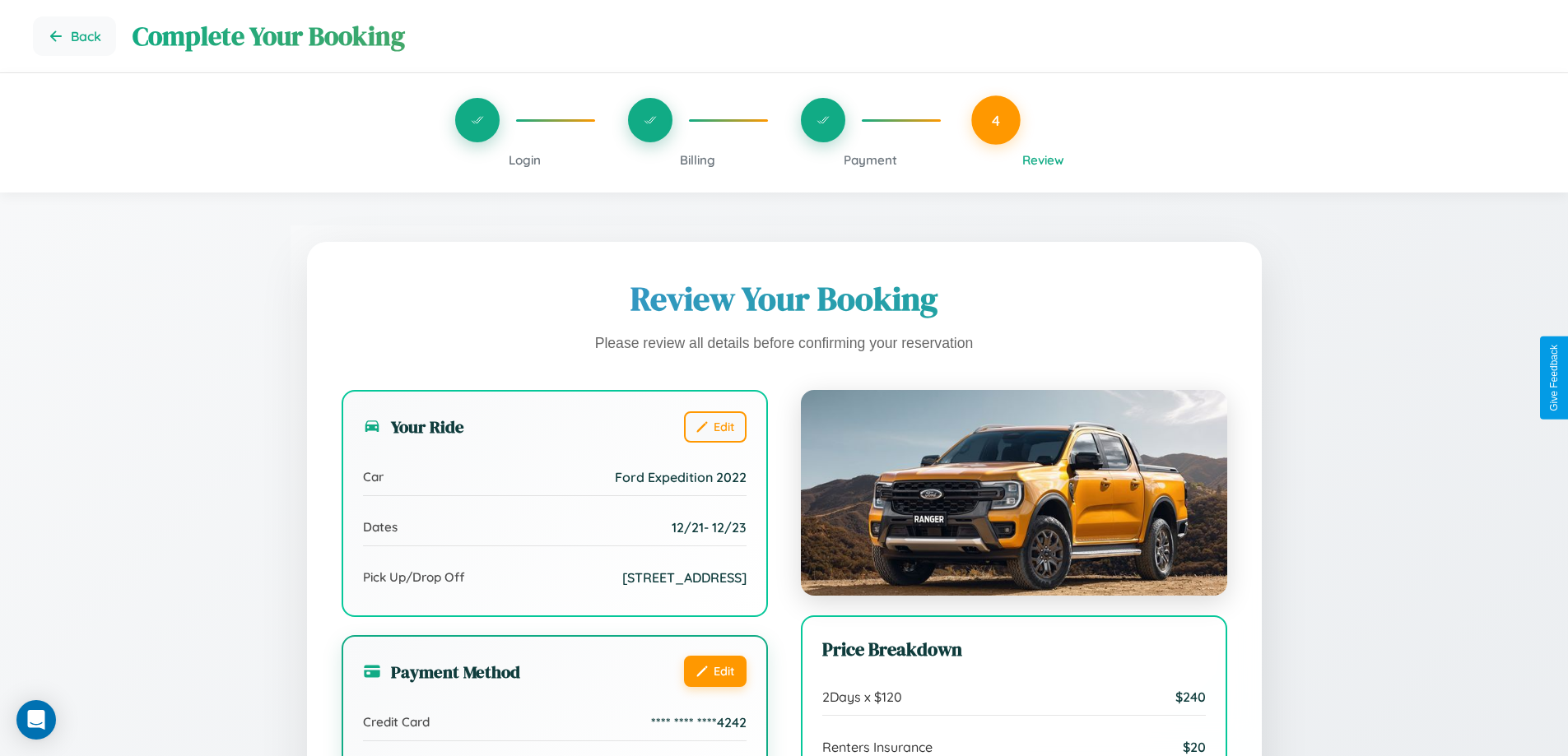
click at [714, 673] on button "Edit" at bounding box center [715, 671] width 63 height 31
click at [714, 670] on button "Edit" at bounding box center [715, 671] width 63 height 31
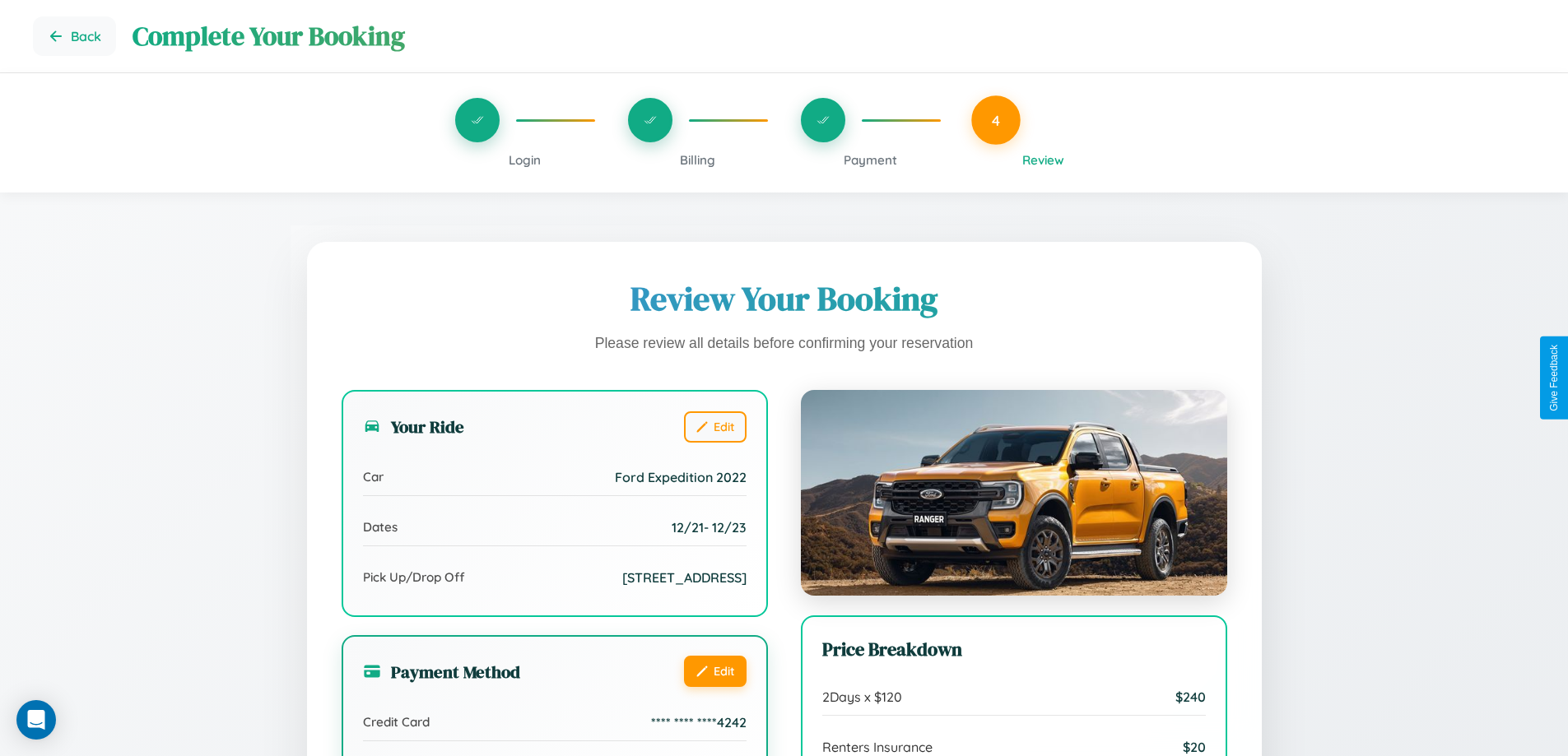
click at [714, 670] on button "Edit" at bounding box center [715, 671] width 63 height 31
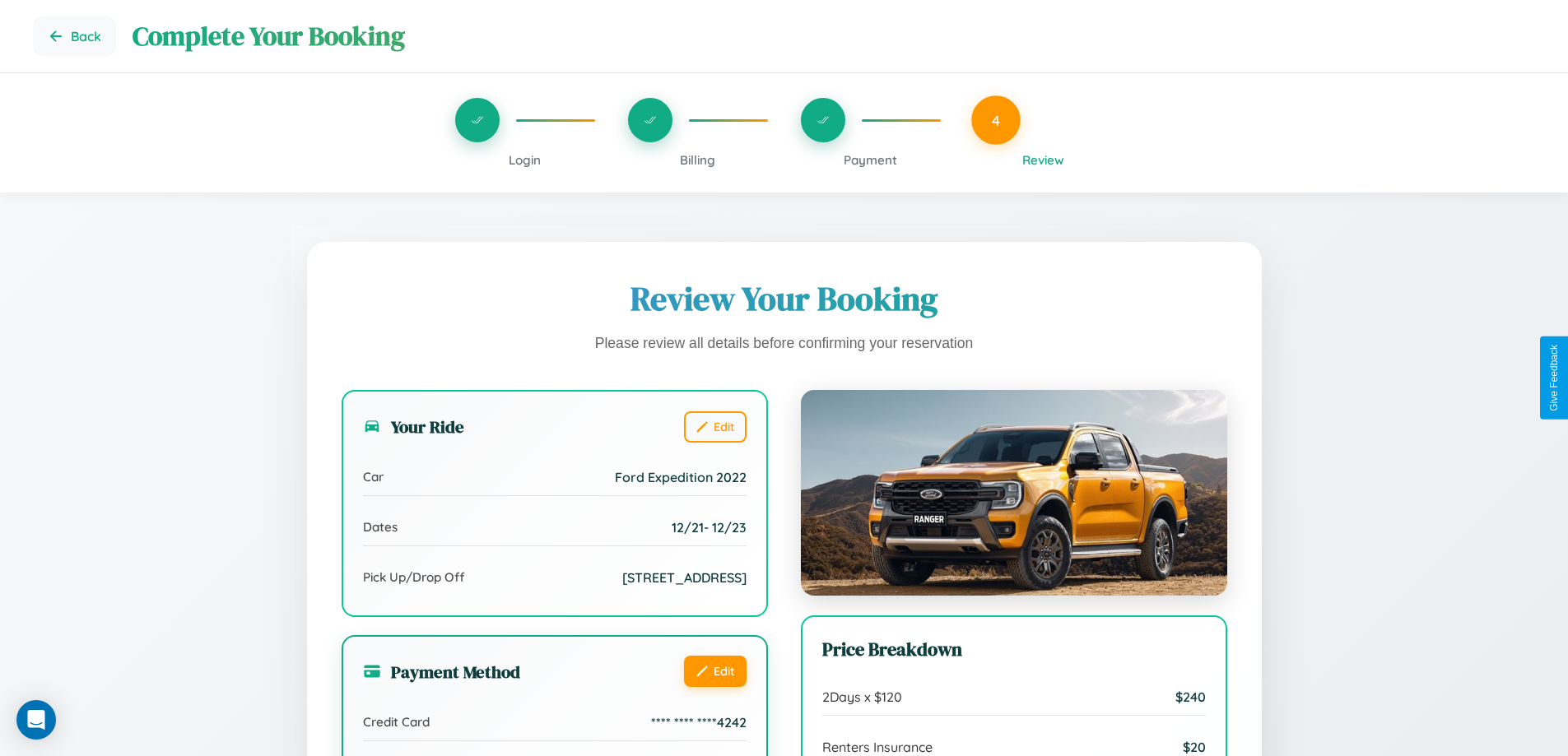
click at [714, 670] on button "Edit" at bounding box center [715, 671] width 63 height 31
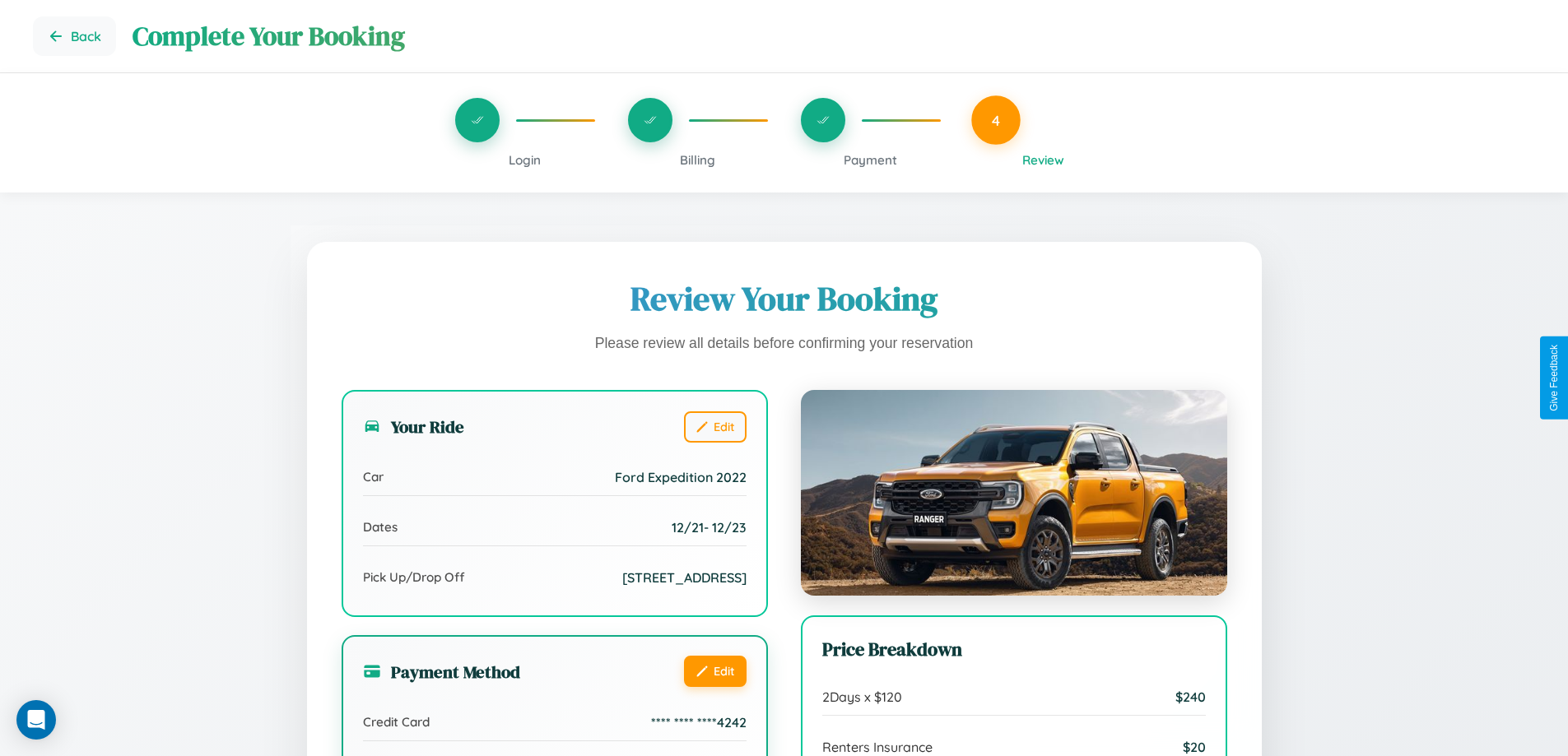
click at [714, 670] on button "Edit" at bounding box center [715, 671] width 63 height 31
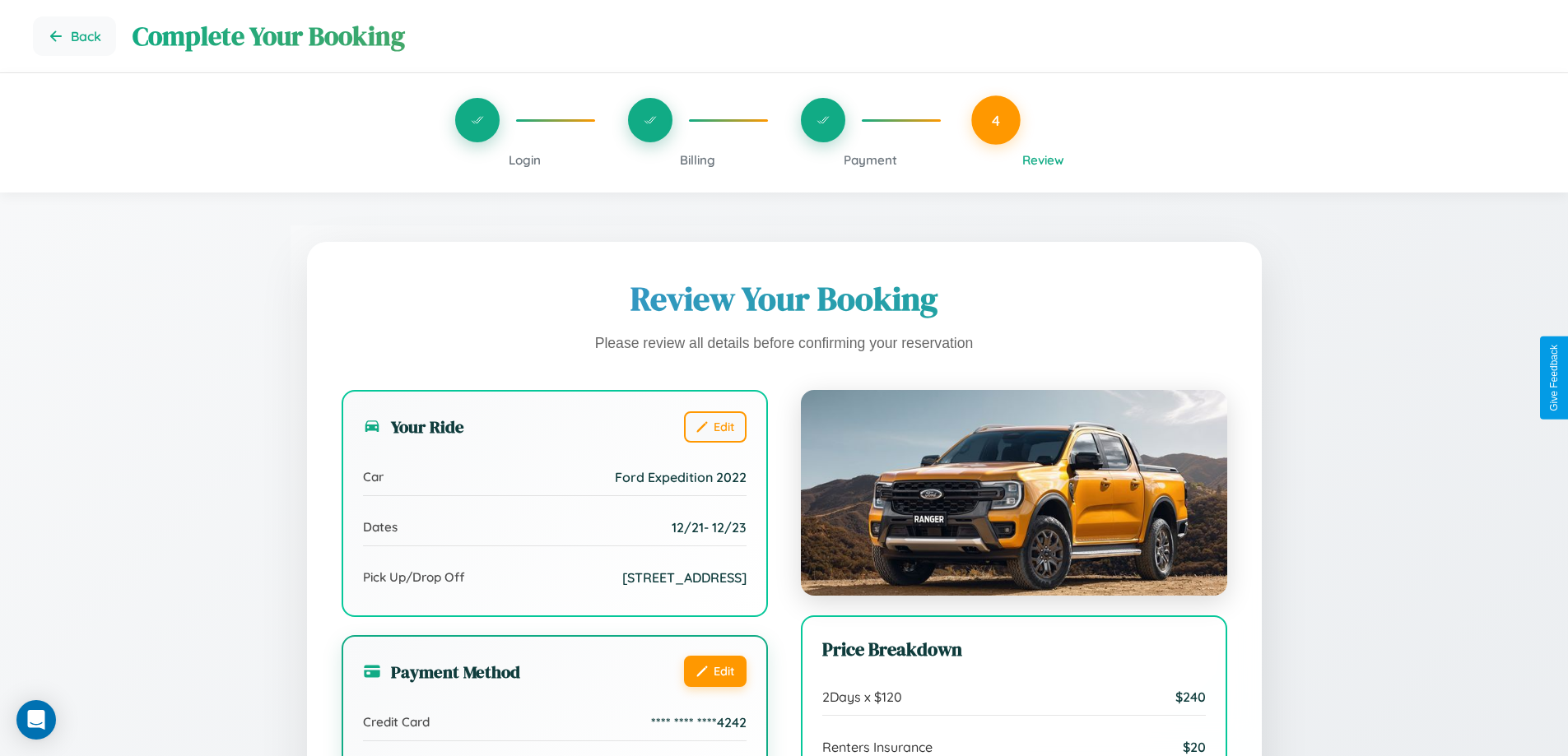
click at [714, 670] on button "Edit" at bounding box center [715, 671] width 63 height 31
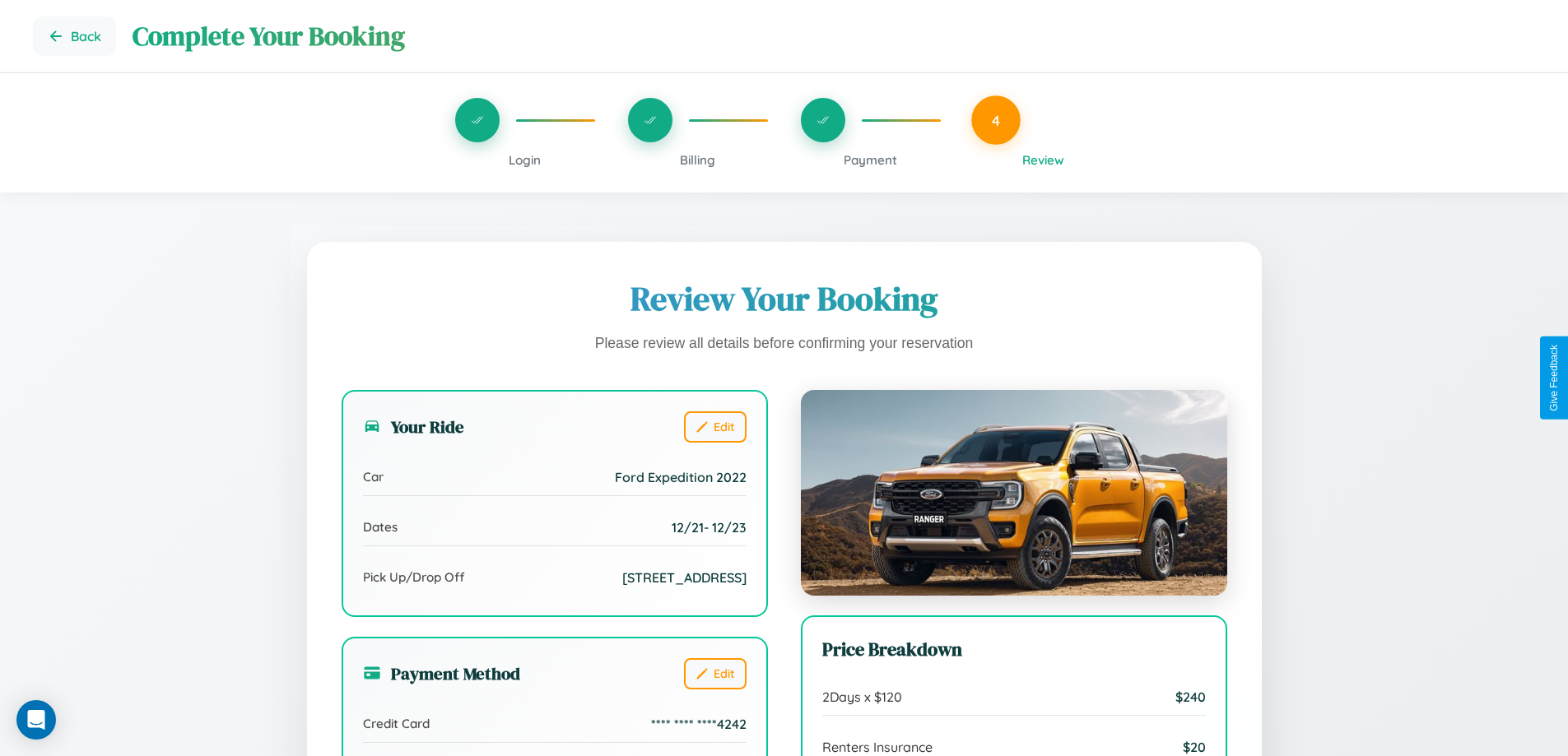
click at [697, 160] on span "Billing" at bounding box center [697, 160] width 35 height 15
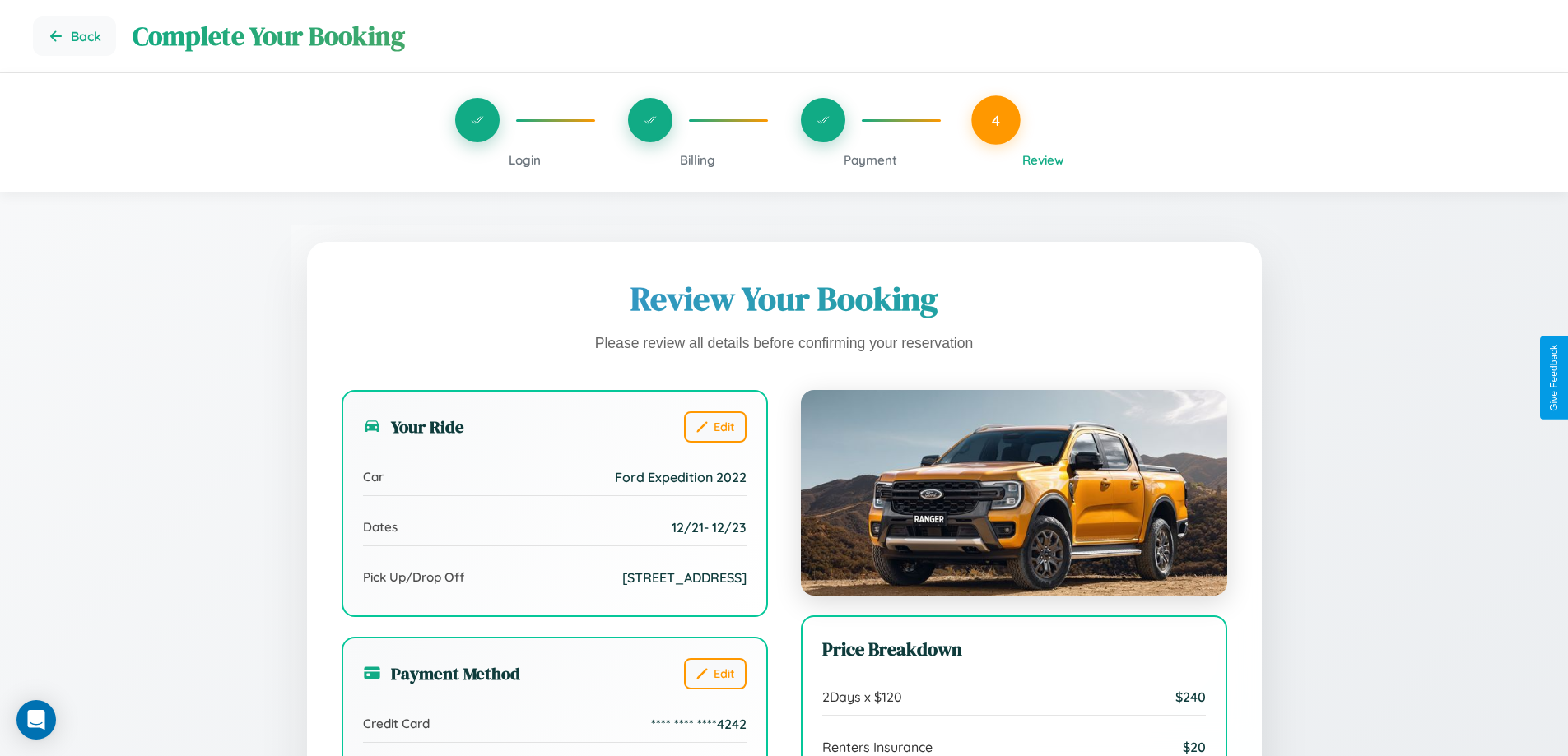
click at [697, 160] on span "Billing" at bounding box center [697, 160] width 35 height 15
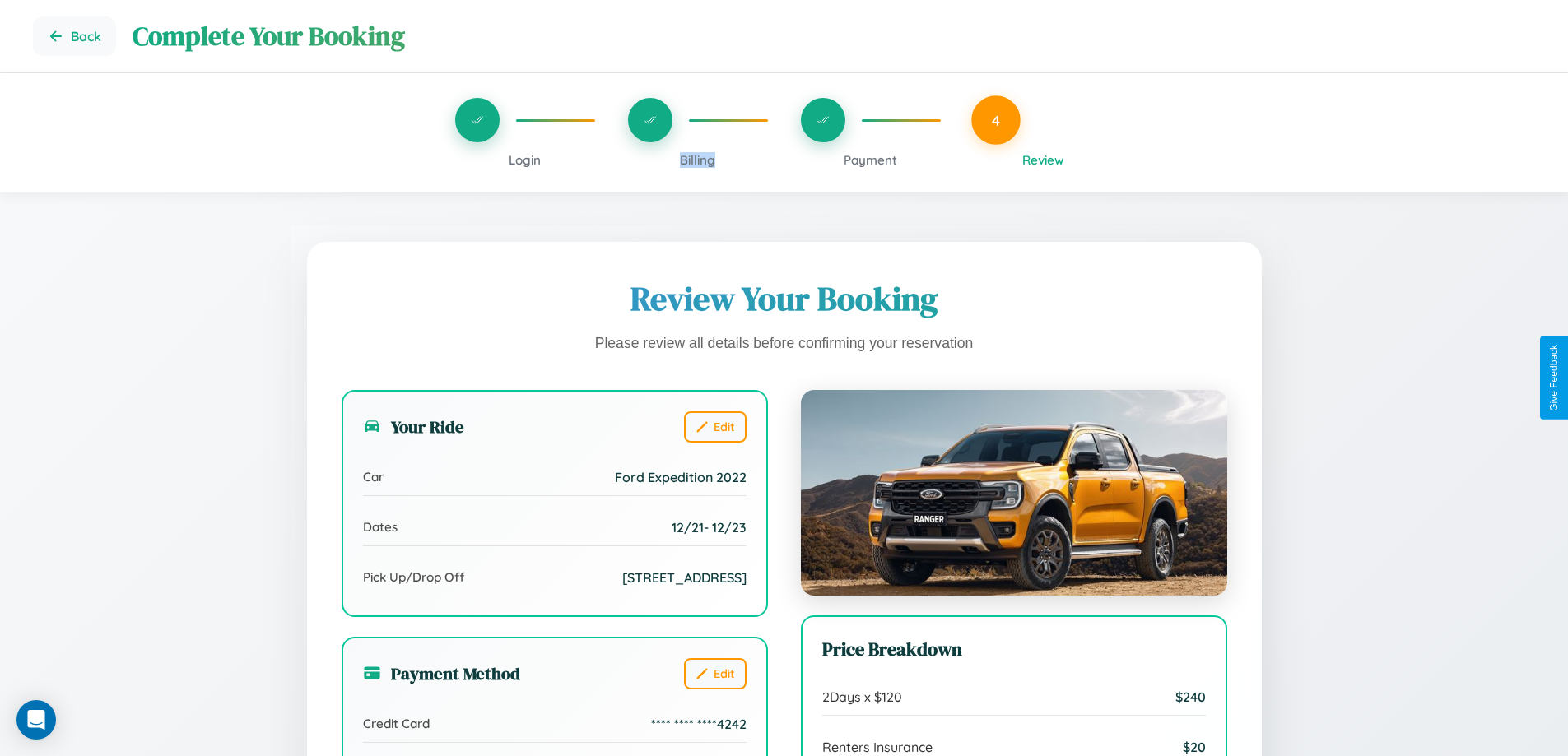
click at [697, 160] on span "Billing" at bounding box center [697, 160] width 35 height 15
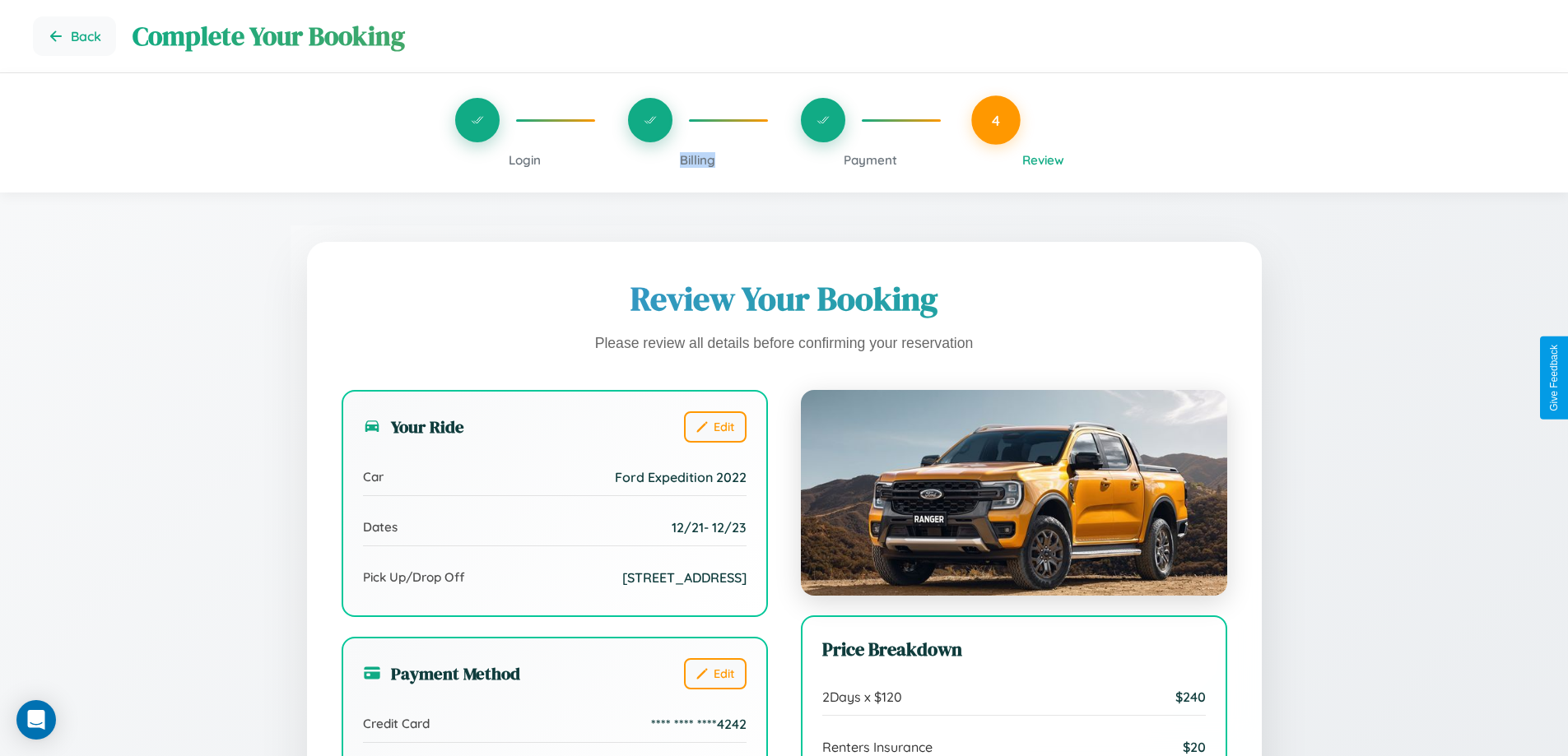
click at [697, 160] on span "Billing" at bounding box center [697, 160] width 35 height 15
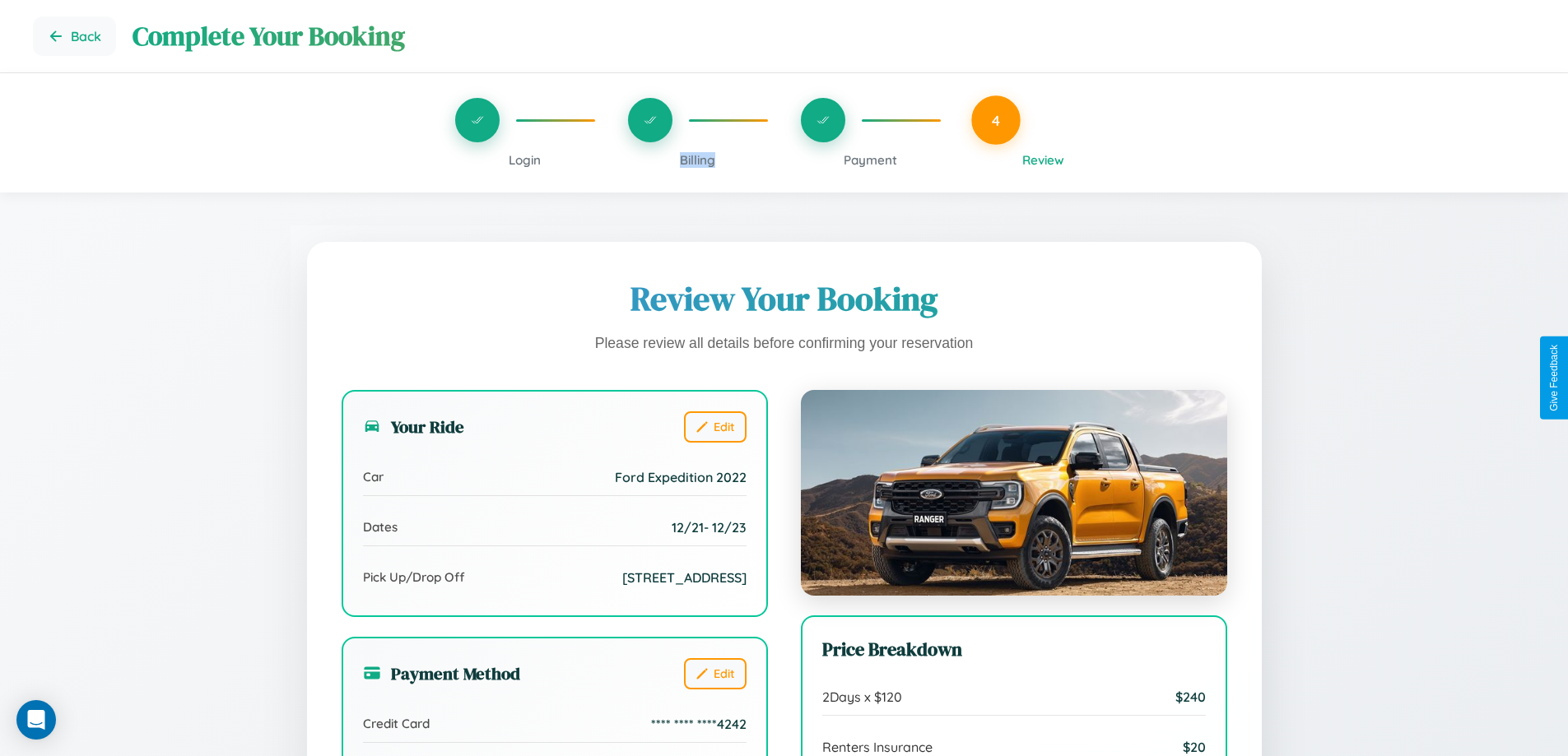
click at [697, 160] on span "Billing" at bounding box center [697, 160] width 35 height 15
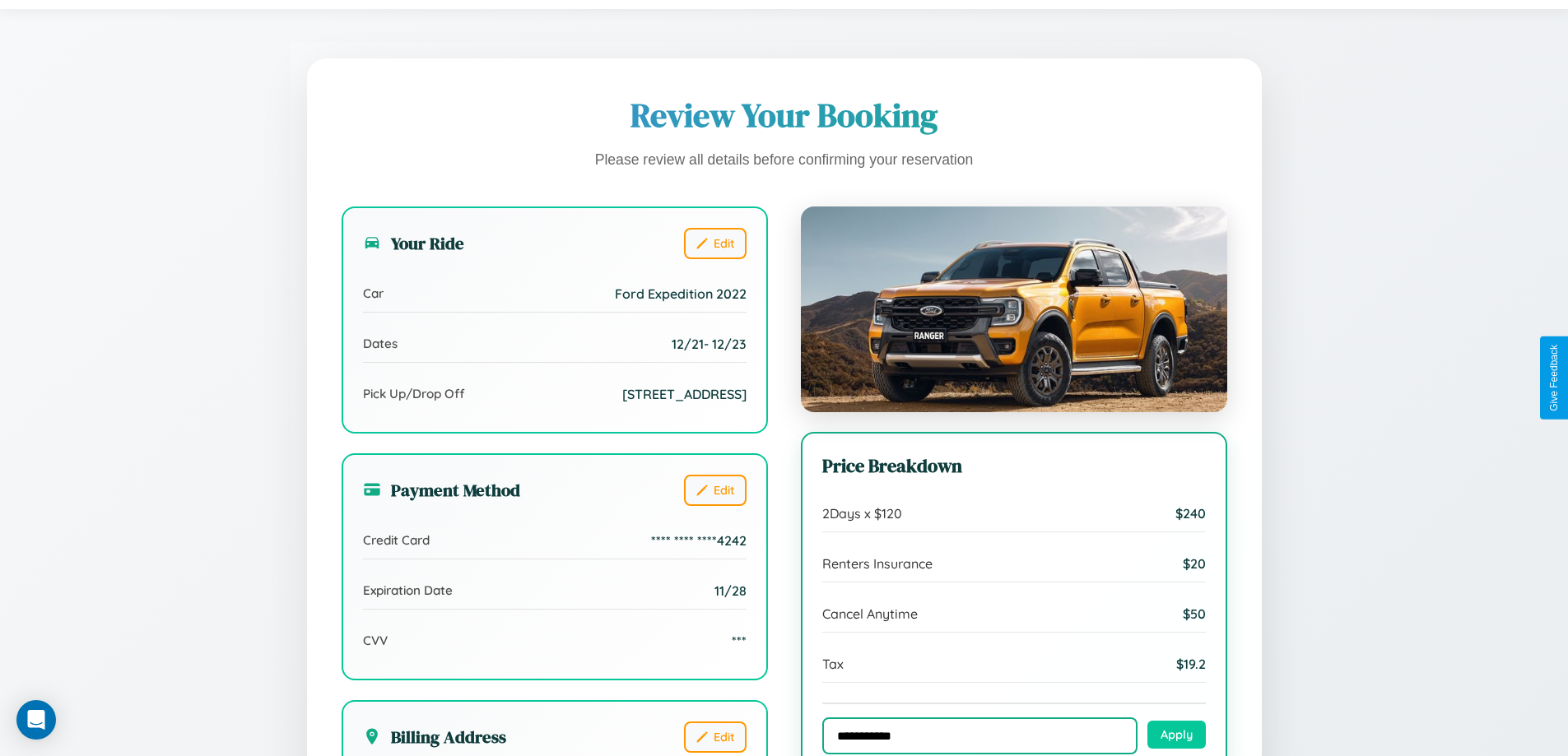
type input "**********"
click at [1176, 736] on button "Apply" at bounding box center [1176, 734] width 59 height 28
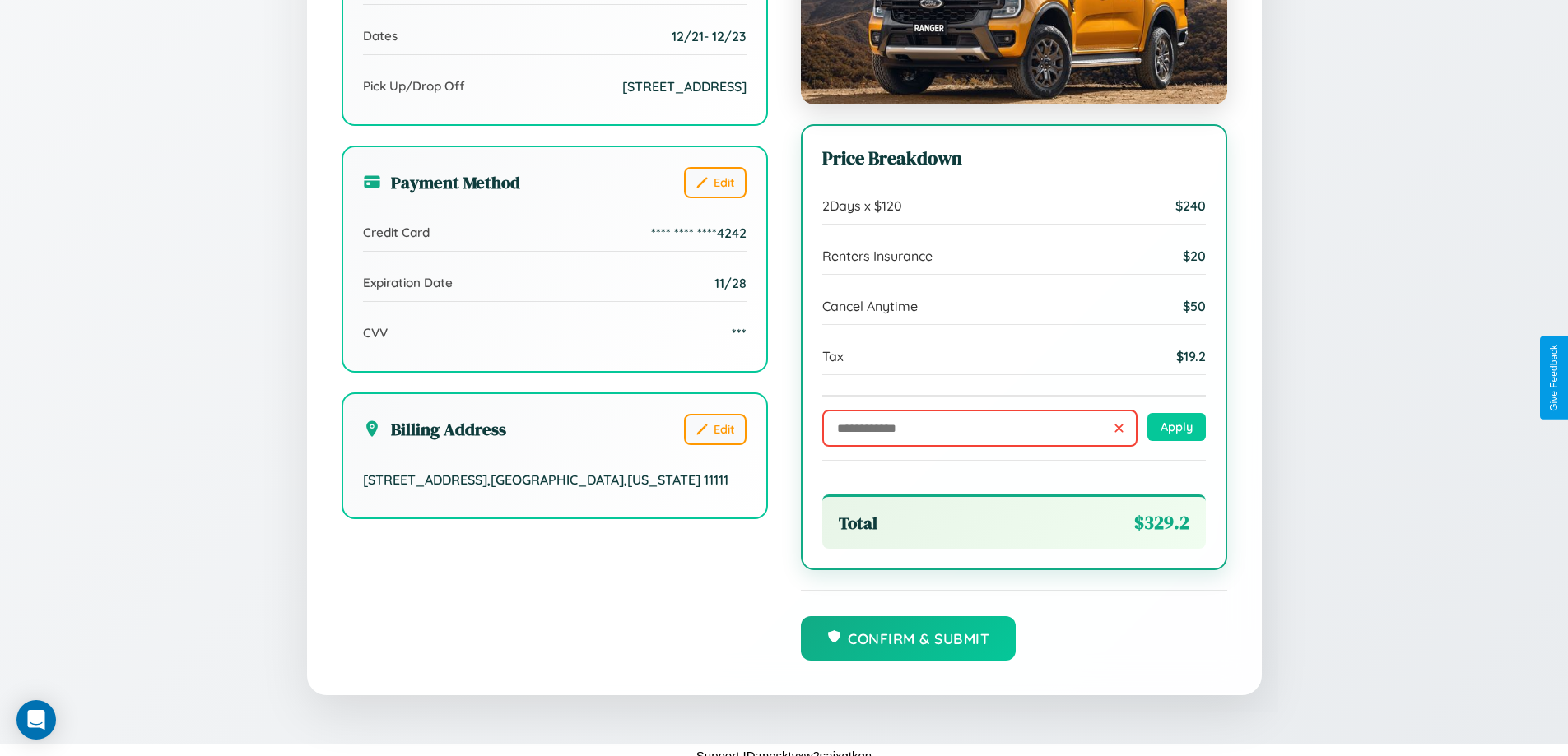
scroll to position [503, 0]
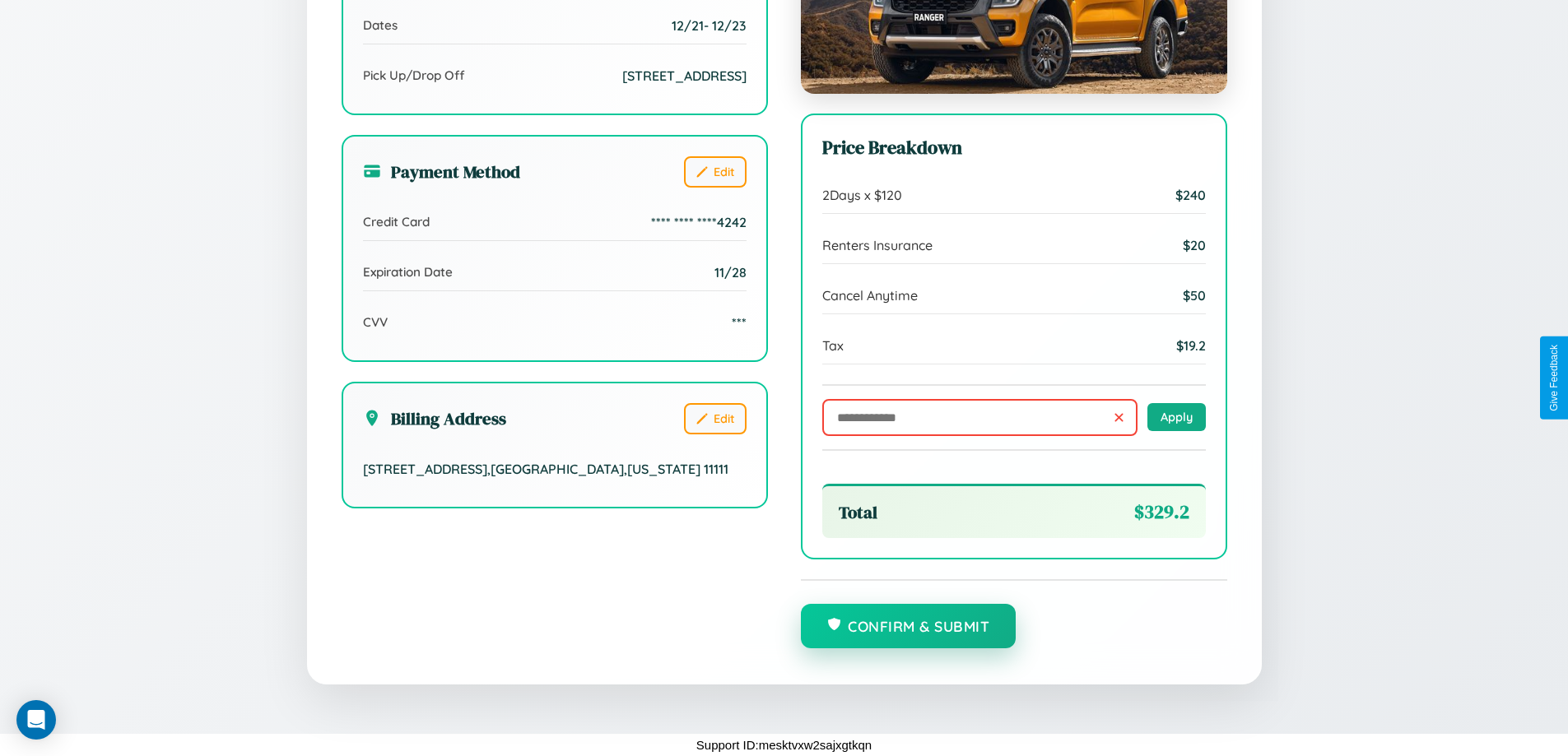
click at [908, 626] on button "Confirm & Submit" at bounding box center [909, 626] width 216 height 45
